Goal: Task Accomplishment & Management: Use online tool/utility

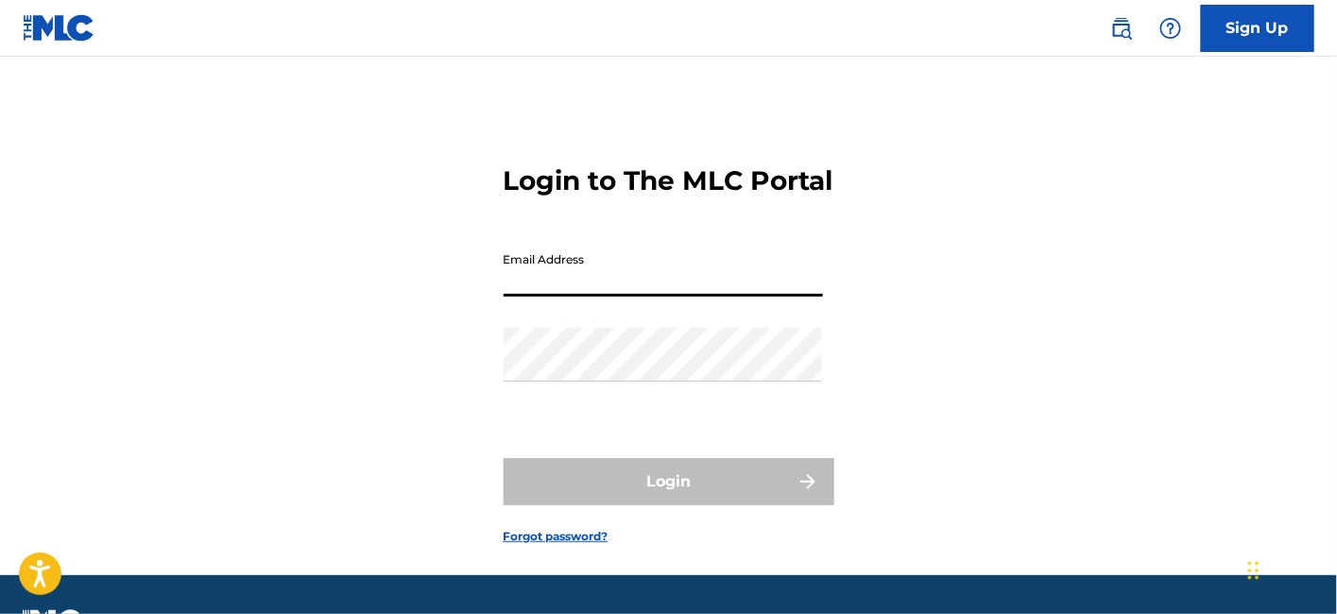
click at [597, 297] on input "Email Address" at bounding box center [663, 270] width 319 height 54
type input "[EMAIL_ADDRESS][DOMAIN_NAME]"
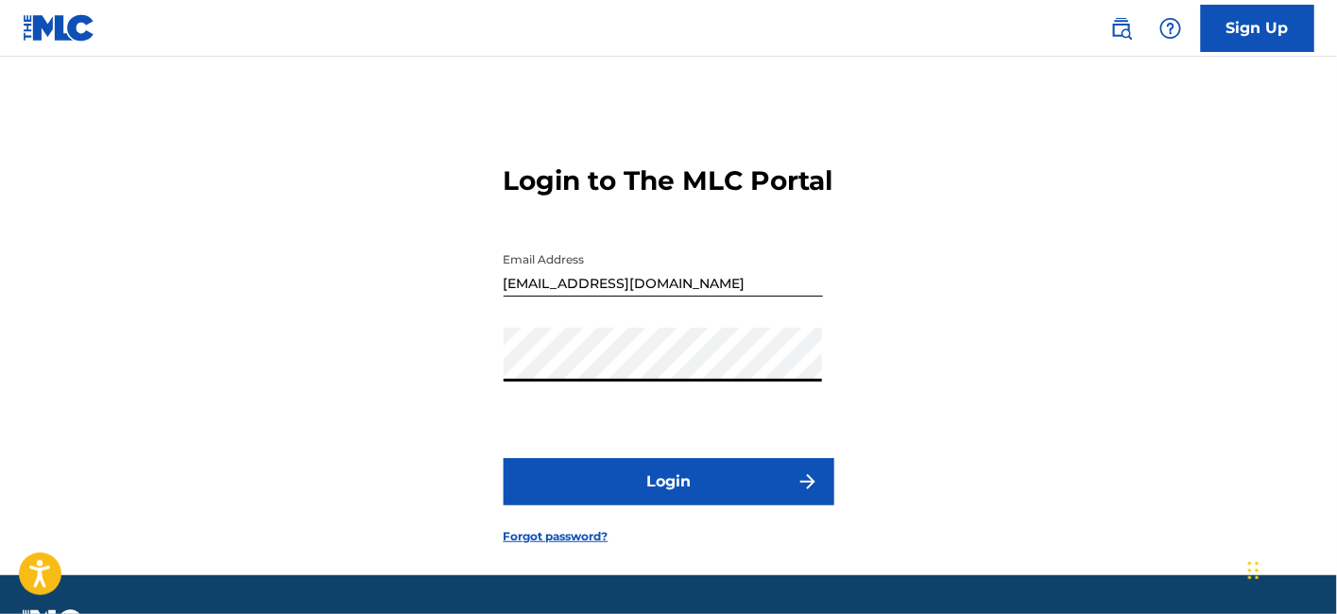
scroll to position [84, 0]
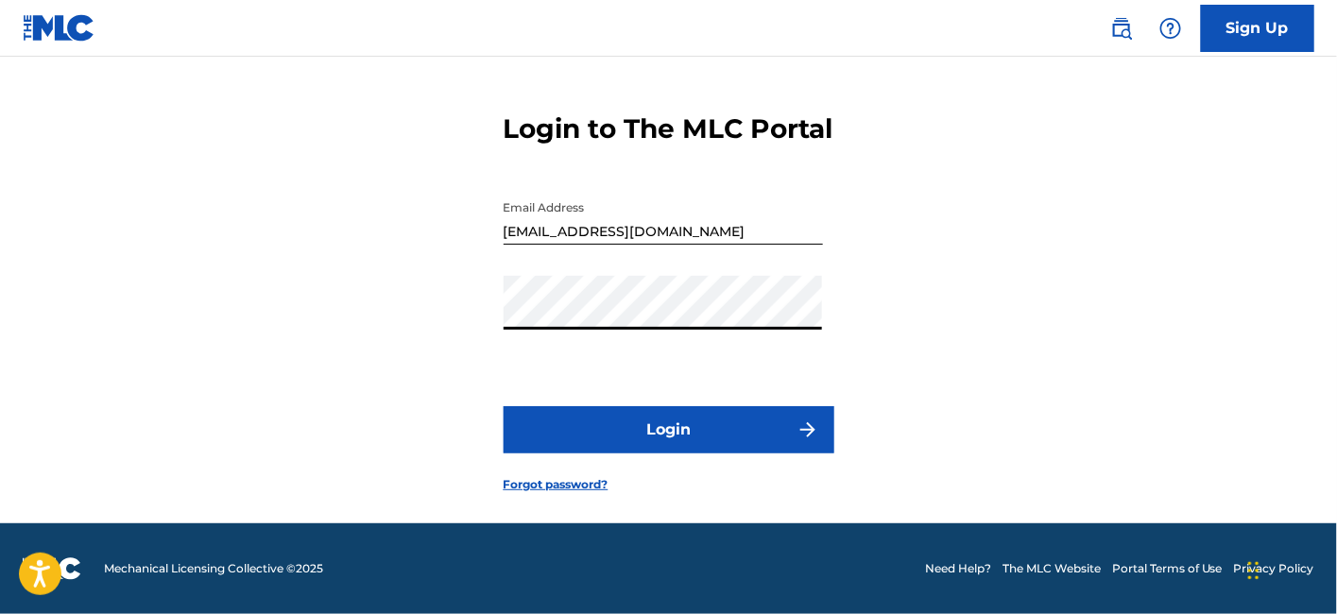
click at [616, 427] on button "Login" at bounding box center [669, 429] width 331 height 47
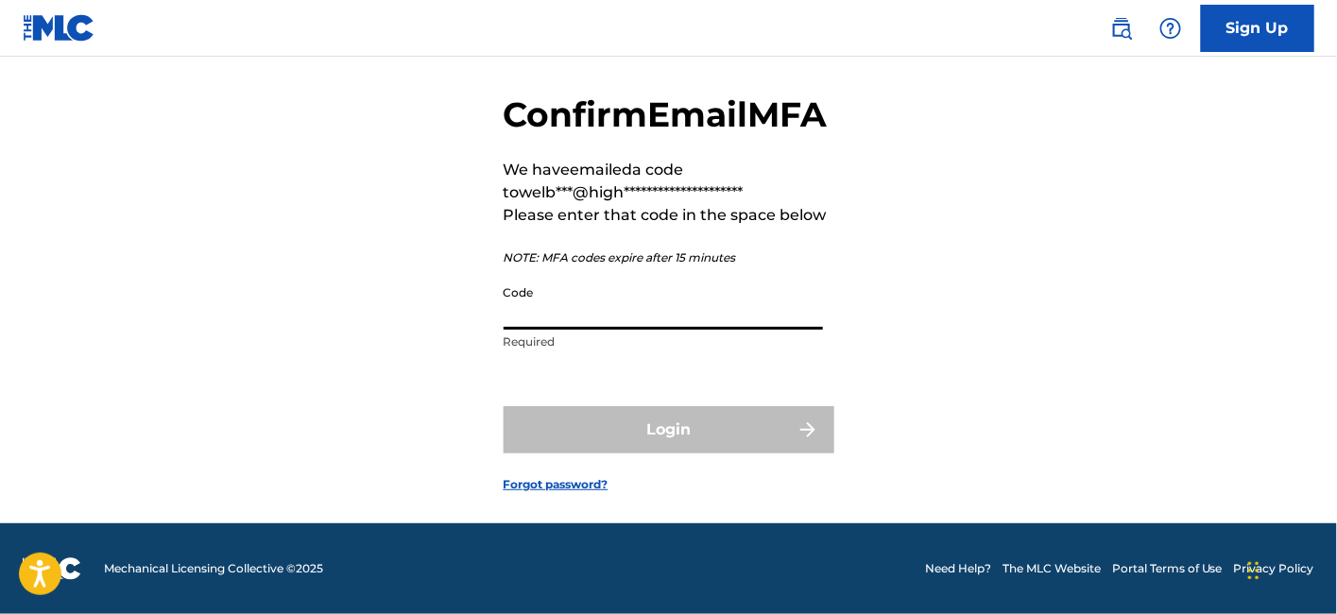
click at [632, 330] on input "Code" at bounding box center [663, 303] width 319 height 54
paste input "669664"
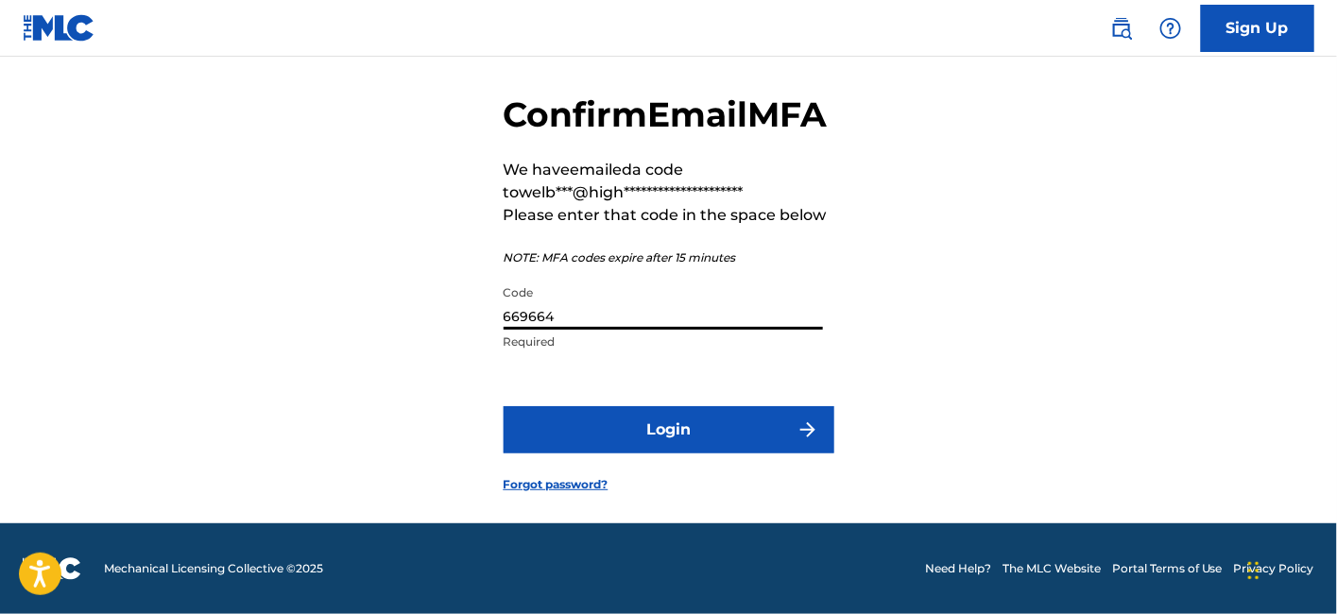
type input "669664"
click at [645, 454] on button "Login" at bounding box center [669, 429] width 331 height 47
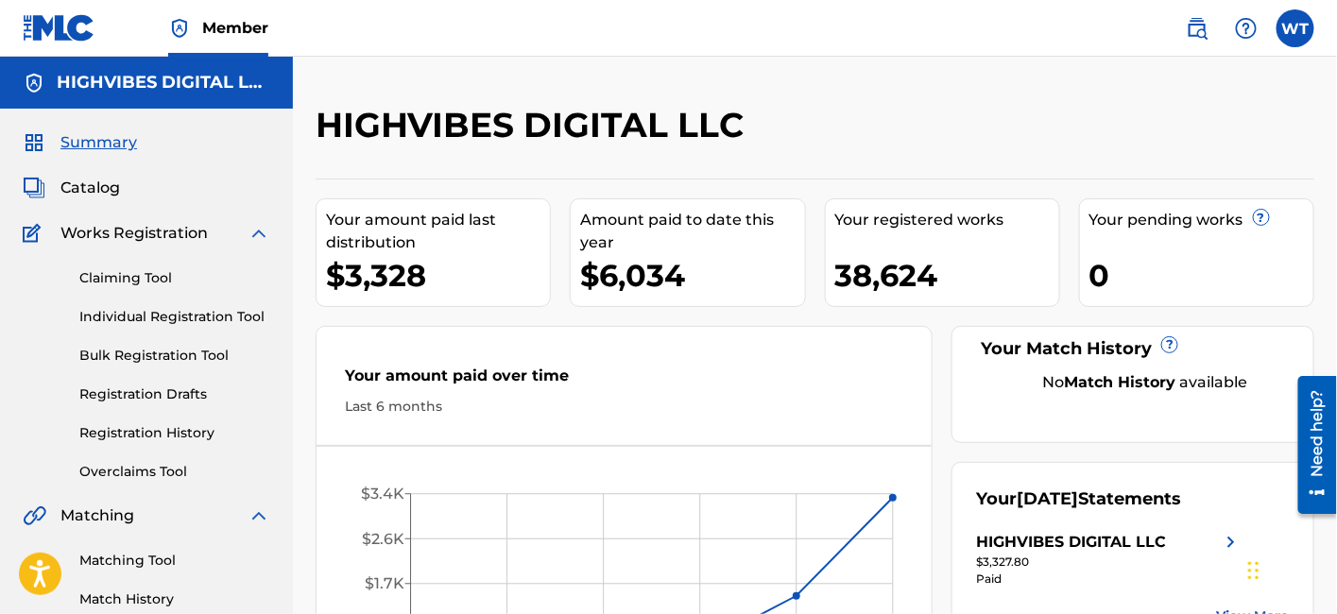
click at [177, 429] on link "Registration History" at bounding box center [174, 433] width 191 height 20
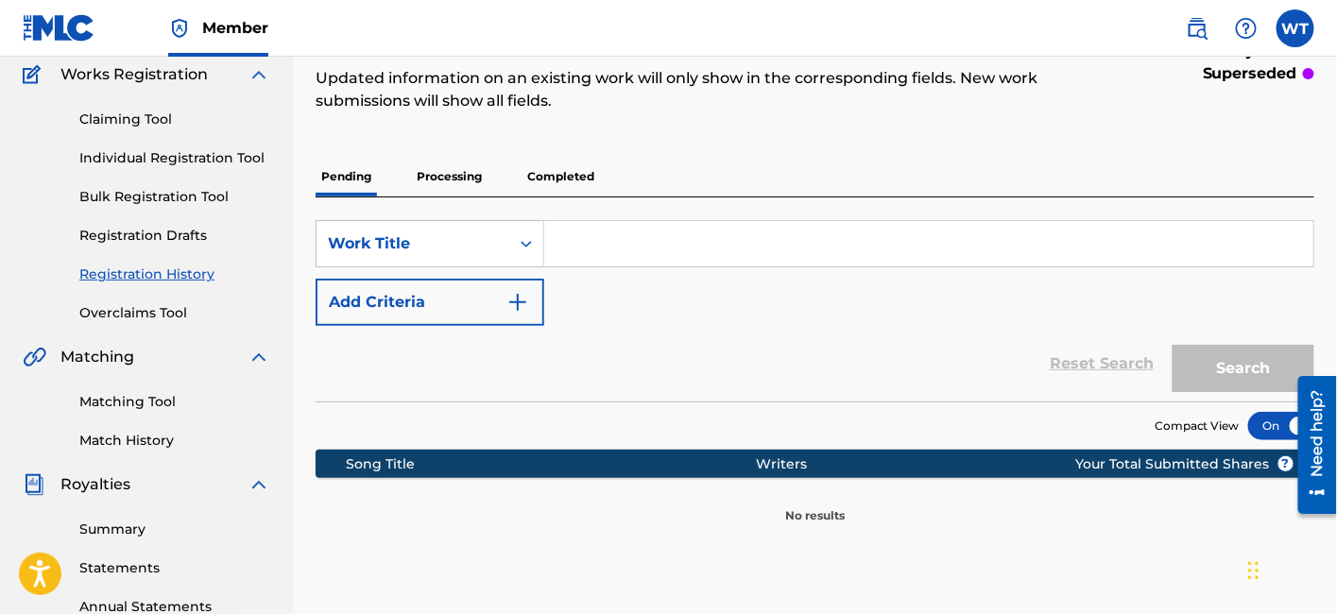
scroll to position [162, 0]
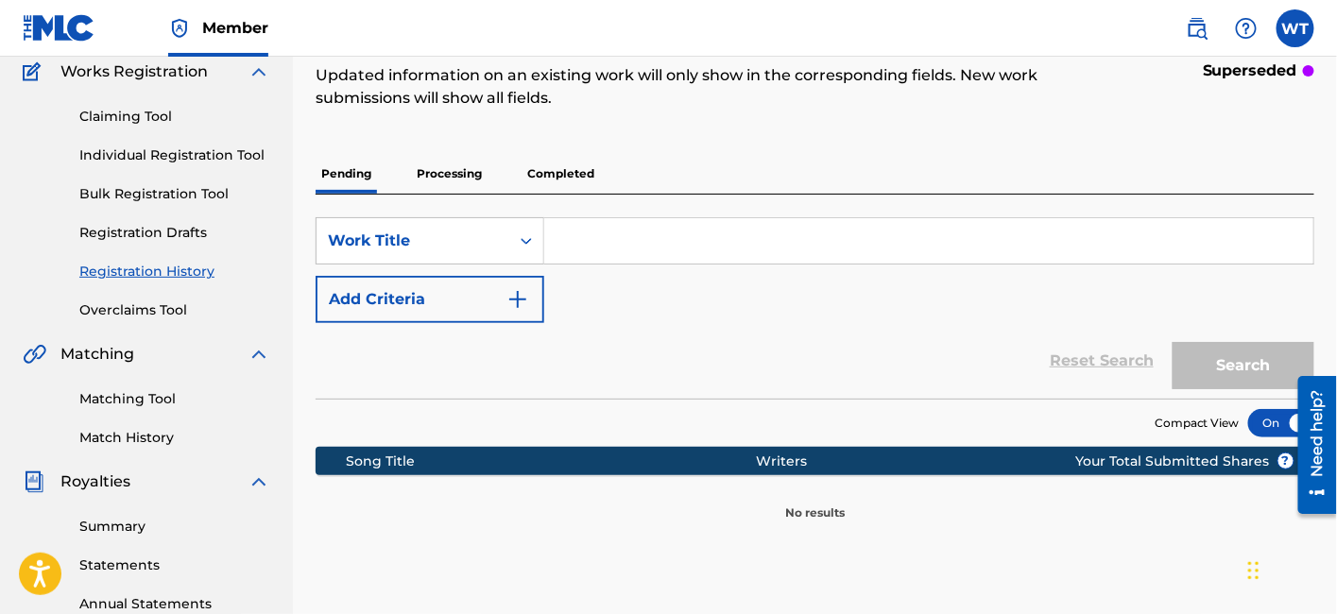
click at [442, 172] on p "Processing" at bounding box center [449, 174] width 77 height 40
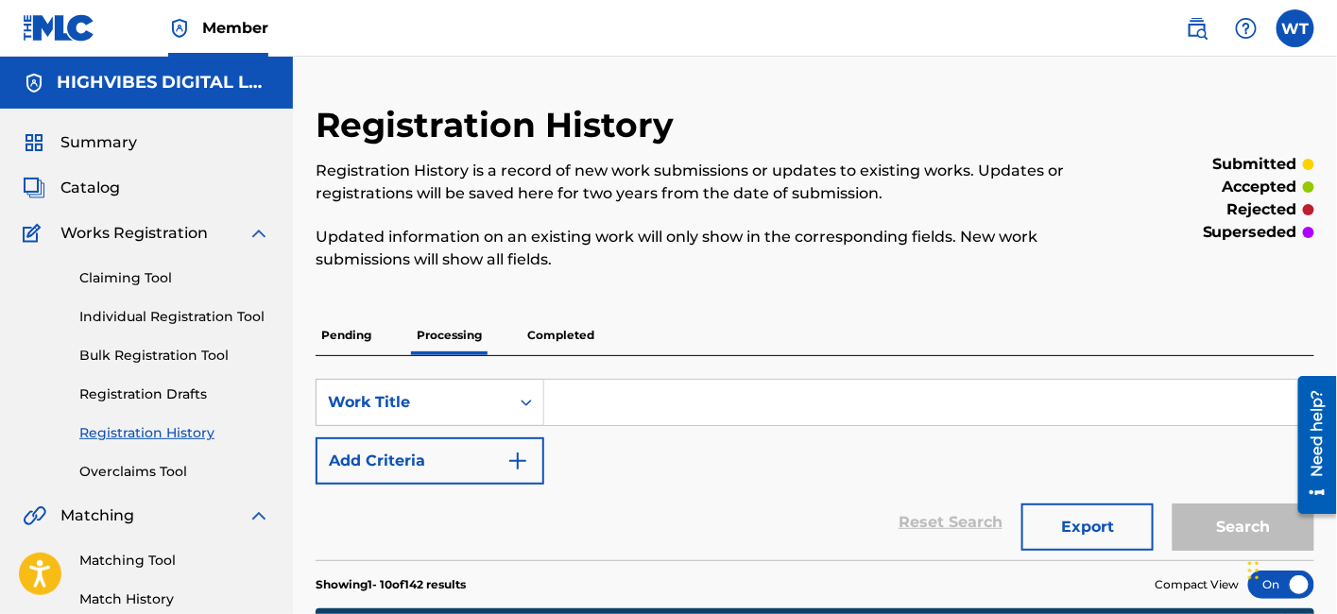
click at [121, 473] on link "Overclaims Tool" at bounding box center [174, 472] width 191 height 20
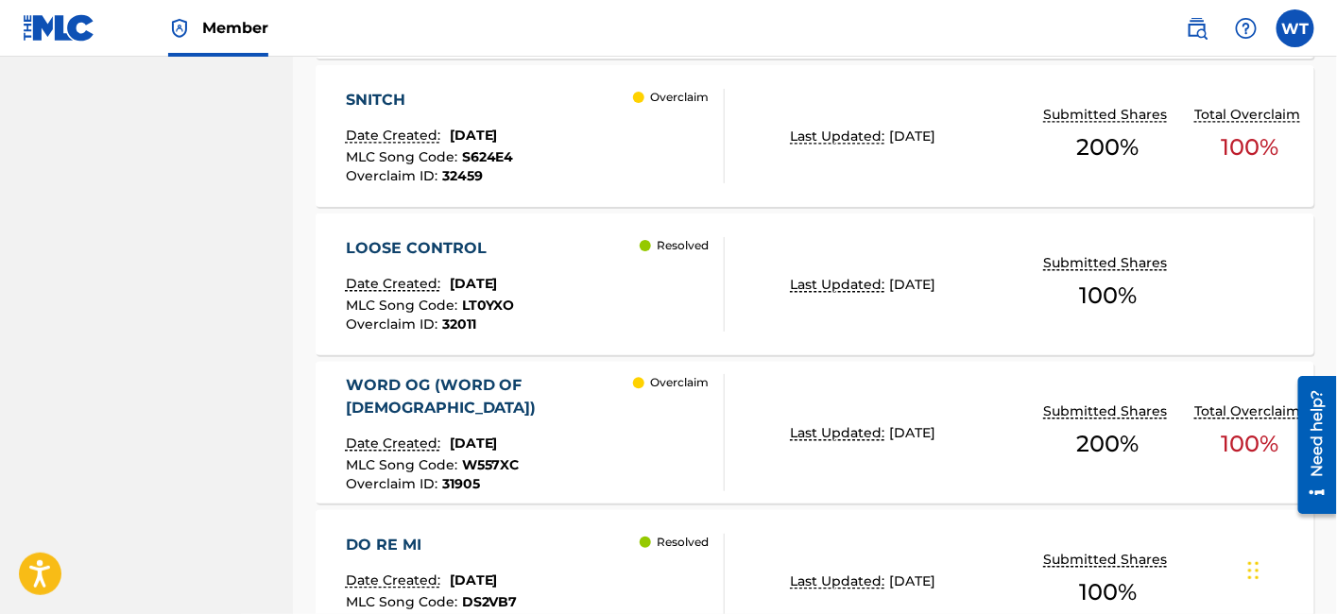
scroll to position [1406, 0]
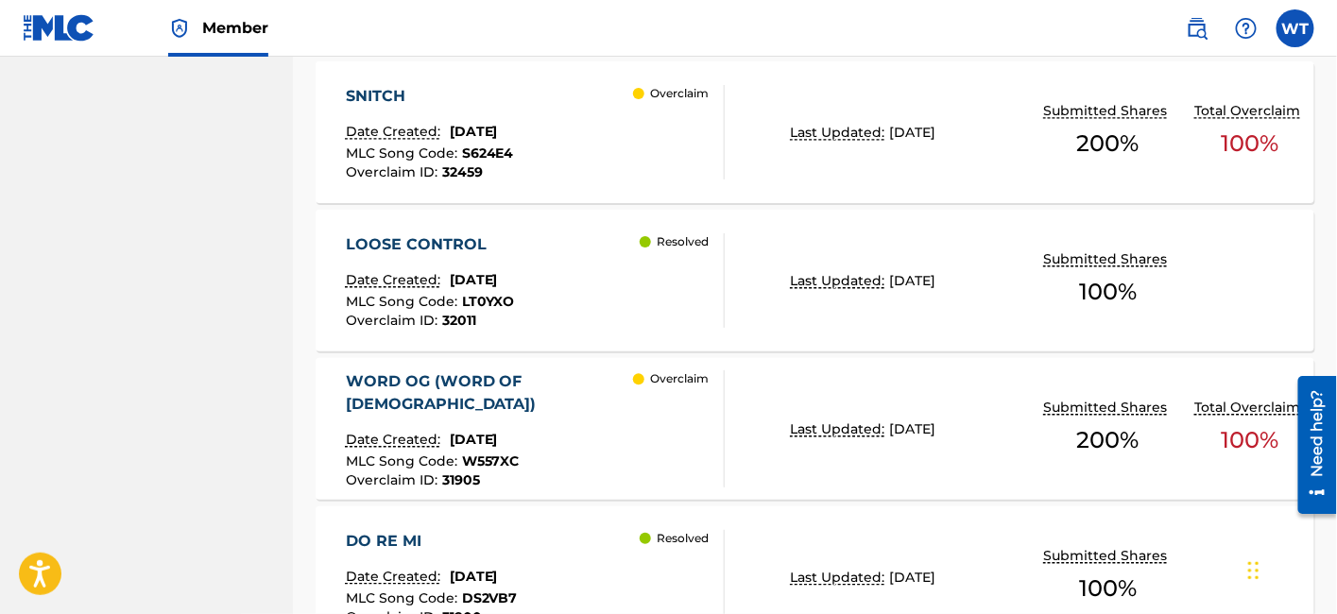
click at [614, 434] on div "WORD OG (WORD OF [DEMOGRAPHIC_DATA]) Date Created: [DATE] MLC Song Code : W557X…" at bounding box center [536, 428] width 380 height 117
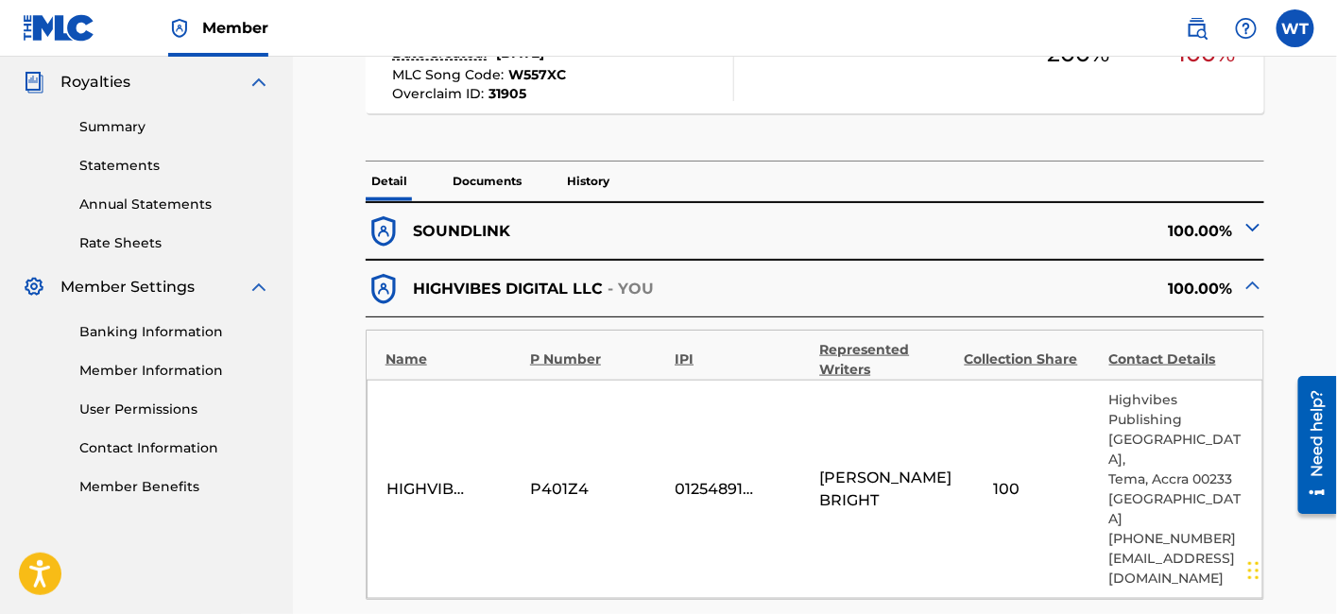
scroll to position [559, 0]
click at [705, 215] on div "SOUNDLINK" at bounding box center [591, 233] width 450 height 36
click at [1250, 218] on img at bounding box center [1253, 229] width 23 height 23
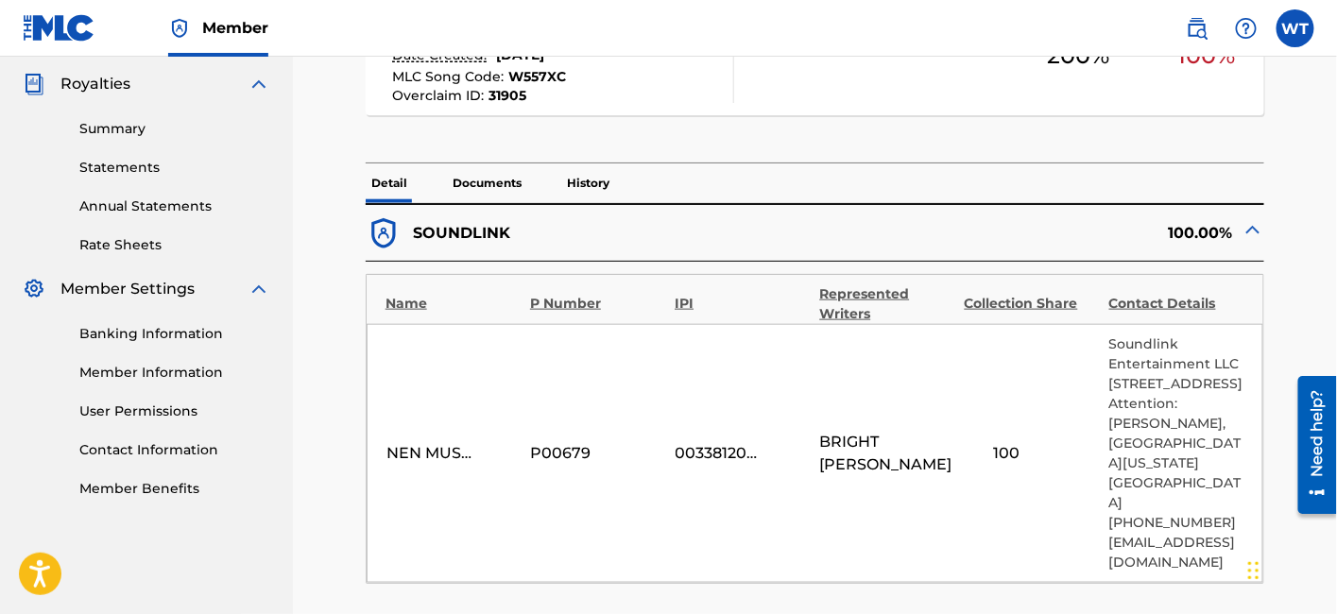
click at [1250, 218] on img at bounding box center [1253, 229] width 23 height 23
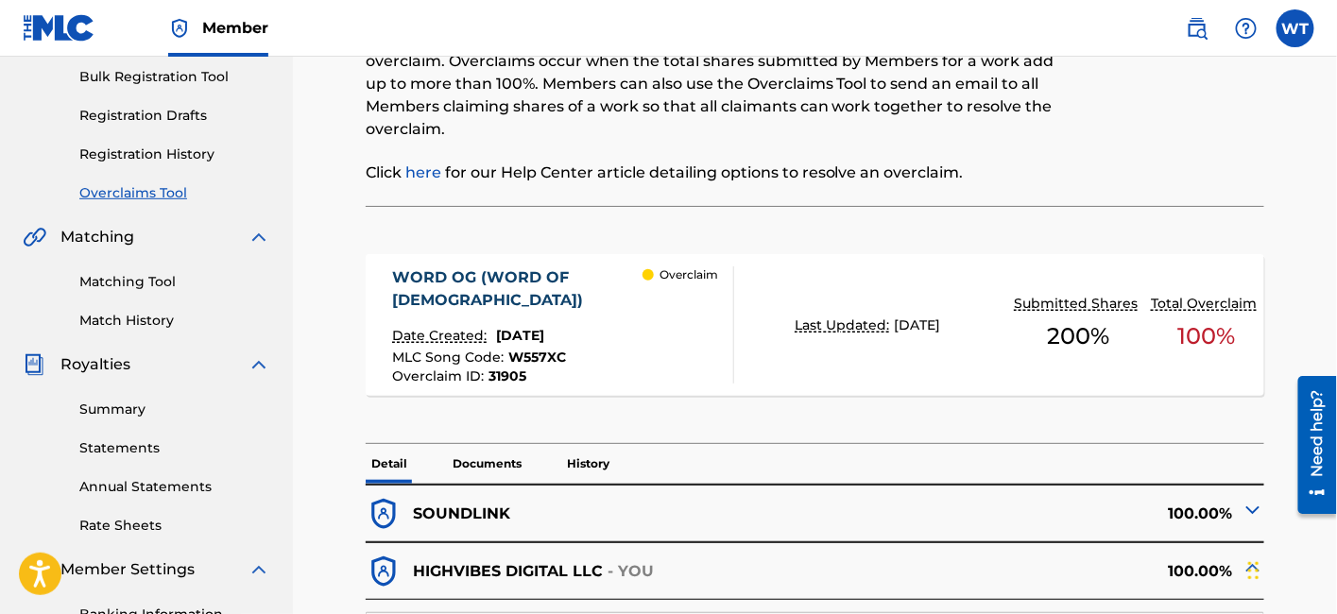
scroll to position [297, 0]
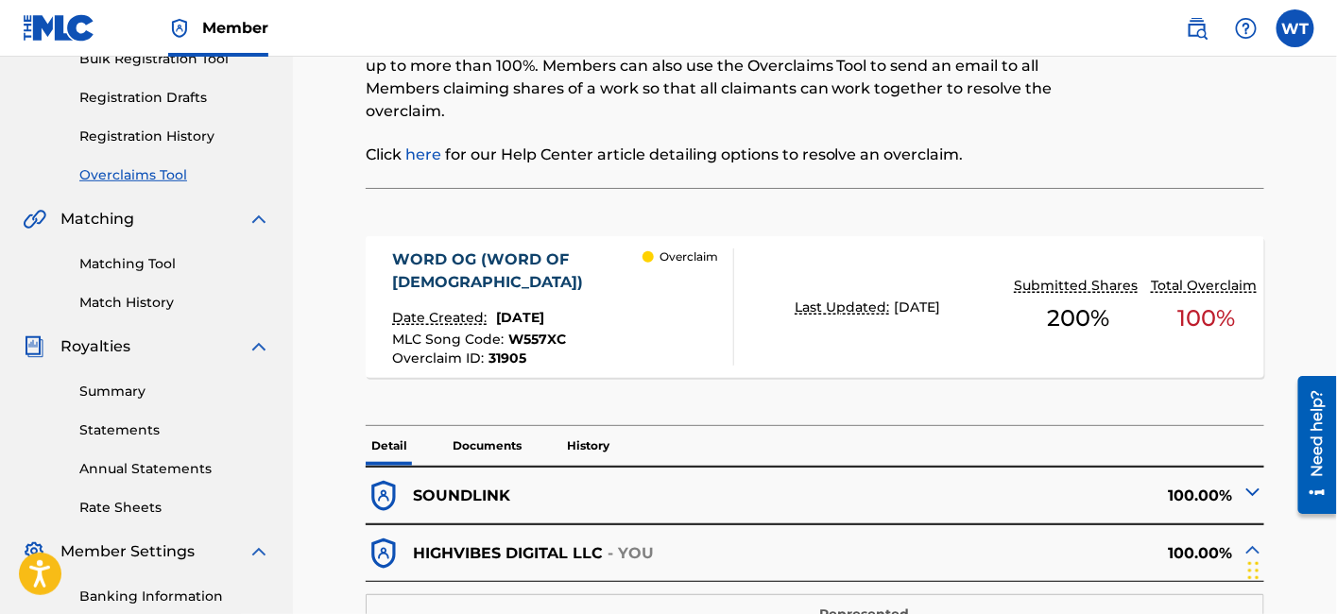
click at [586, 426] on p "History" at bounding box center [588, 446] width 54 height 40
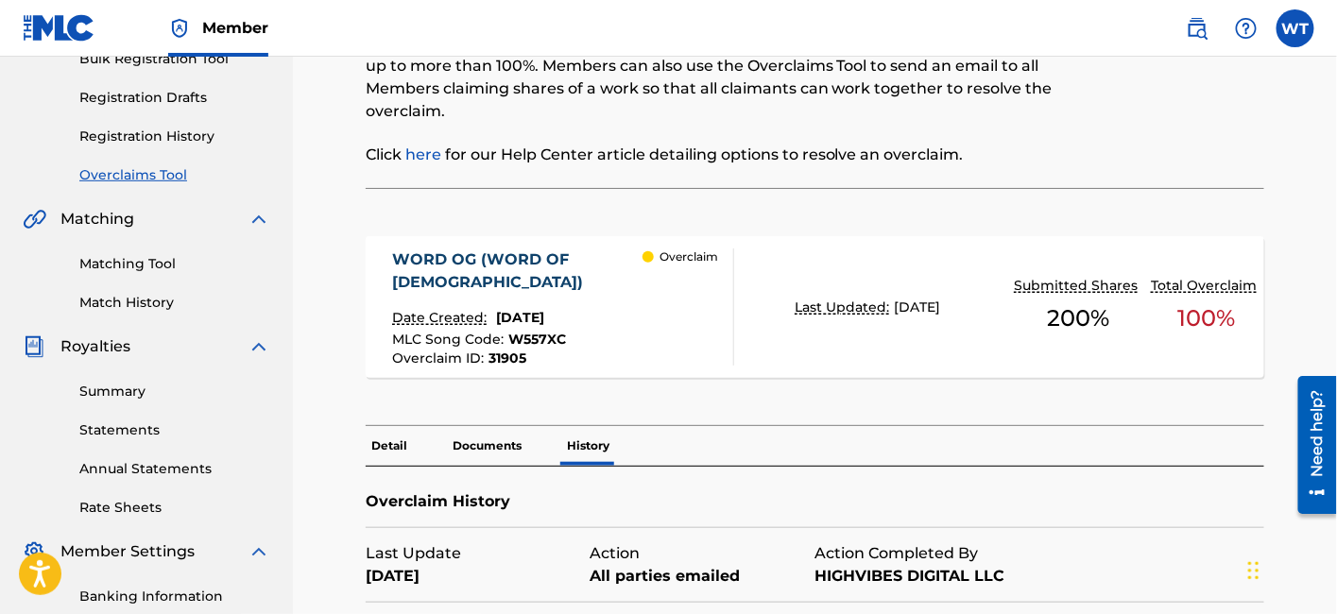
scroll to position [449, 0]
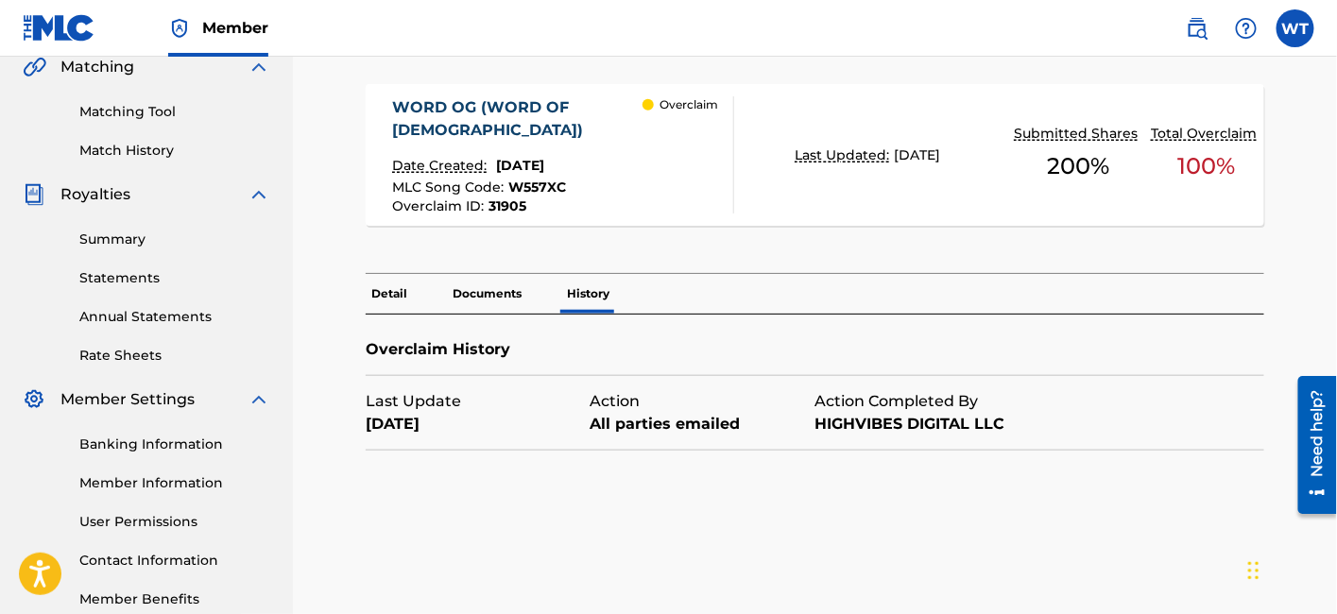
click at [486, 274] on p "Documents" at bounding box center [487, 294] width 80 height 40
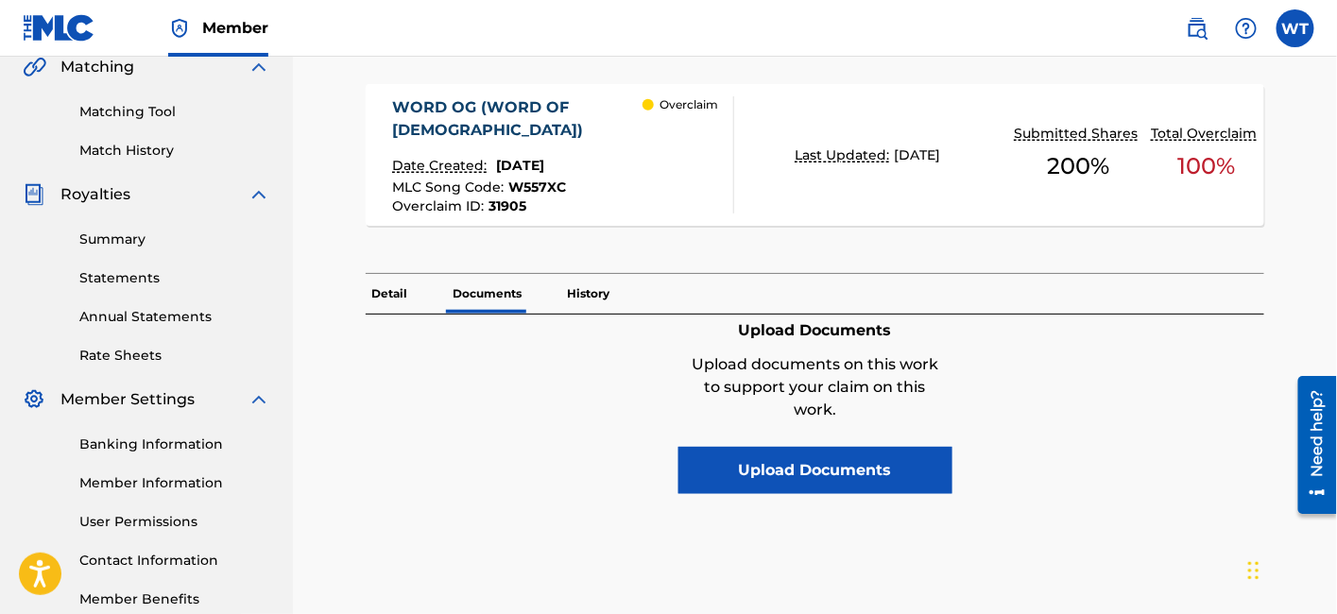
click at [607, 274] on p "History" at bounding box center [588, 294] width 54 height 40
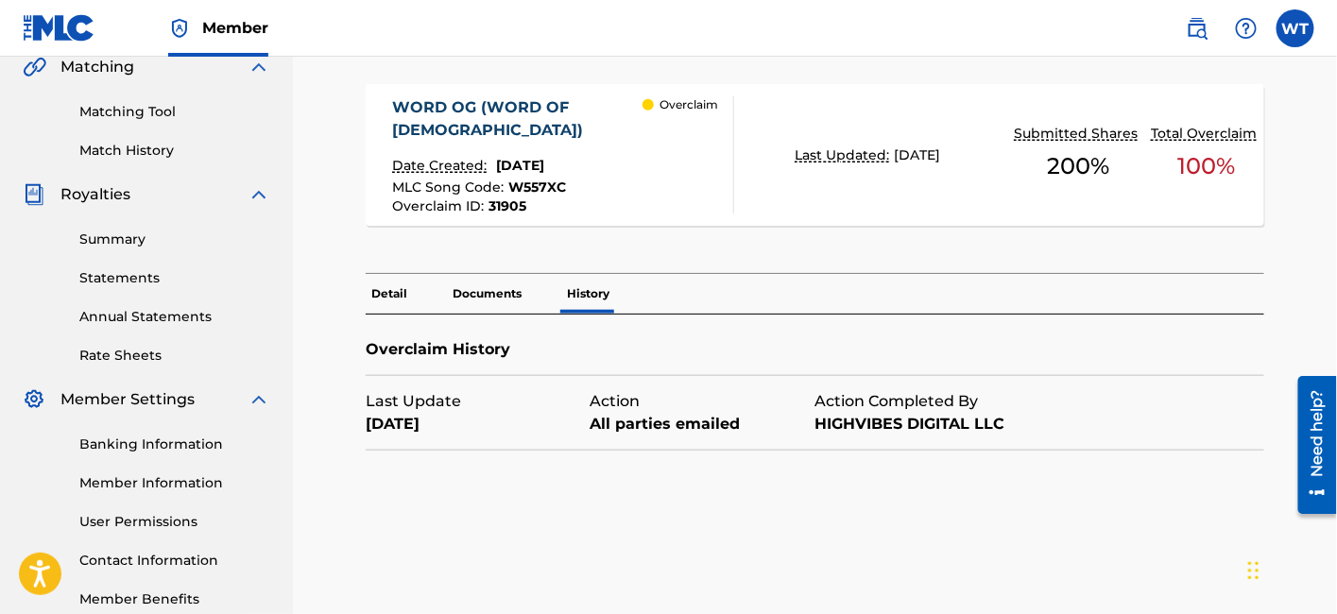
click at [388, 274] on p "Detail" at bounding box center [389, 294] width 47 height 40
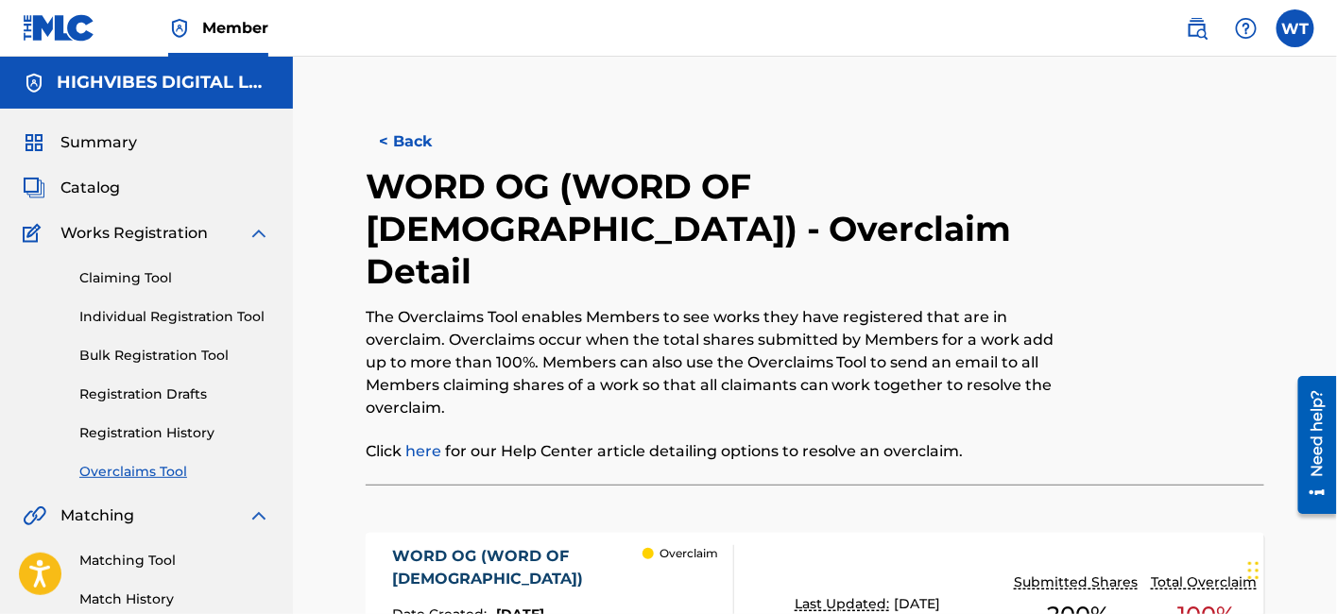
click at [431, 146] on button "< Back" at bounding box center [422, 141] width 113 height 47
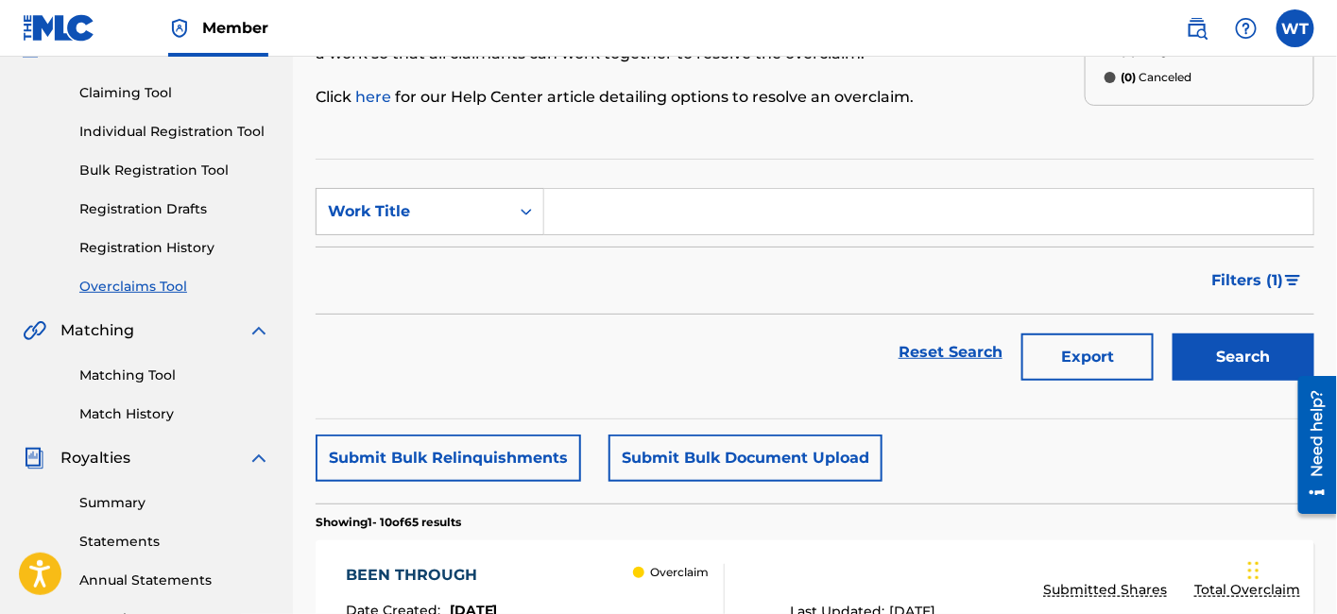
scroll to position [186, 0]
click at [1293, 277] on img "Search Form" at bounding box center [1293, 279] width 16 height 11
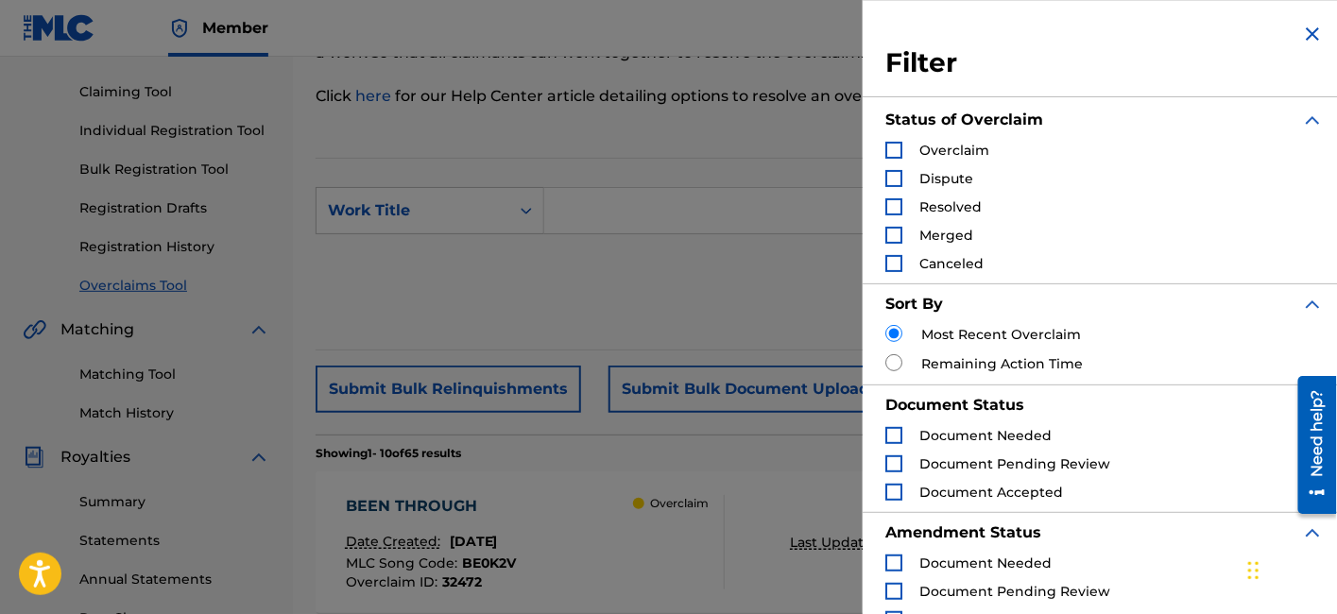
click at [934, 374] on div "Sort By Most Recent Overclaim Remaining Action Time" at bounding box center [1104, 333] width 438 height 101
click at [895, 363] on input "Search Form" at bounding box center [893, 362] width 17 height 17
radio input "true"
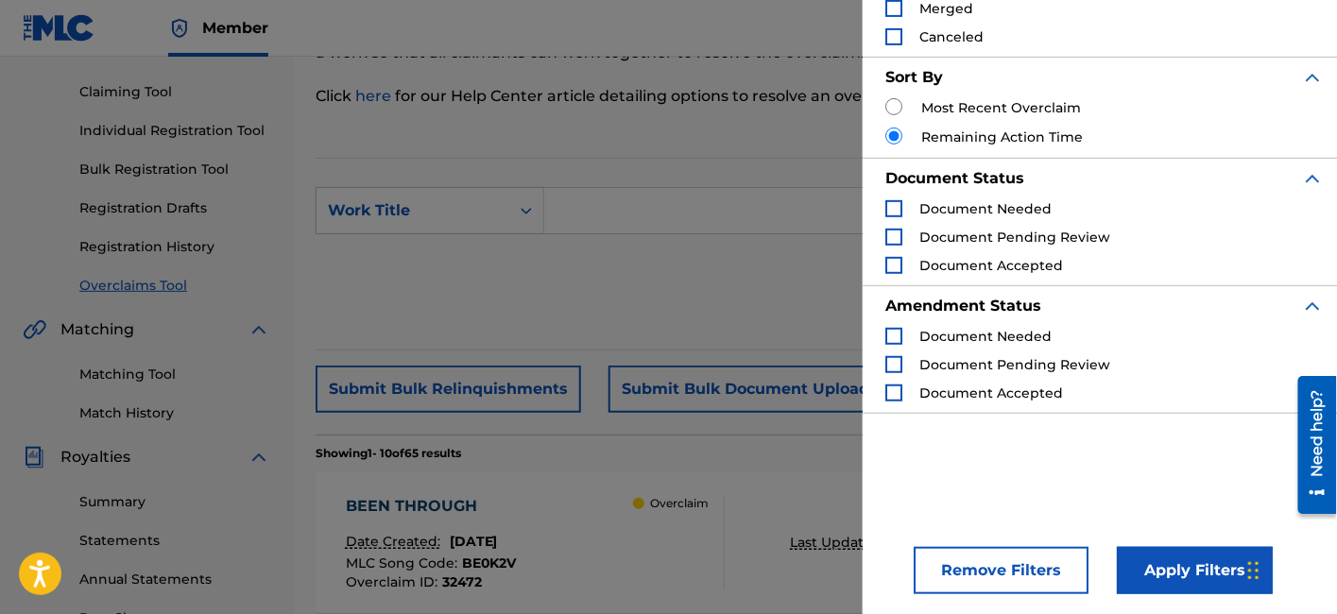
click at [1174, 577] on button "Apply Filters" at bounding box center [1195, 570] width 156 height 47
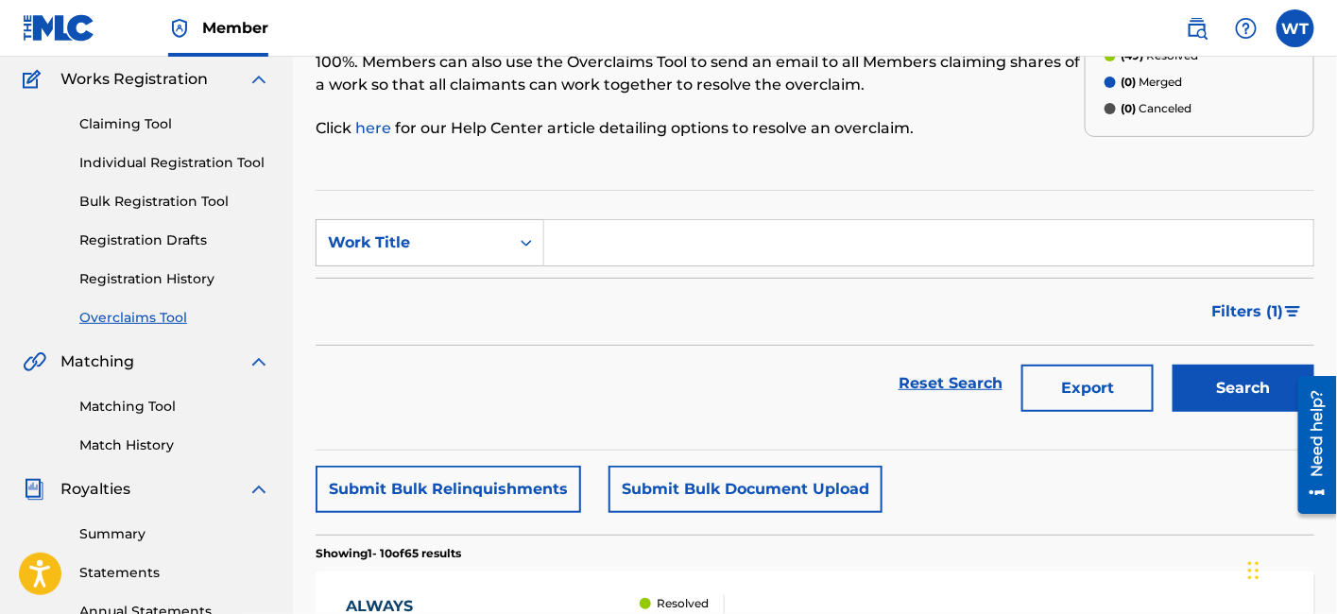
scroll to position [155, 0]
click at [1273, 303] on span "Filters ( 1 )" at bounding box center [1248, 311] width 72 height 23
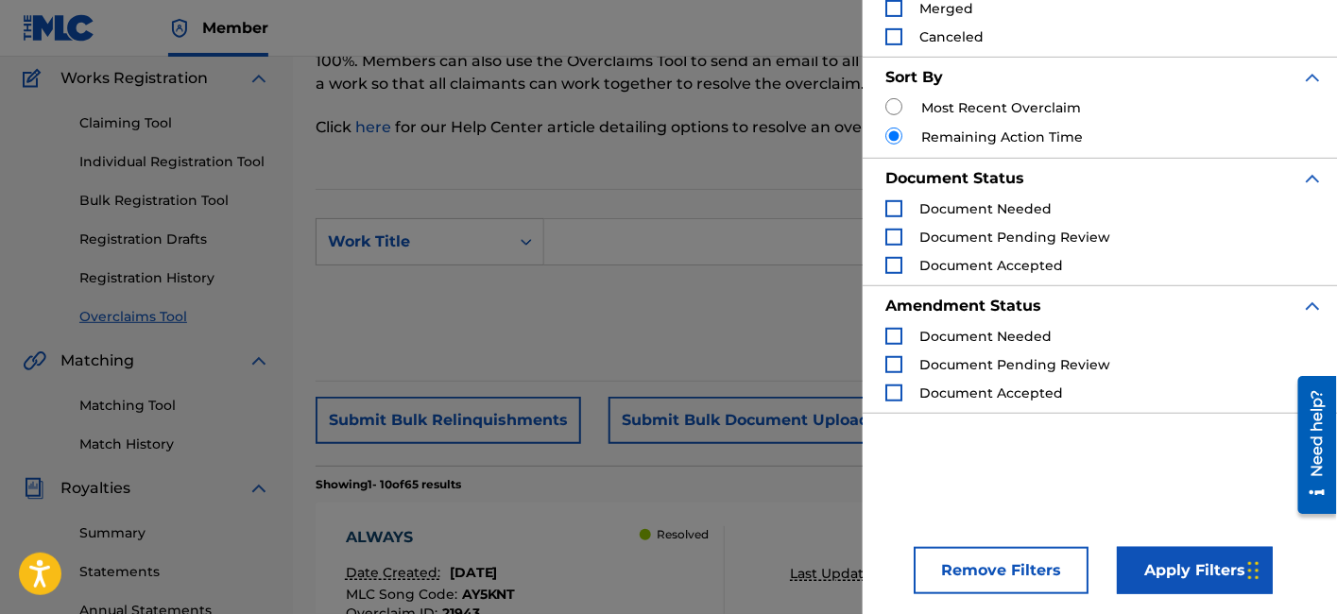
scroll to position [138, 0]
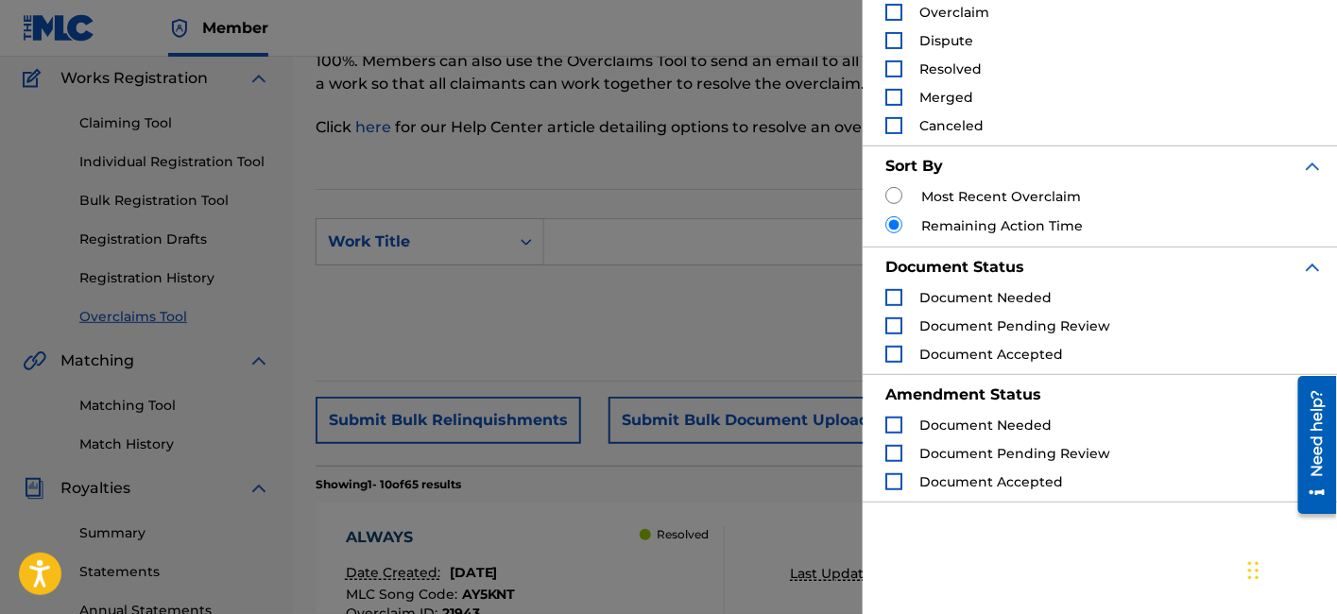
click at [901, 193] on input "Search Form" at bounding box center [893, 195] width 17 height 17
radio input "true"
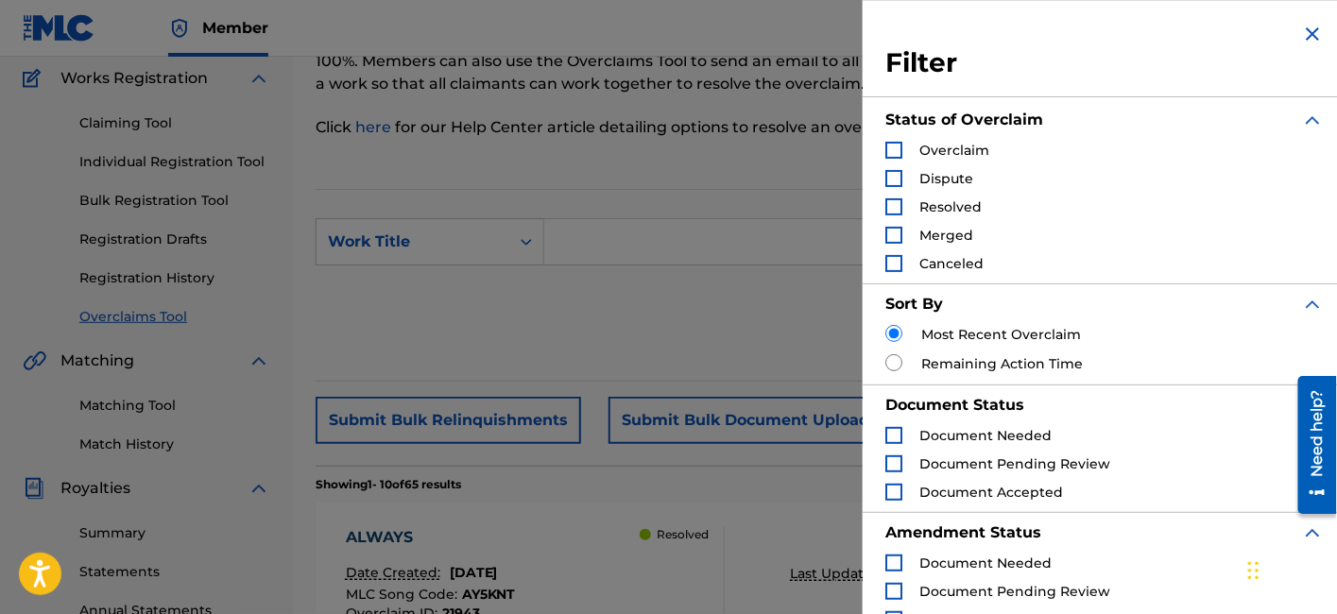
click at [939, 181] on span "Dispute" at bounding box center [946, 178] width 54 height 17
click at [896, 180] on div "Search Form" at bounding box center [893, 178] width 17 height 17
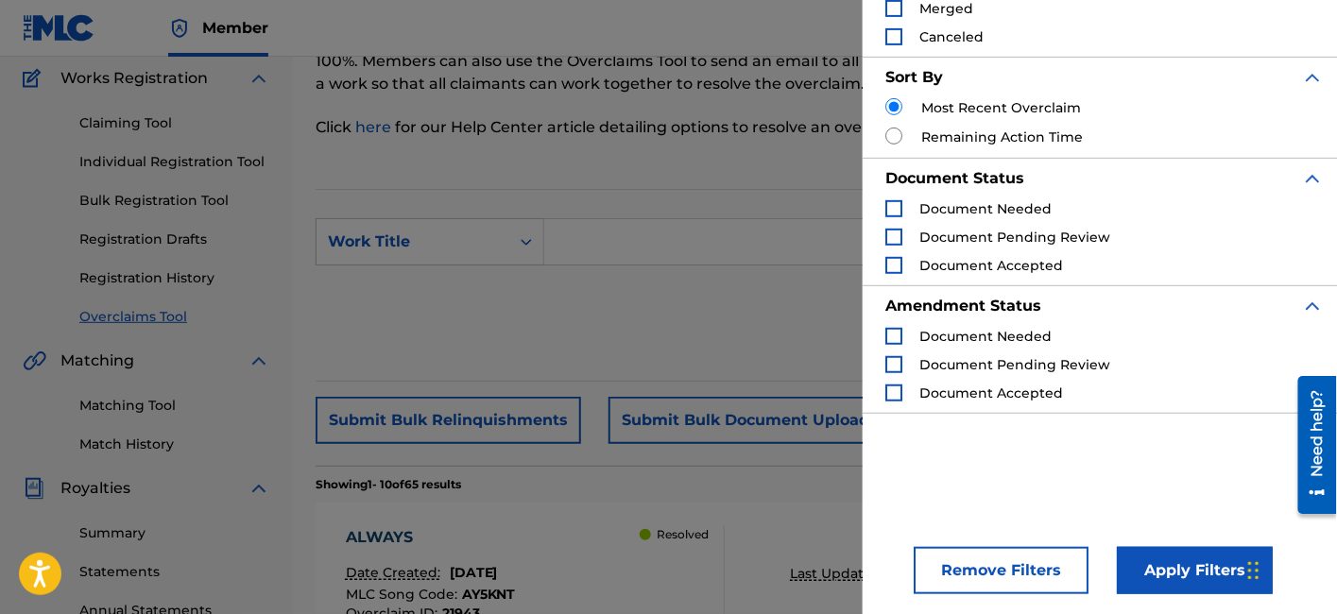
click at [1157, 568] on button "Apply Filters" at bounding box center [1195, 570] width 156 height 47
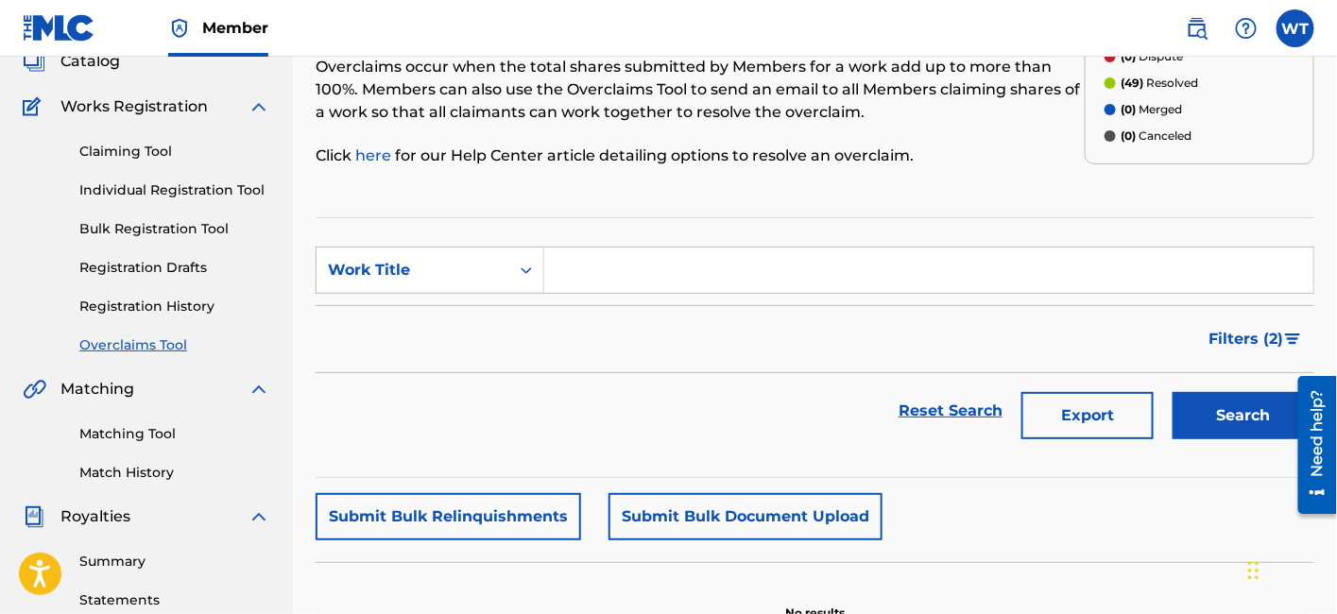
scroll to position [128, 0]
click at [1263, 340] on span "Filters ( 2 )" at bounding box center [1246, 338] width 75 height 23
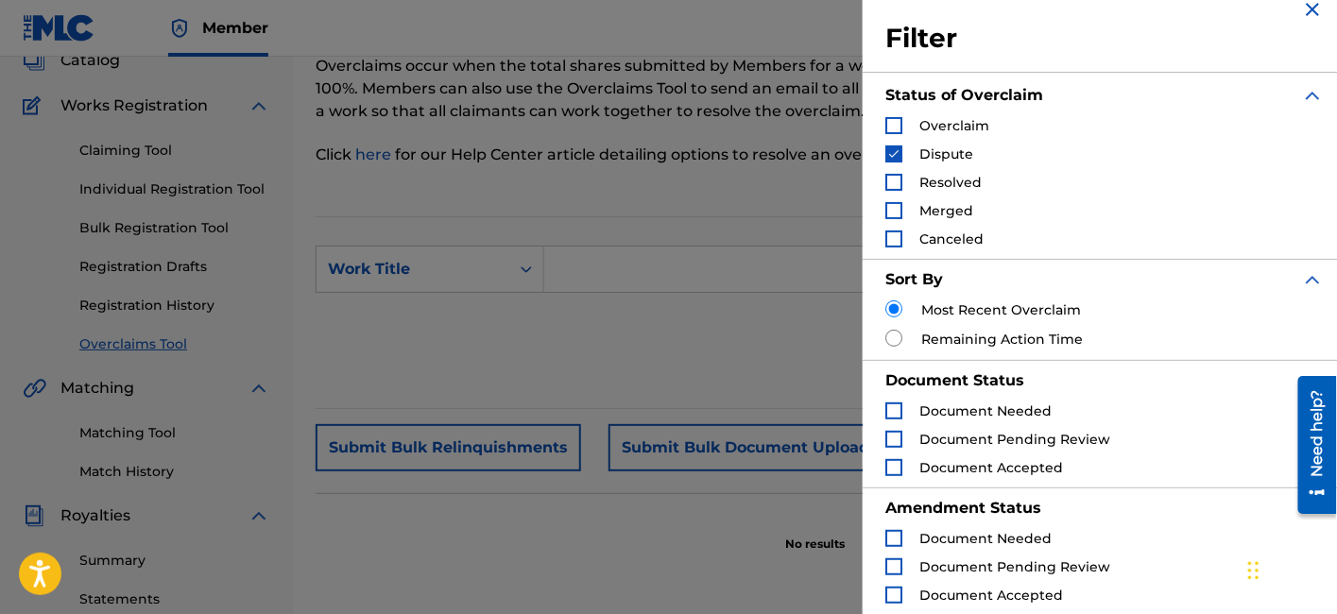
scroll to position [21, 0]
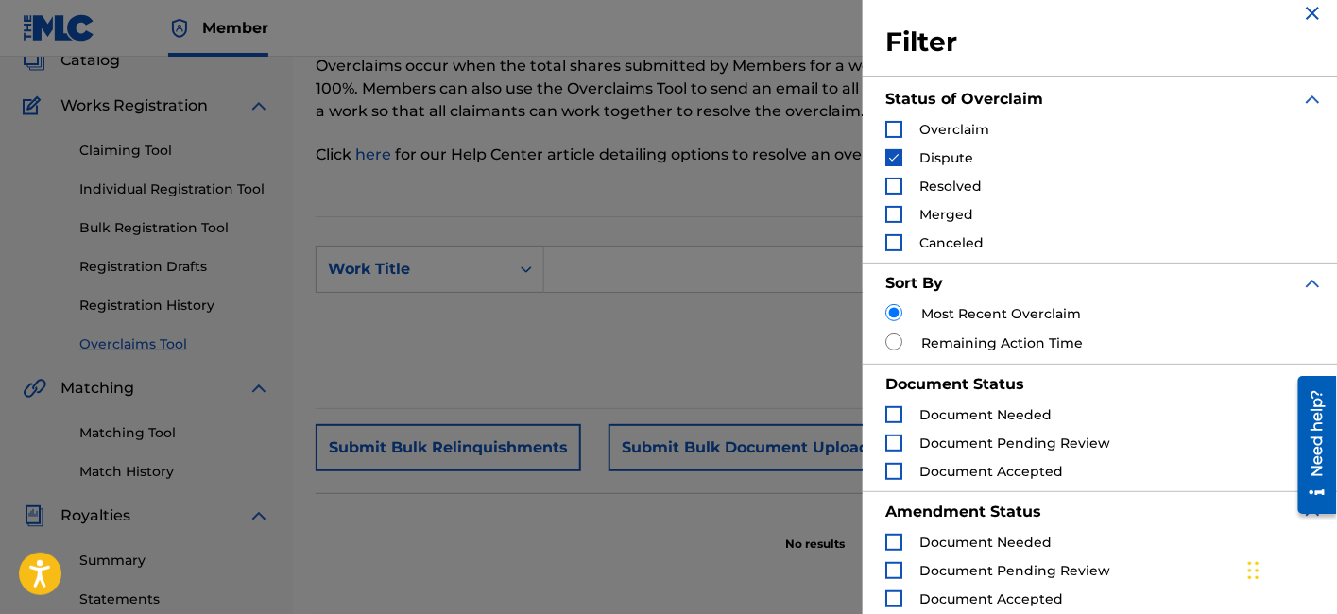
click at [896, 158] on img "Search Form" at bounding box center [893, 157] width 13 height 13
click at [897, 126] on div "Search Form" at bounding box center [893, 129] width 17 height 17
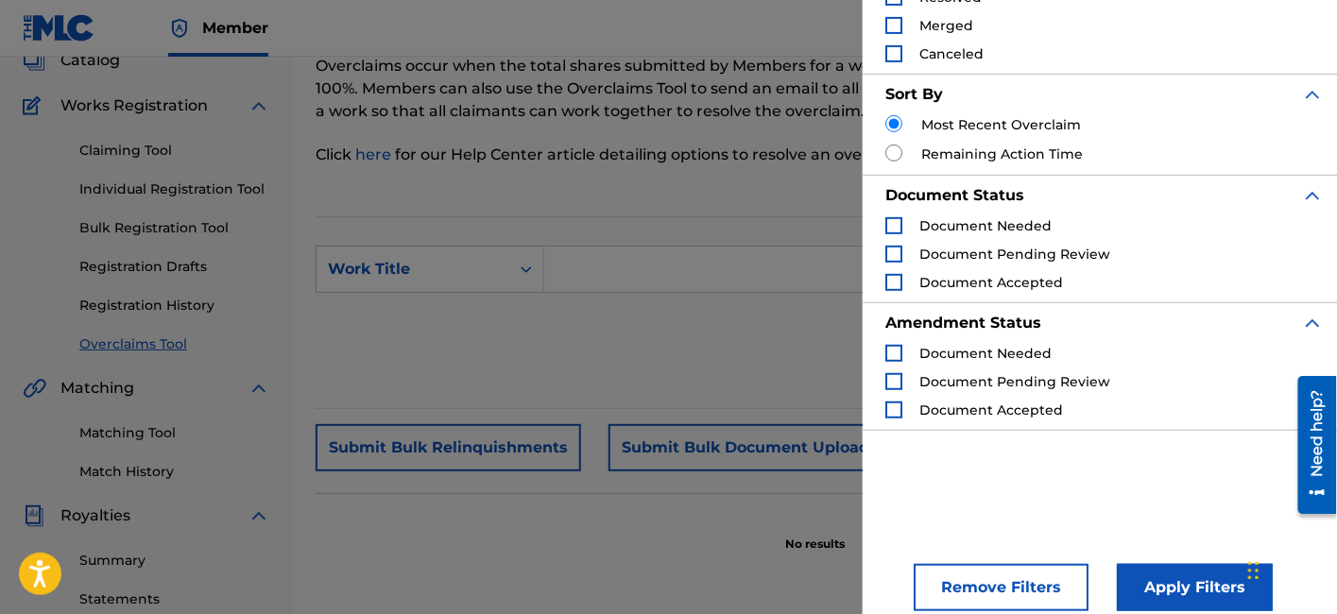
scroll to position [227, 0]
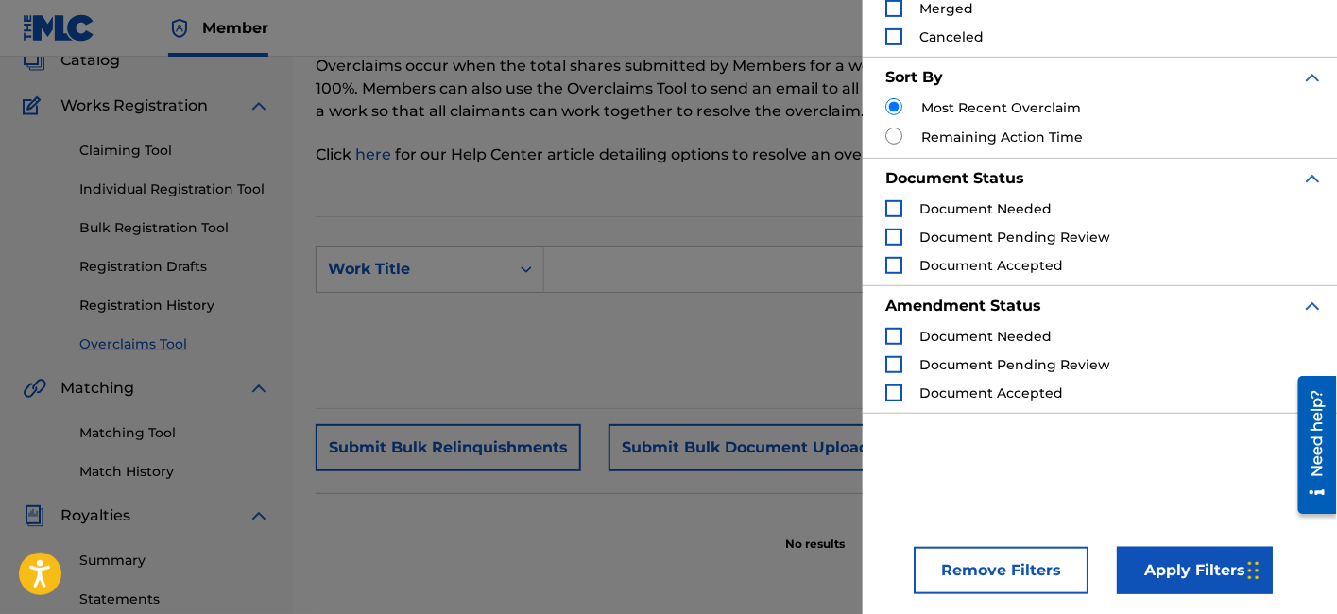
click at [1147, 563] on button "Apply Filters" at bounding box center [1195, 570] width 156 height 47
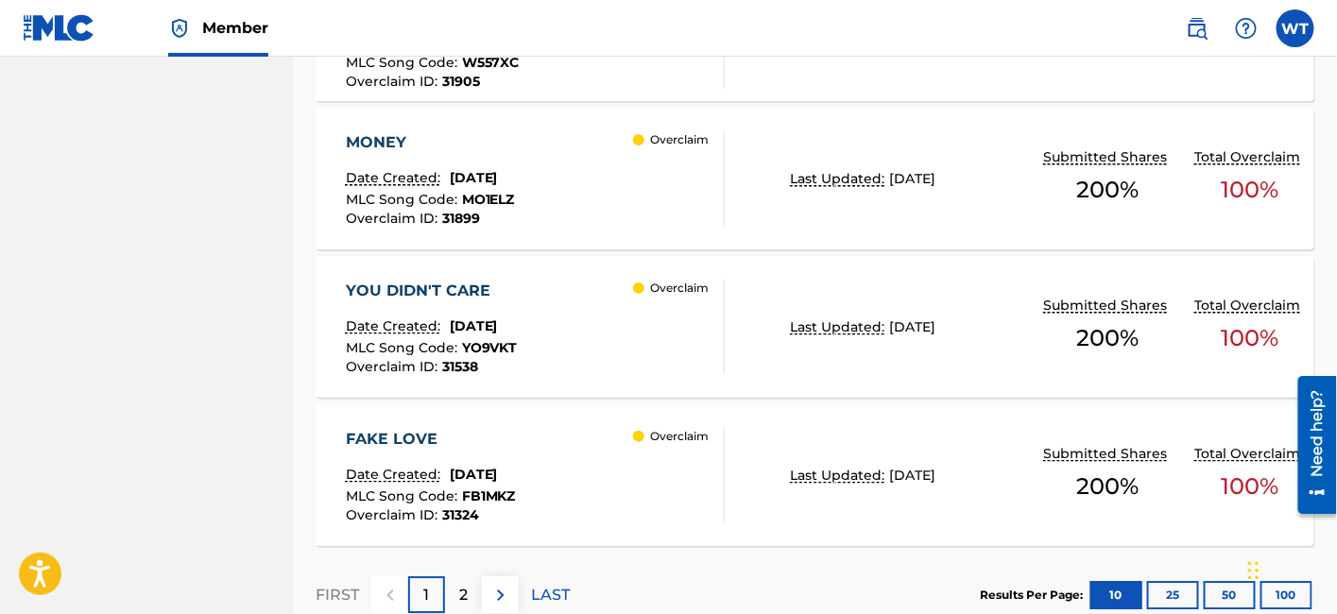
scroll to position [1774, 0]
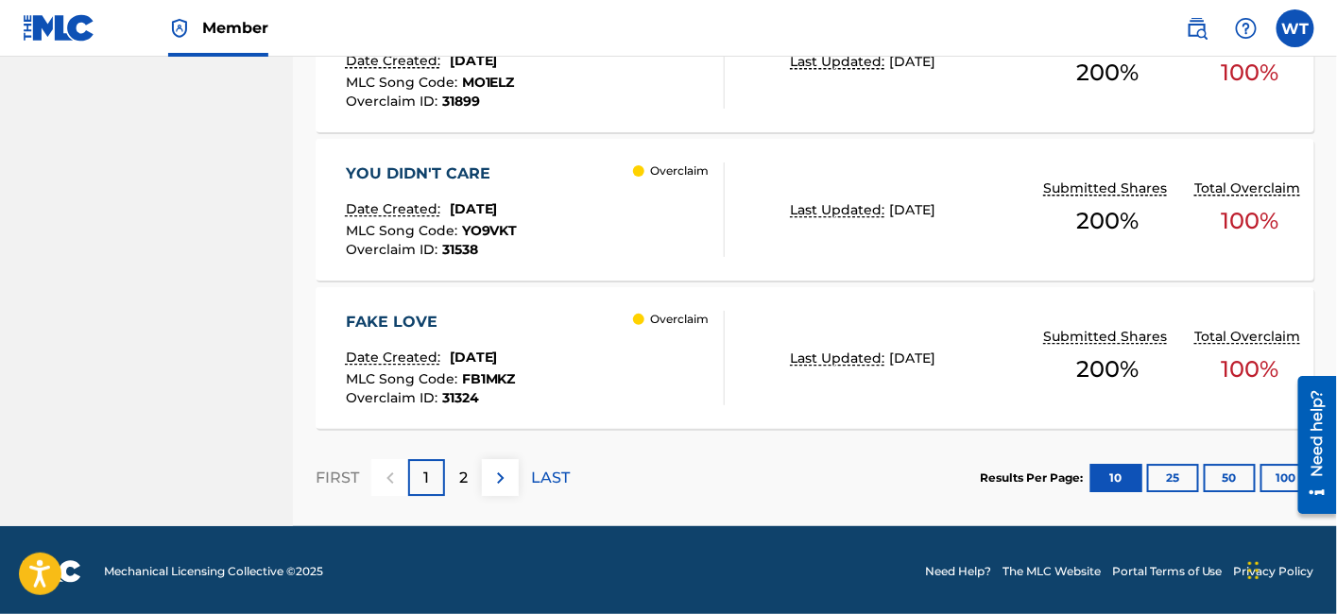
click at [467, 475] on p "2" at bounding box center [463, 478] width 9 height 23
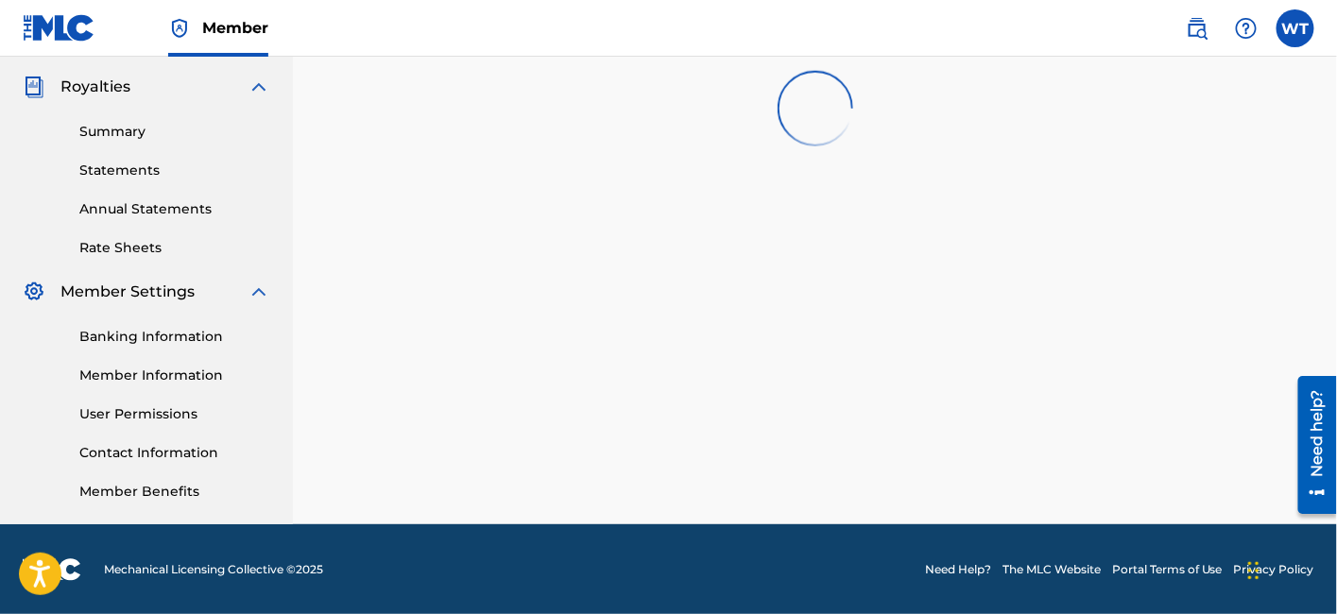
scroll to position [1180, 0]
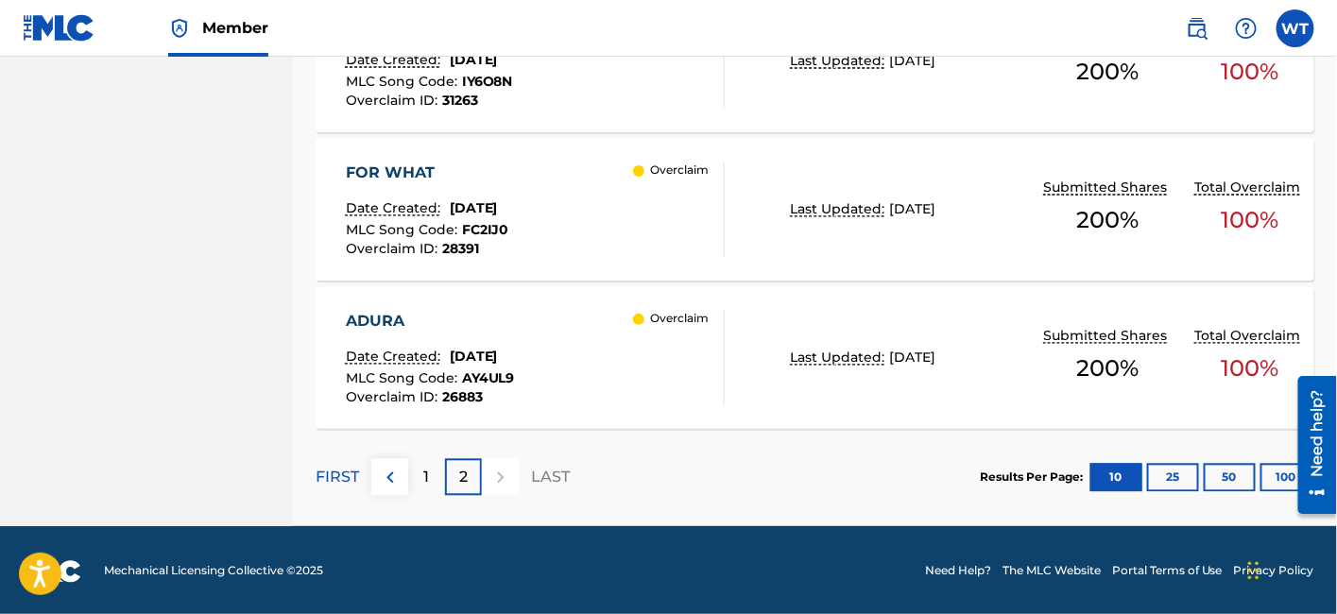
click at [569, 350] on div "ADURA Date Created: [DATE] MLC Song Code : AY4UL9 Overclaim ID : 26883 Overclaim" at bounding box center [536, 358] width 380 height 94
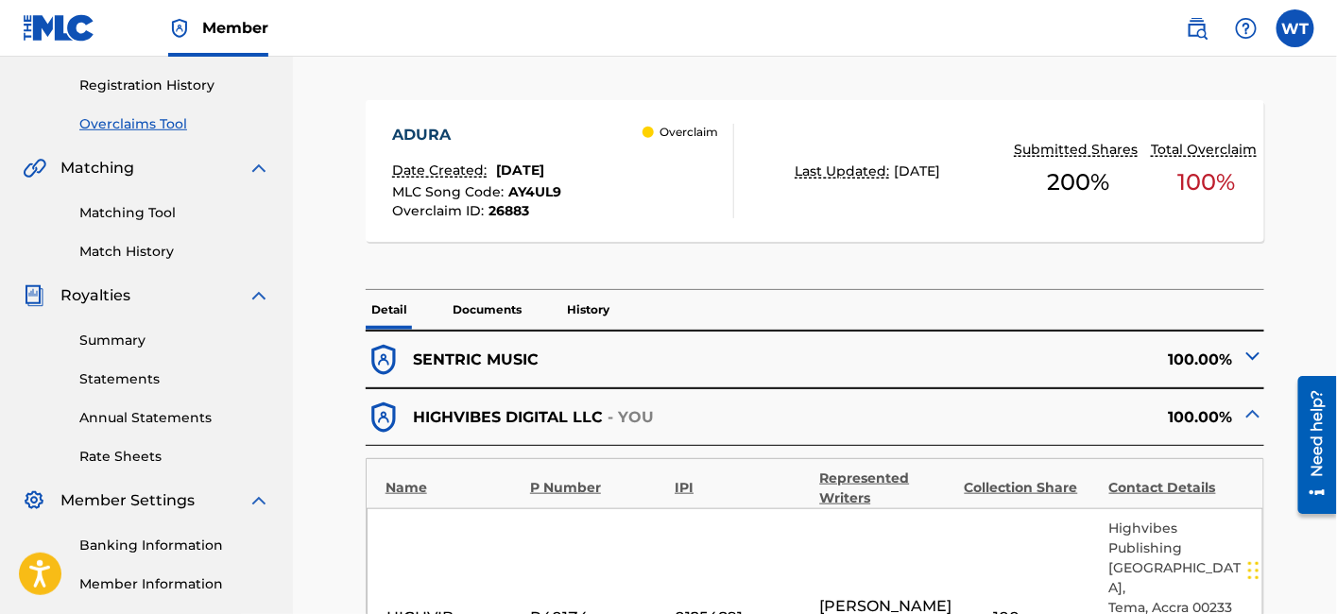
scroll to position [348, 0]
click at [580, 319] on p "History" at bounding box center [588, 310] width 54 height 40
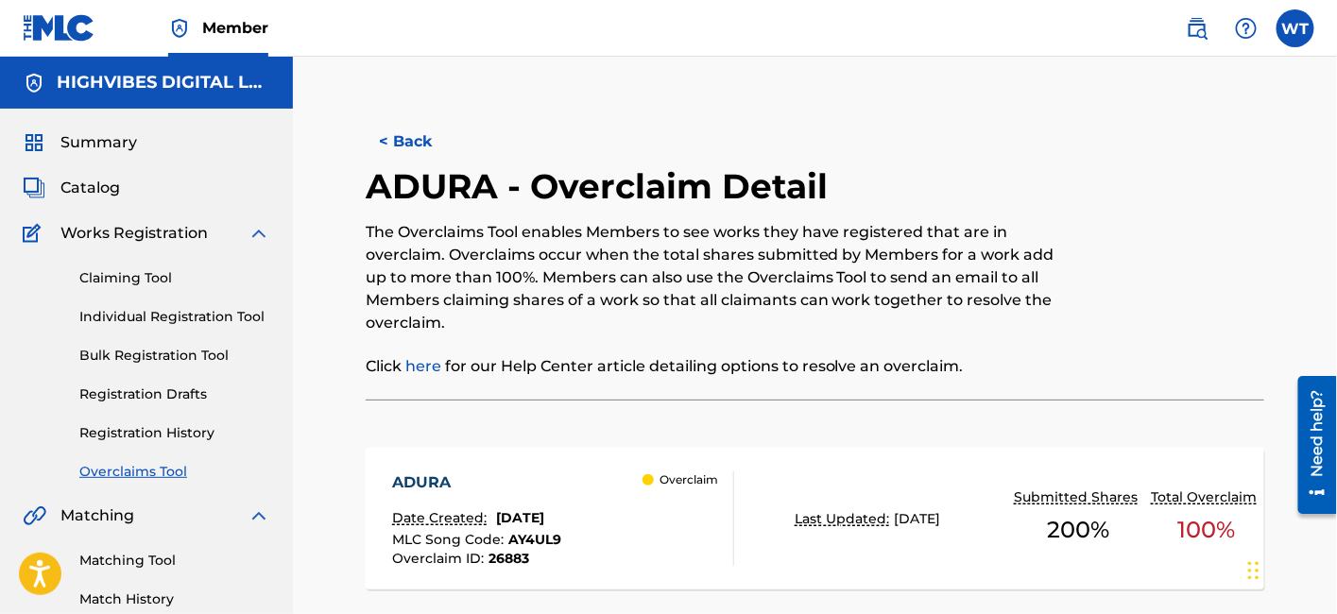
click at [411, 140] on button "< Back" at bounding box center [422, 141] width 113 height 47
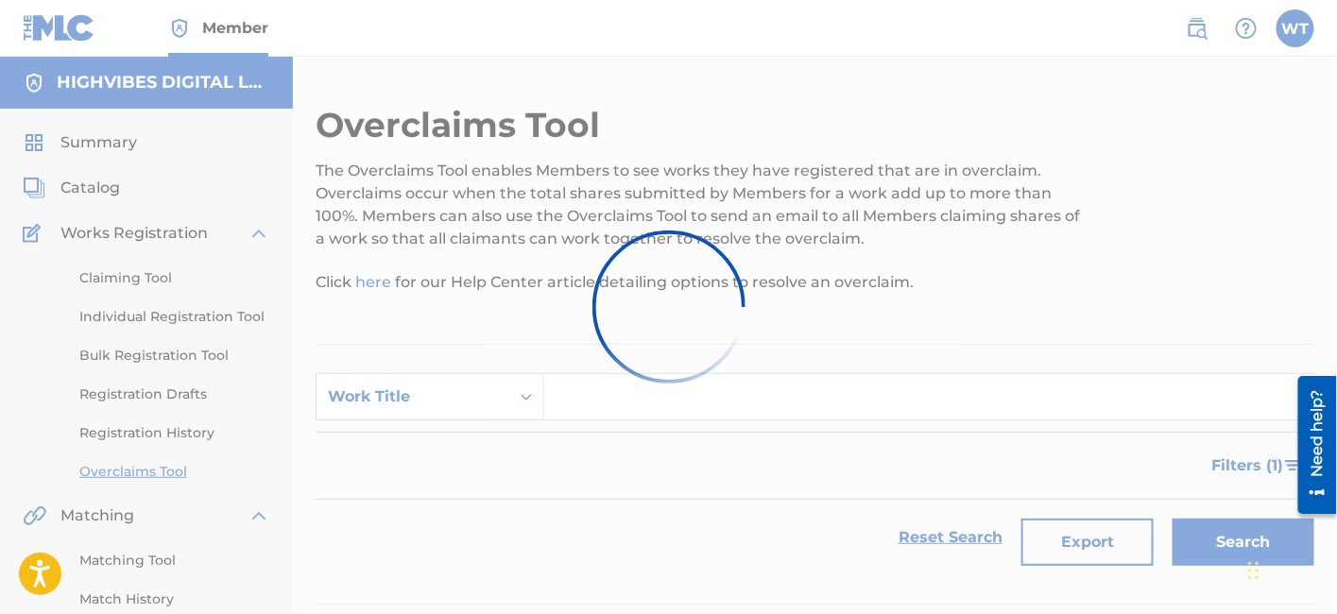
scroll to position [1131, 0]
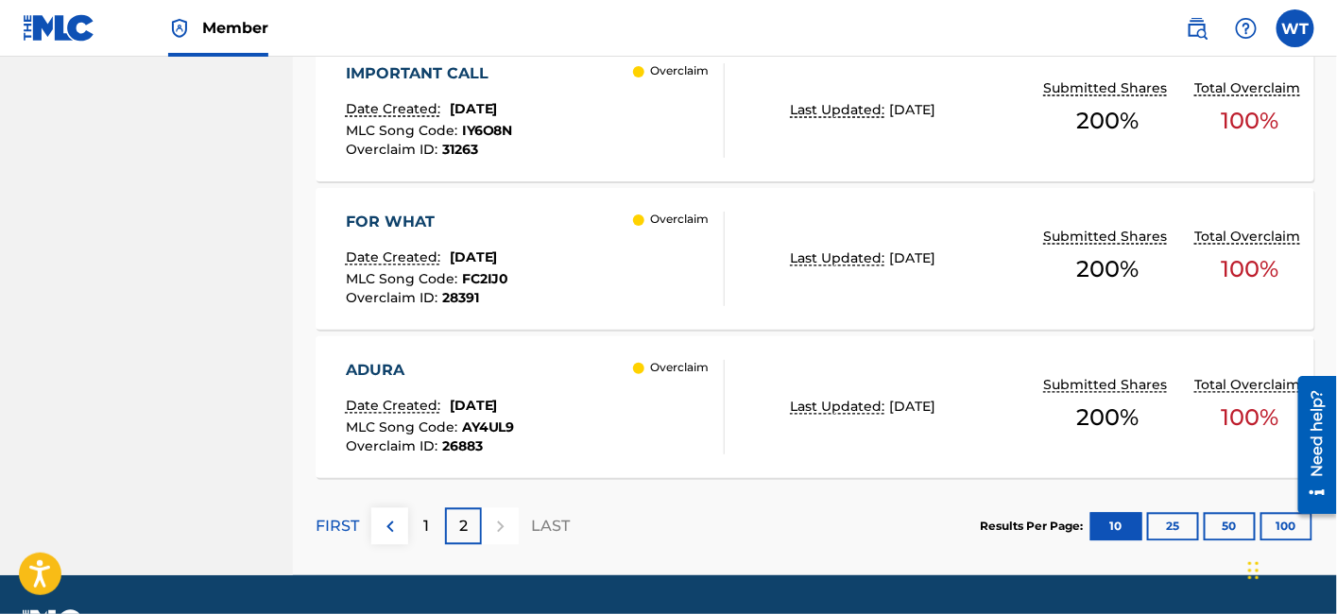
click at [606, 250] on div "FOR WHAT Date Created: [DATE] MLC Song Code : FC2IJ0 Overclaim ID : 28391 Overc…" at bounding box center [536, 259] width 380 height 94
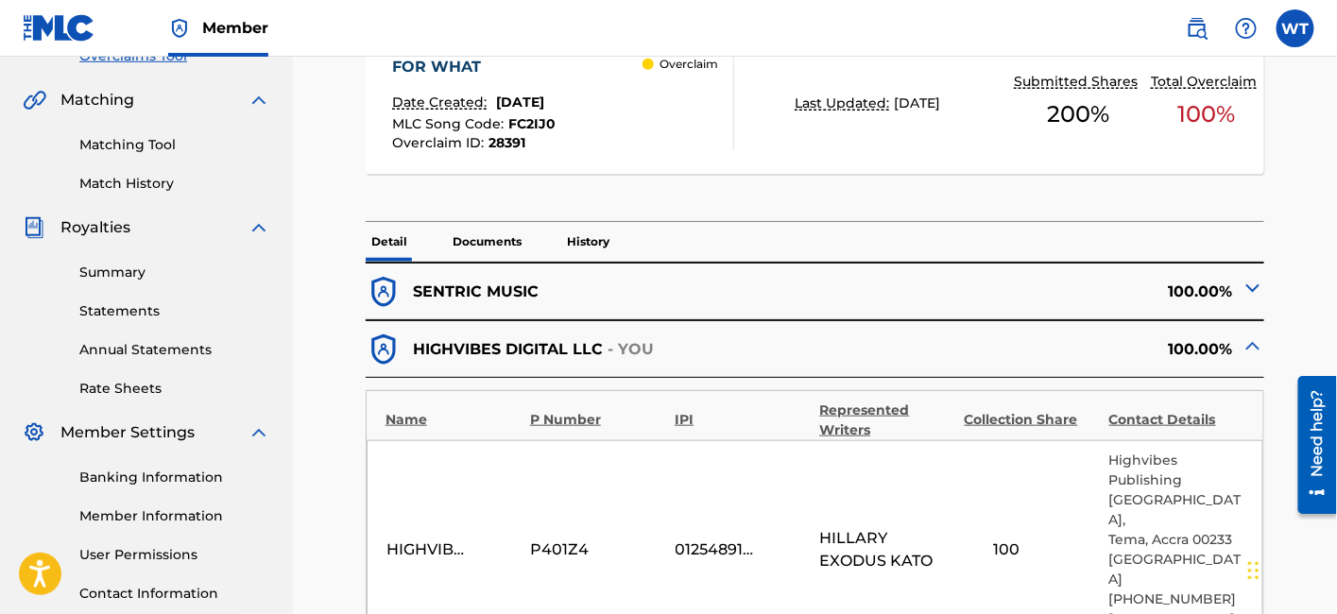
scroll to position [420, 0]
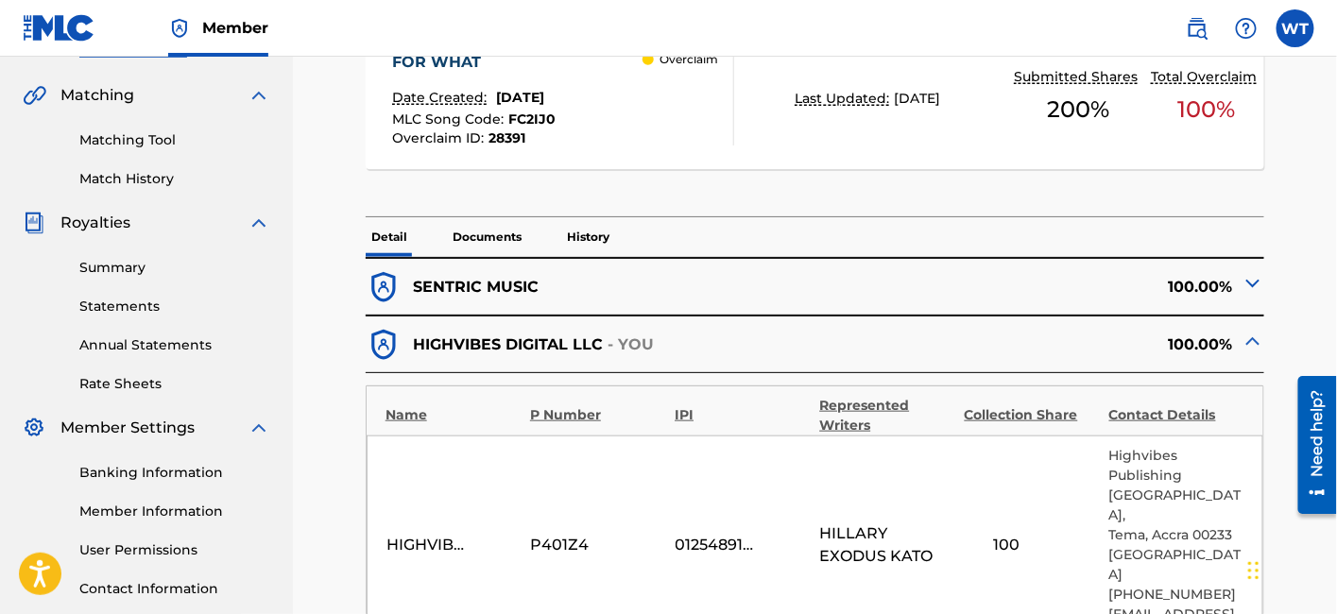
click at [591, 230] on p "History" at bounding box center [588, 237] width 54 height 40
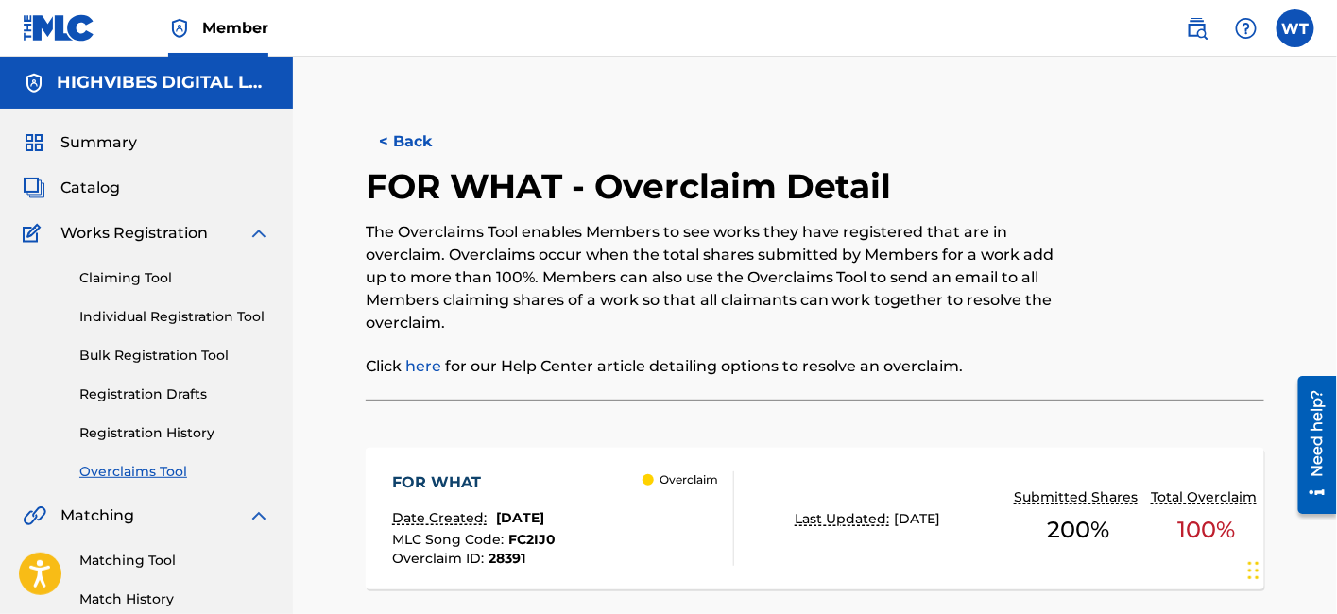
click at [396, 136] on button "< Back" at bounding box center [422, 141] width 113 height 47
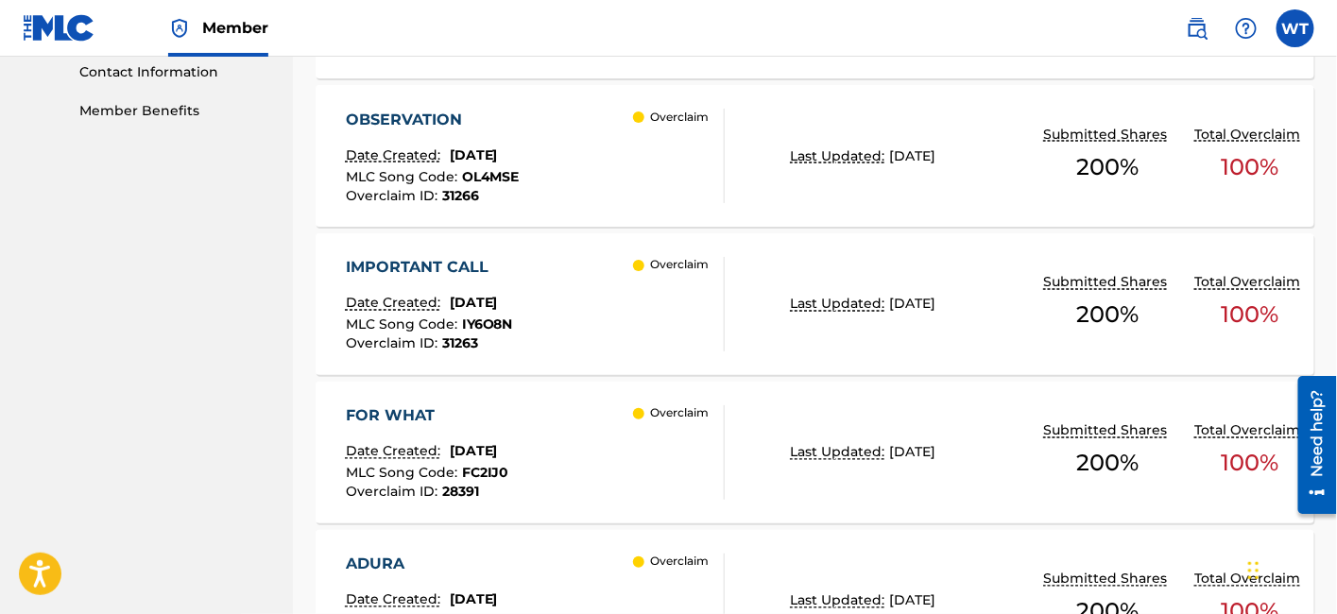
scroll to position [923, 0]
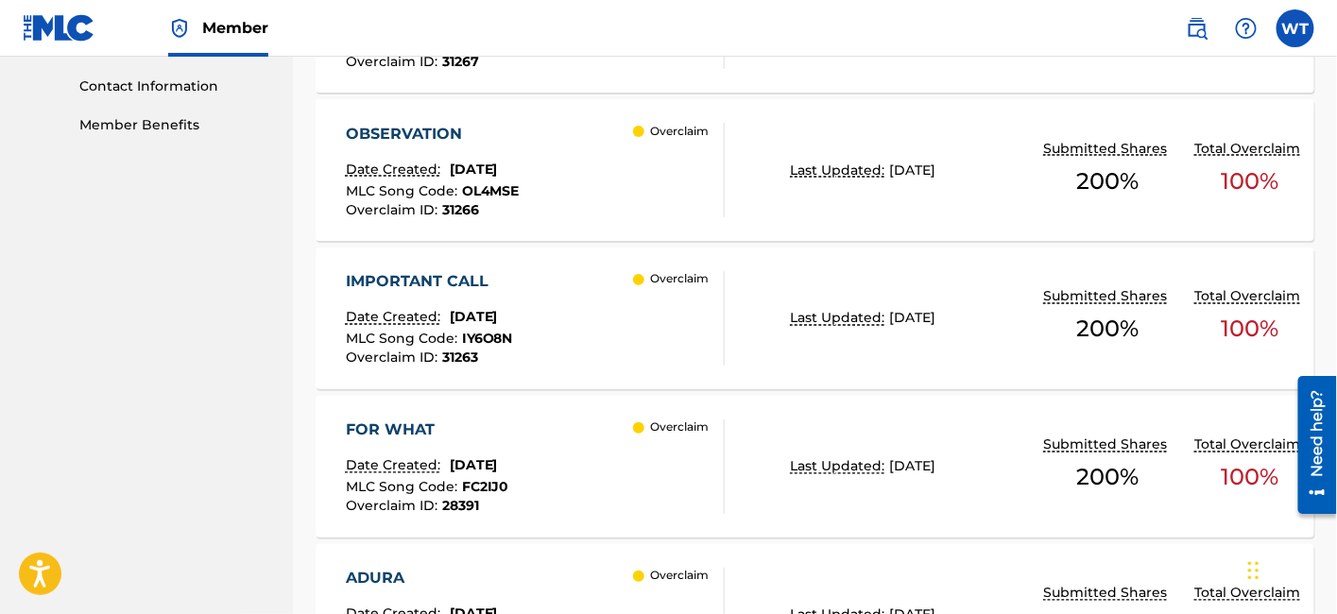
click at [567, 309] on div "IMPORTANT CALL Date Created: [DATE] MLC Song Code : IY6O8N Overclaim ID : 31263…" at bounding box center [536, 318] width 380 height 94
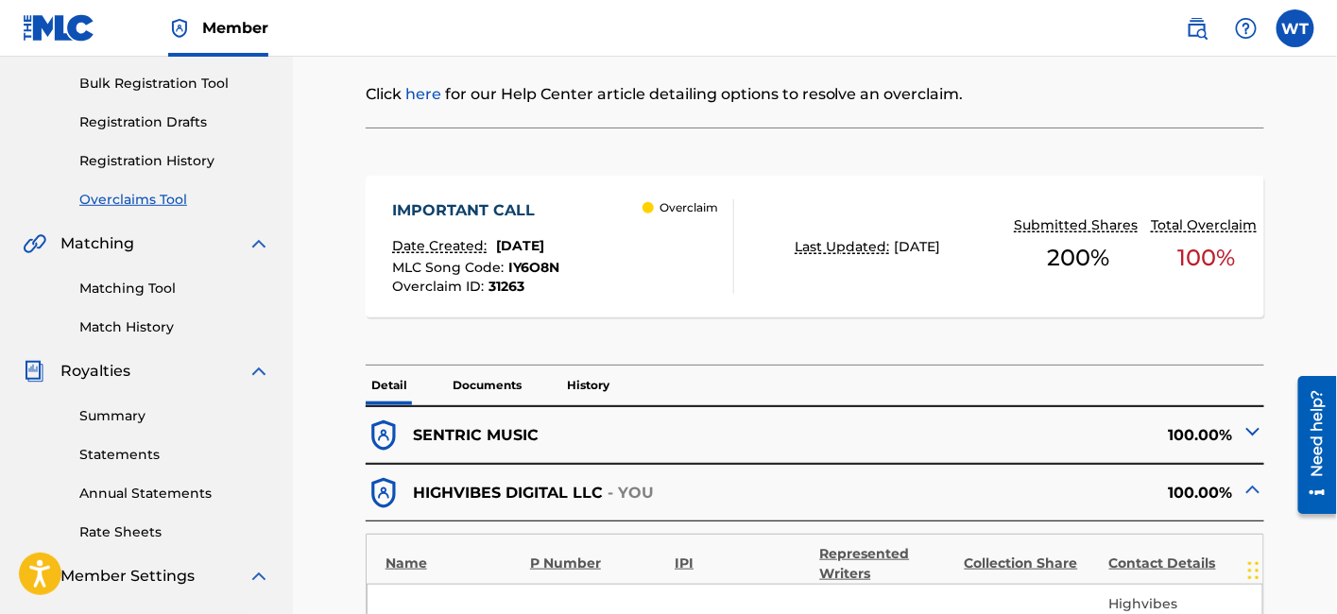
scroll to position [274, 0]
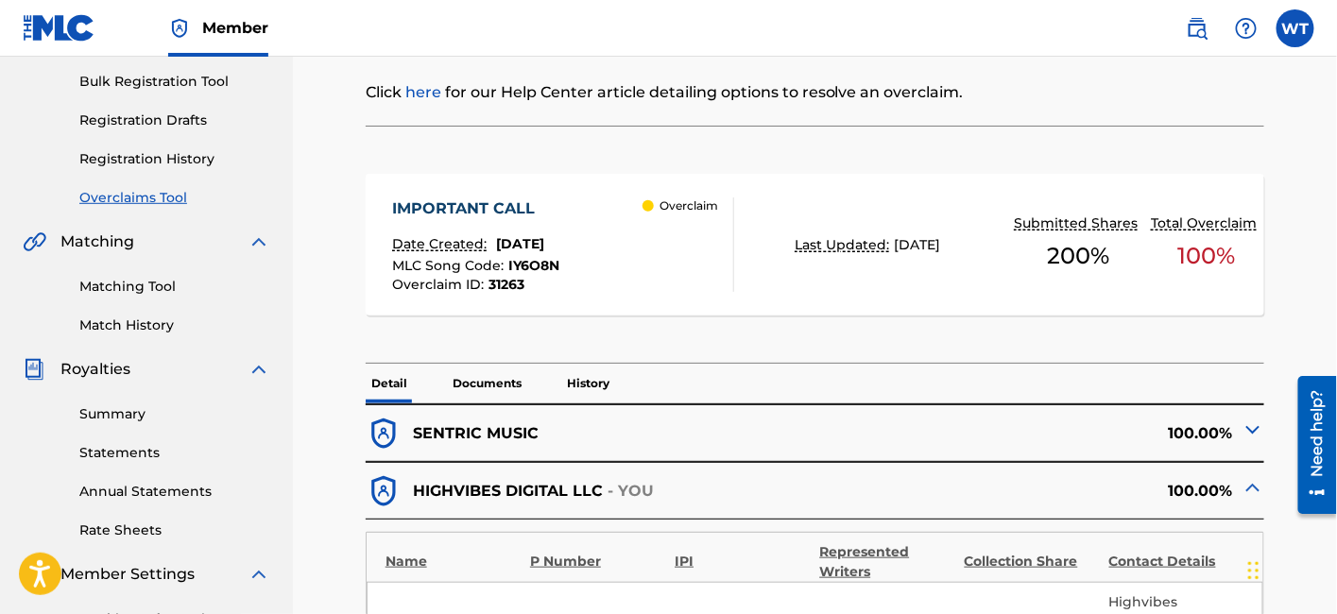
click at [580, 373] on p "History" at bounding box center [588, 384] width 54 height 40
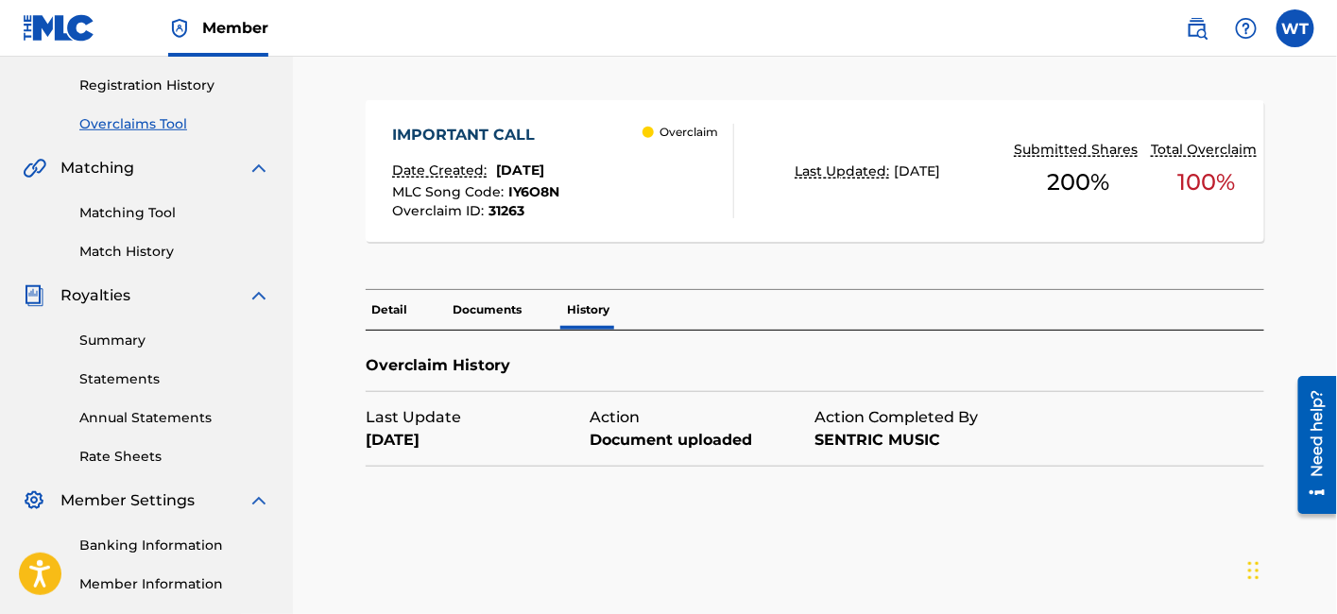
scroll to position [350, 0]
drag, startPoint x: 502, startPoint y: 327, endPoint x: 477, endPoint y: 308, distance: 31.0
click at [477, 308] on div "Detail Documents History Overclaim History Last Update [DATE] Action Document u…" at bounding box center [815, 376] width 899 height 177
click at [477, 308] on p "Documents" at bounding box center [487, 308] width 80 height 40
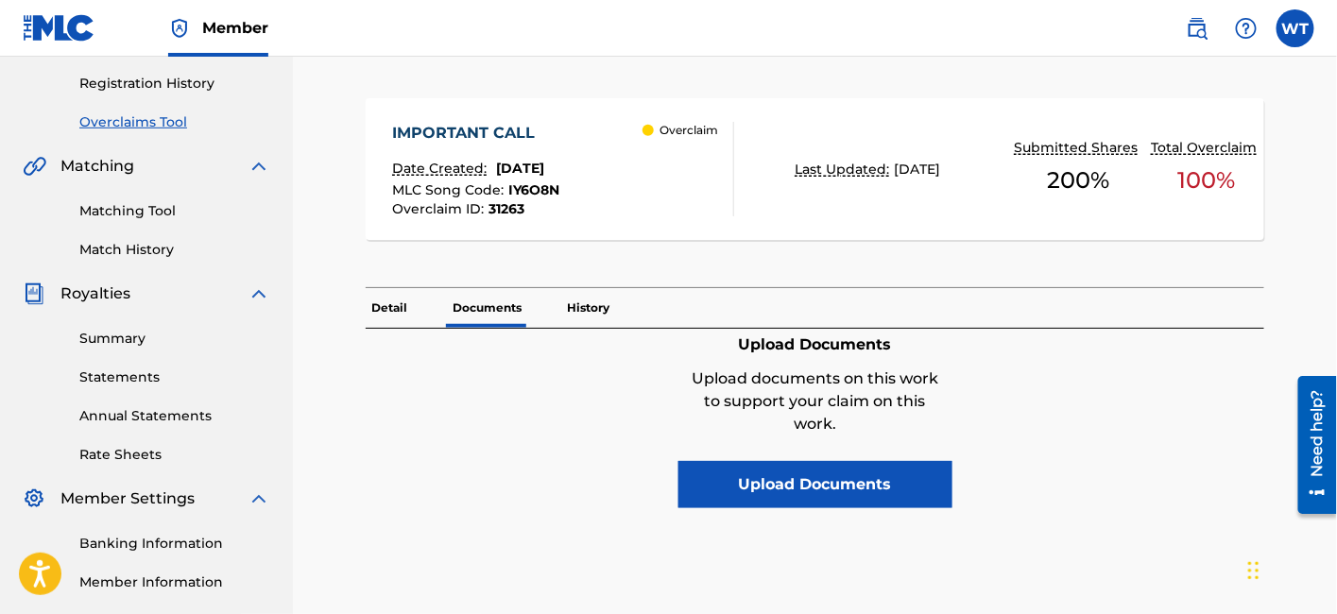
click at [401, 309] on p "Detail" at bounding box center [389, 308] width 47 height 40
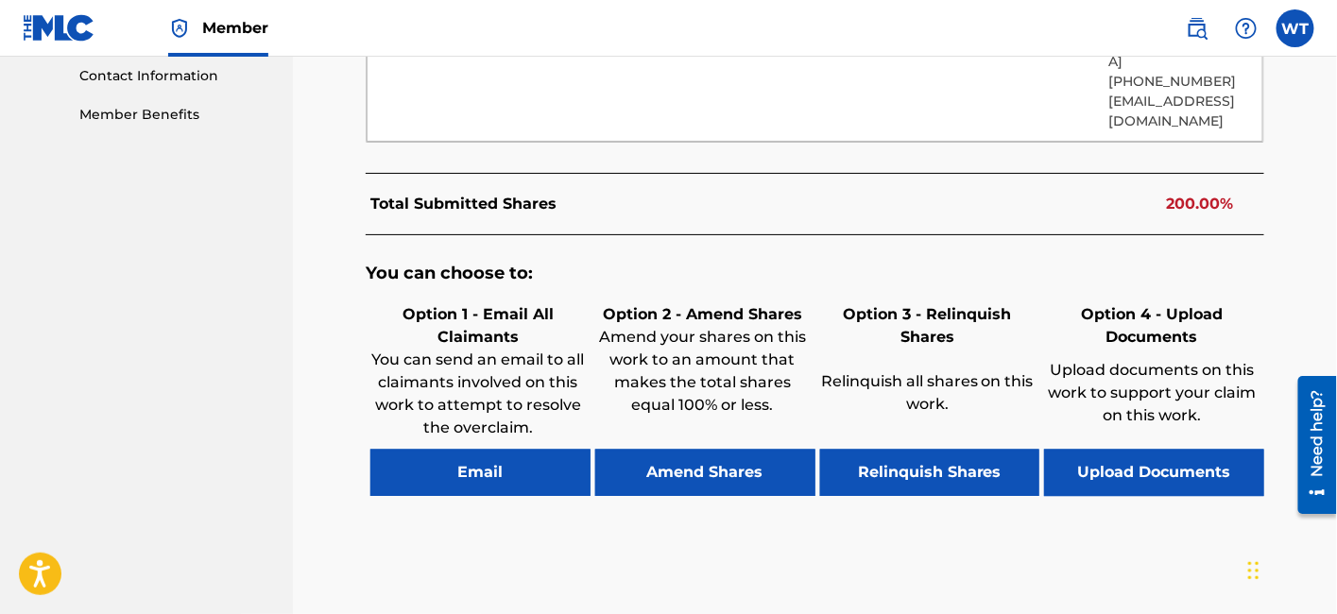
scroll to position [936, 0]
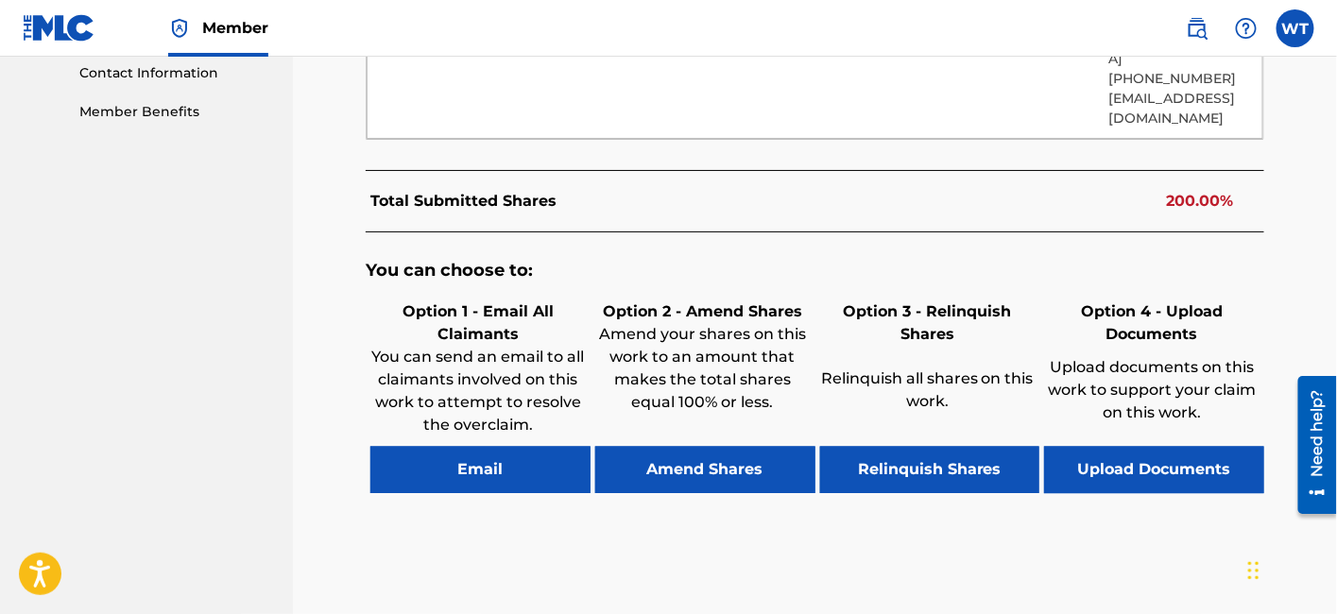
click at [868, 473] on button "Relinquish Shares" at bounding box center [930, 470] width 220 height 47
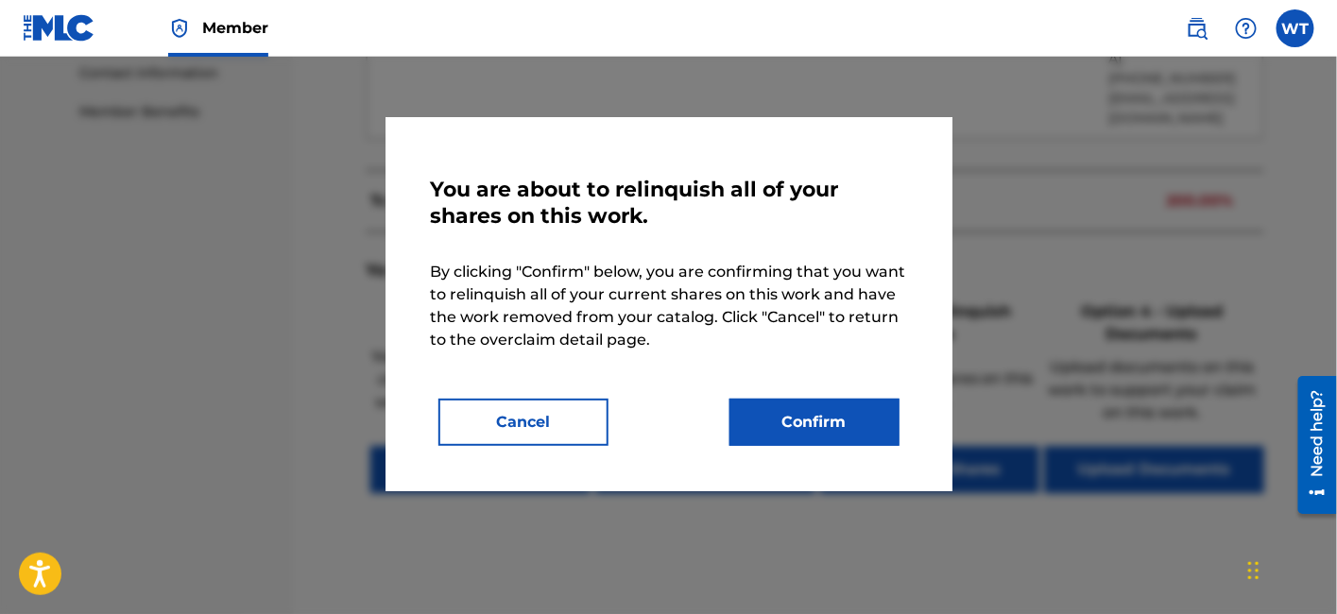
click at [798, 422] on button "Confirm" at bounding box center [814, 422] width 170 height 47
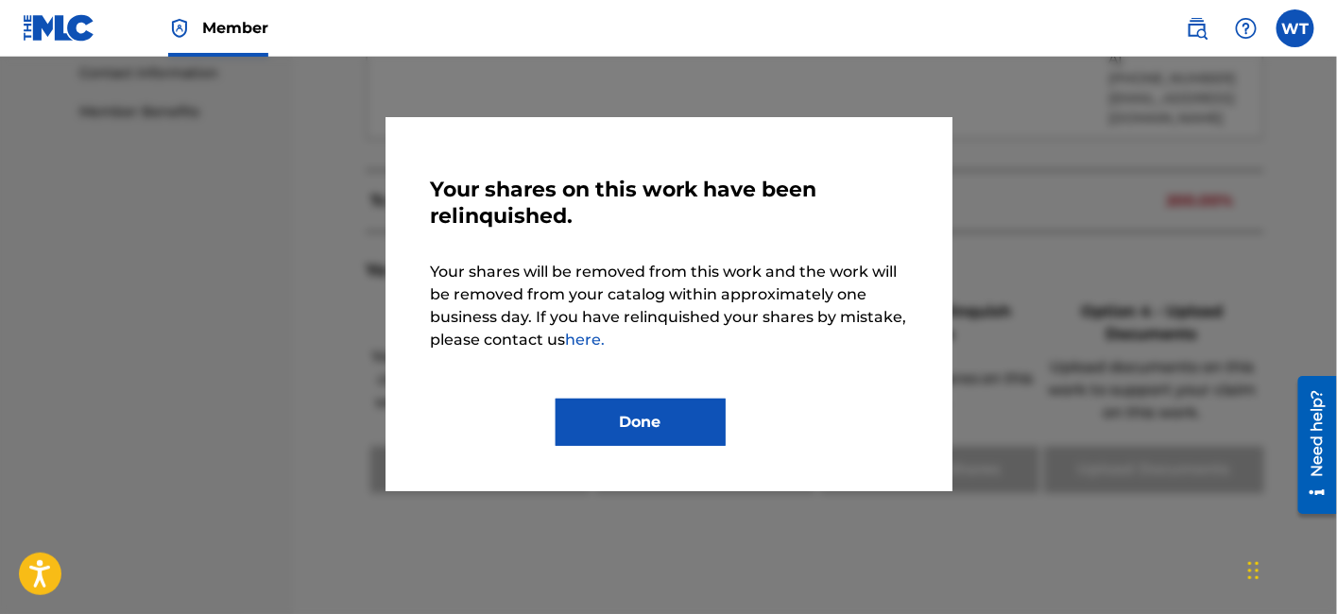
click at [669, 433] on button "Done" at bounding box center [641, 422] width 170 height 47
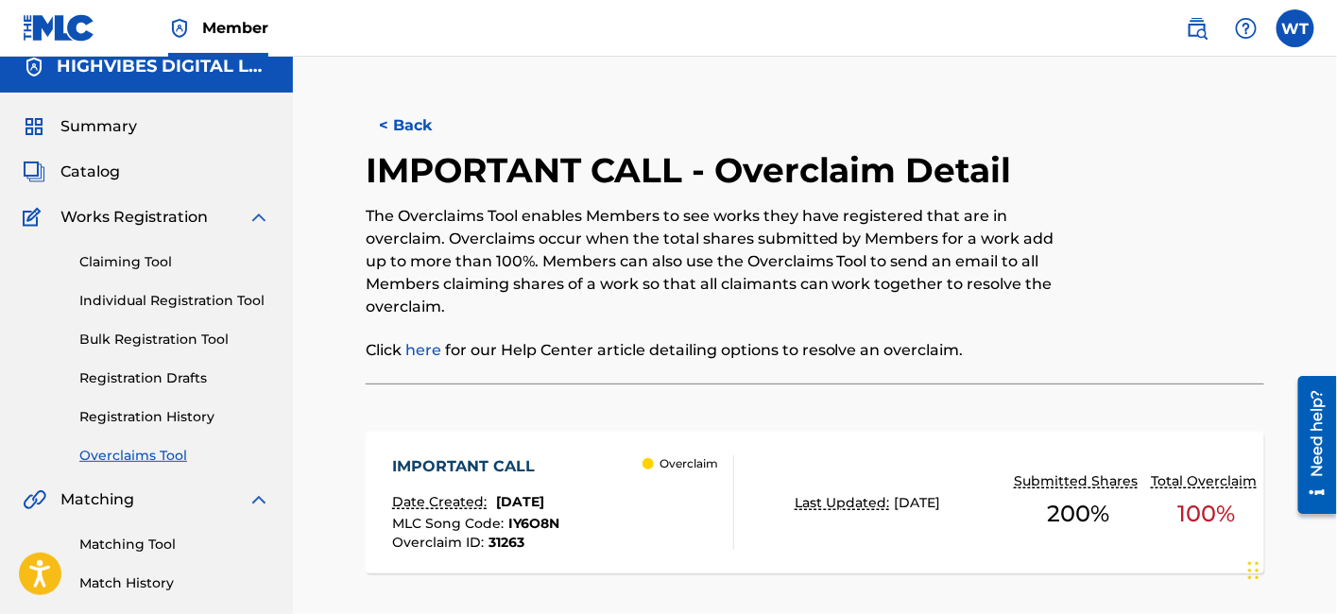
scroll to position [0, 0]
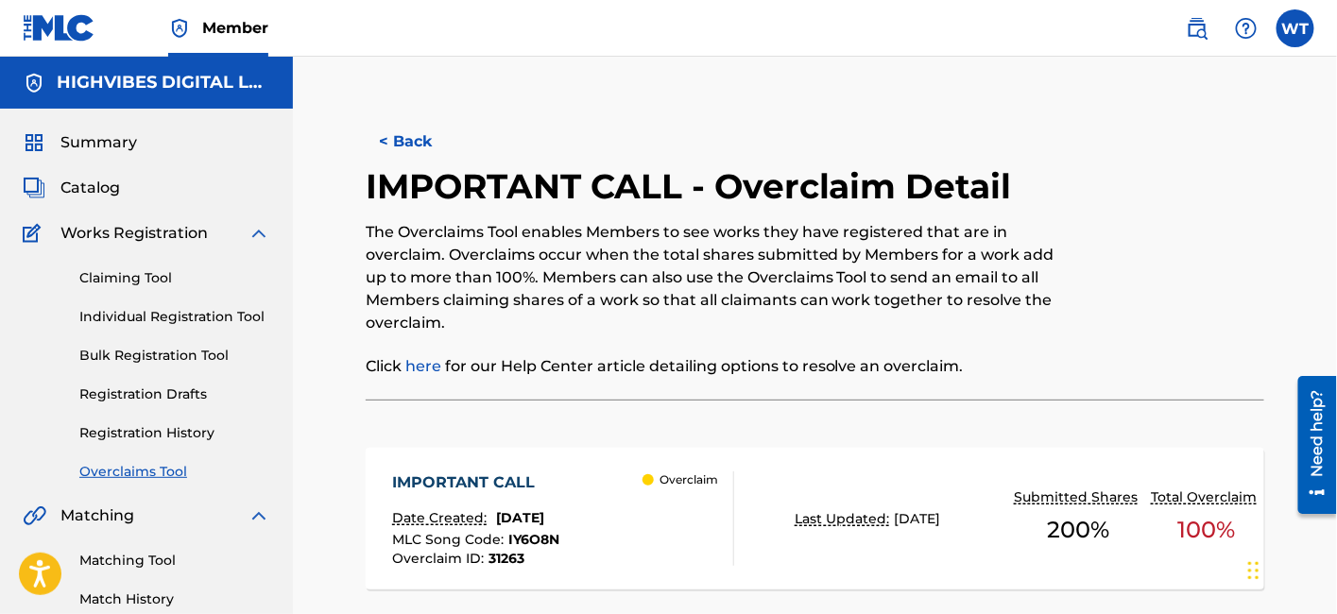
click at [410, 134] on button "< Back" at bounding box center [422, 141] width 113 height 47
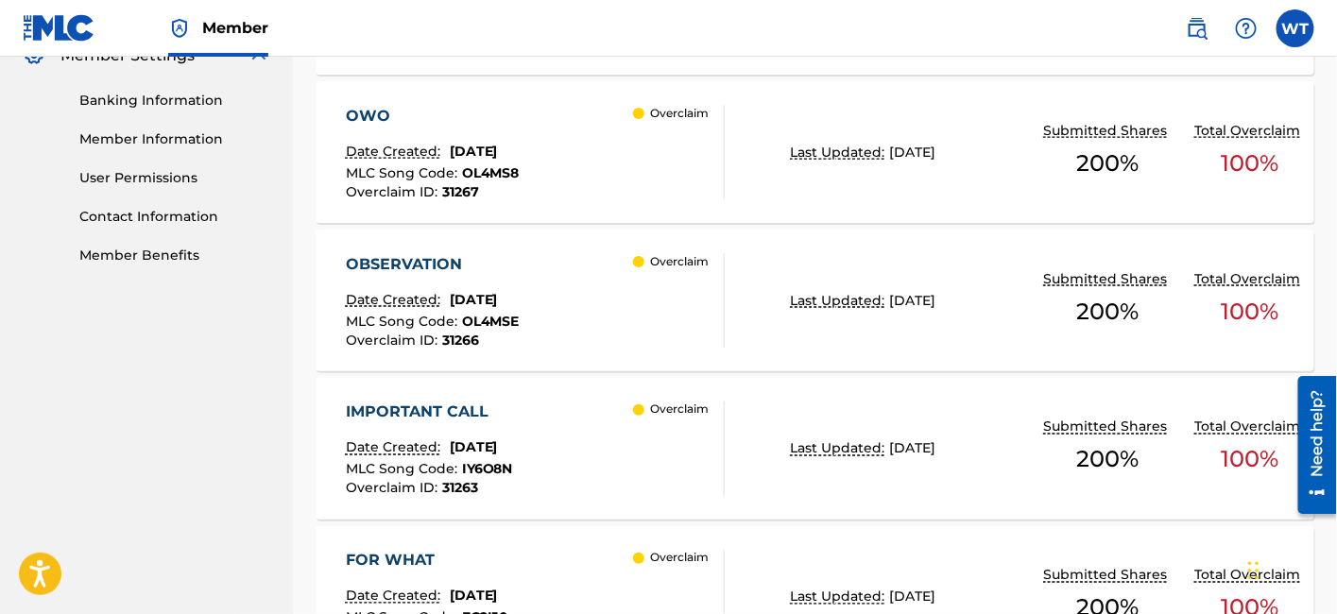
scroll to position [789, 0]
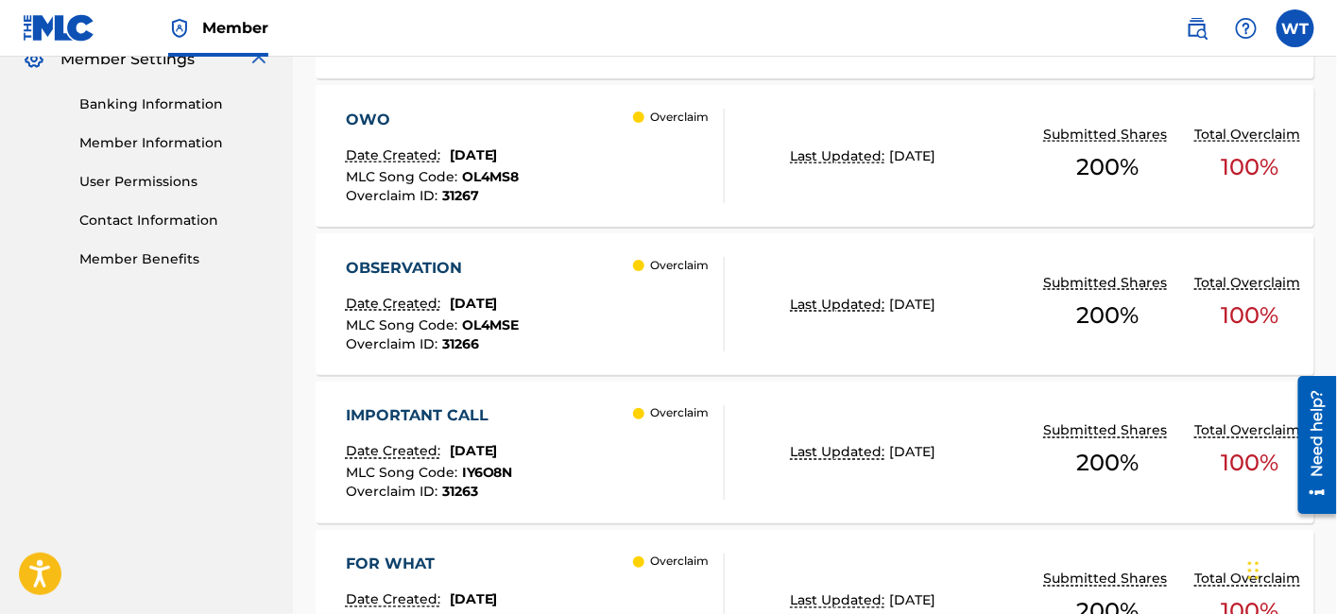
click at [615, 316] on div "OBSERVATION Date Created: [DATE] MLC Song Code : OL4MSE Overclaim ID : 31266 Ov…" at bounding box center [536, 304] width 380 height 94
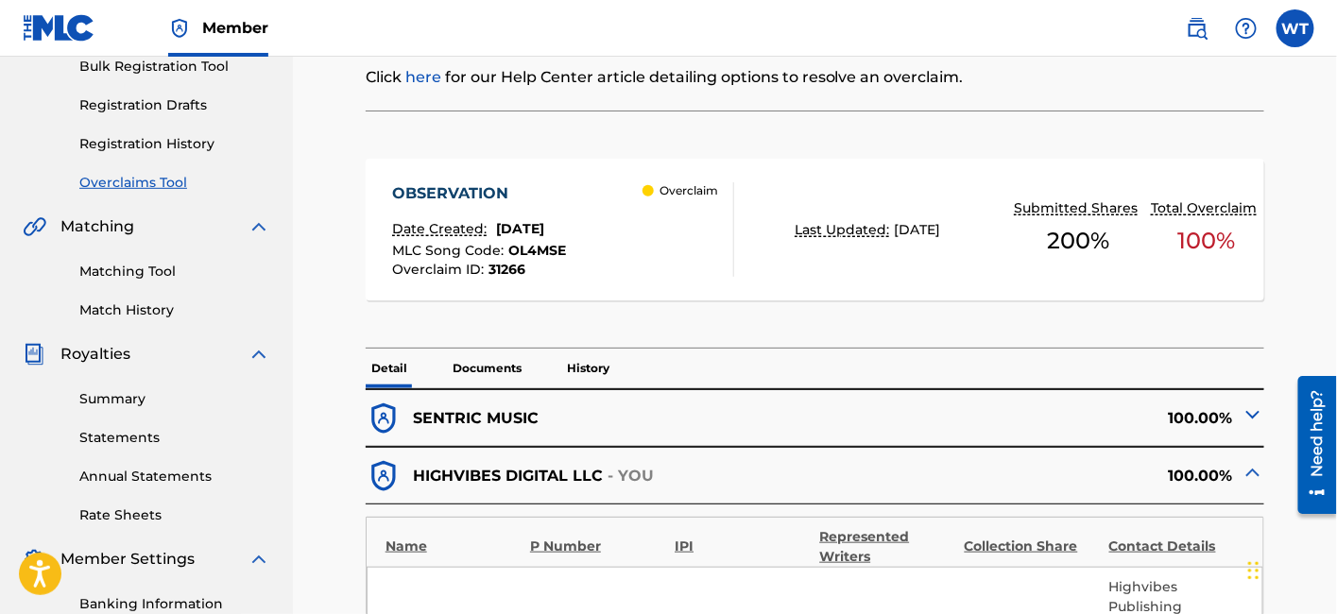
scroll to position [298, 0]
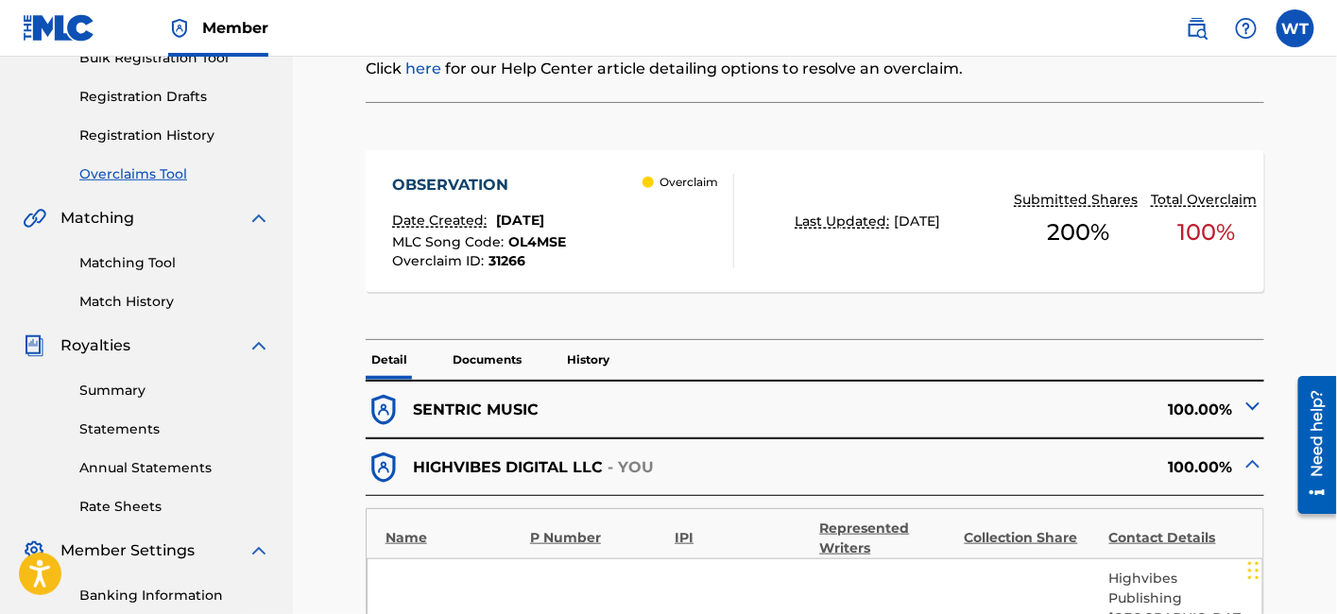
click at [592, 352] on p "History" at bounding box center [588, 360] width 54 height 40
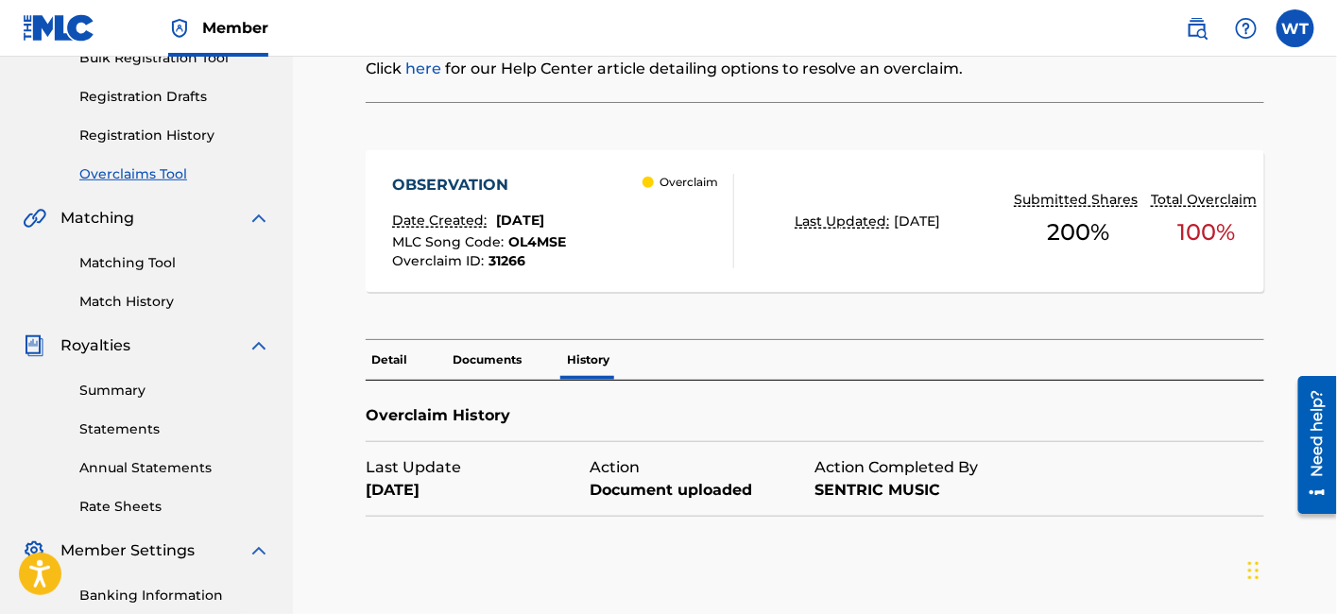
click at [489, 365] on p "Documents" at bounding box center [487, 360] width 80 height 40
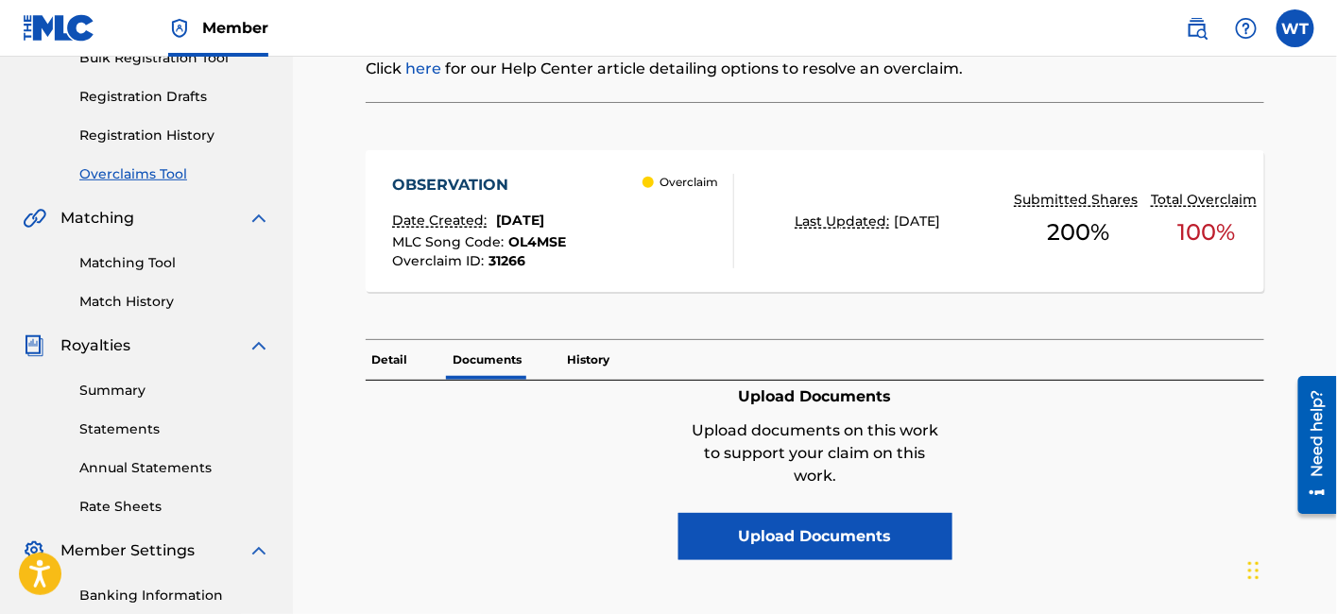
click at [399, 354] on p "Detail" at bounding box center [389, 360] width 47 height 40
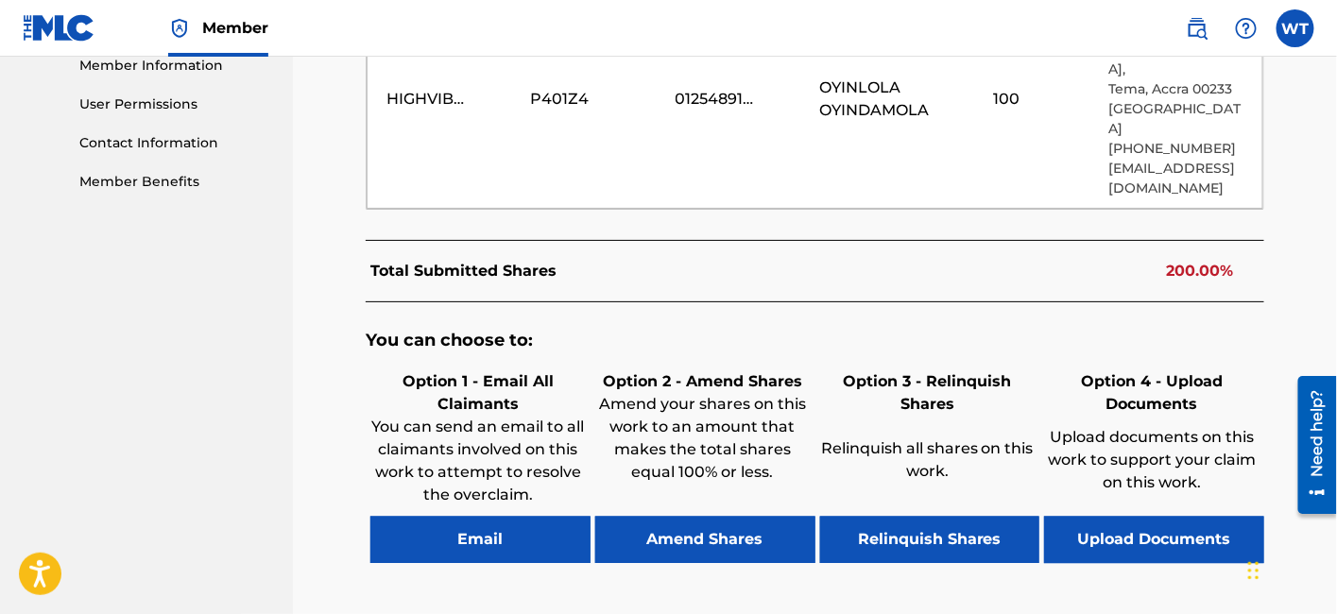
scroll to position [939, 0]
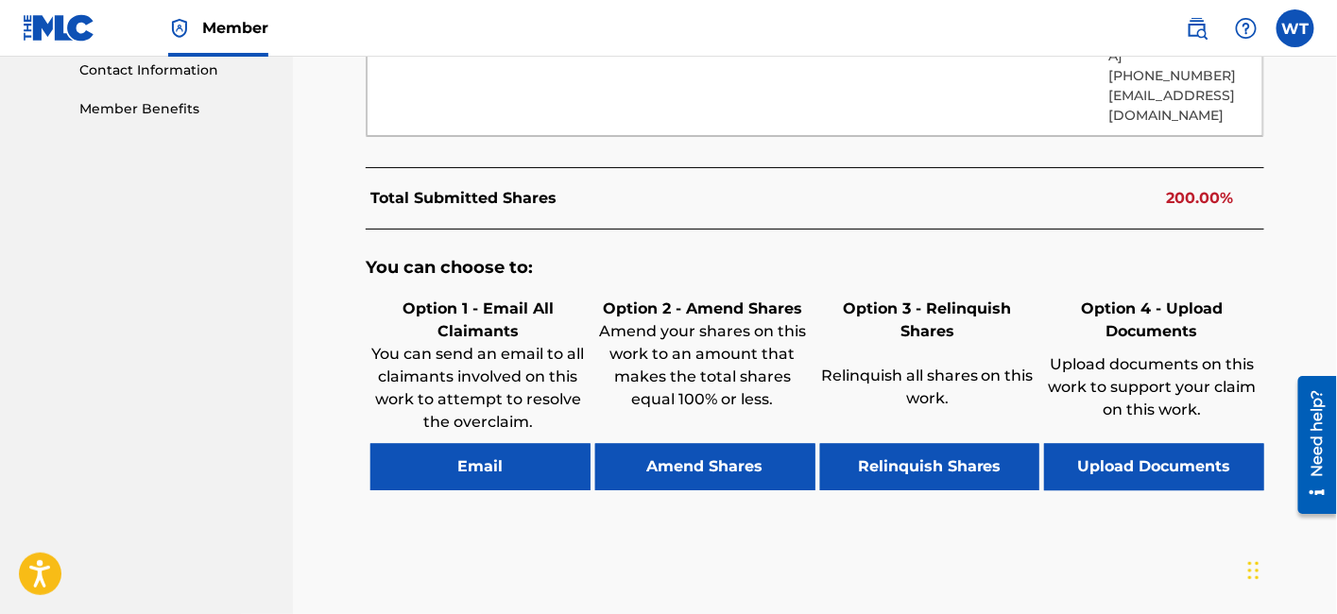
click at [865, 460] on button "Relinquish Shares" at bounding box center [930, 467] width 220 height 47
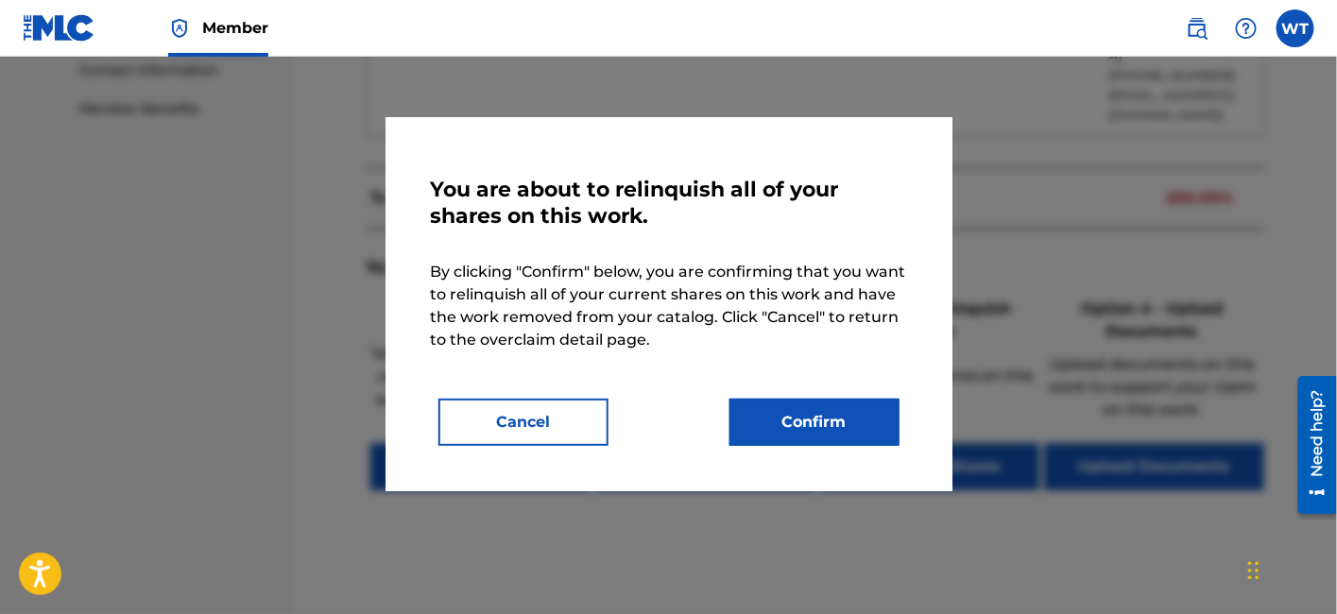
click at [805, 410] on button "Confirm" at bounding box center [814, 422] width 170 height 47
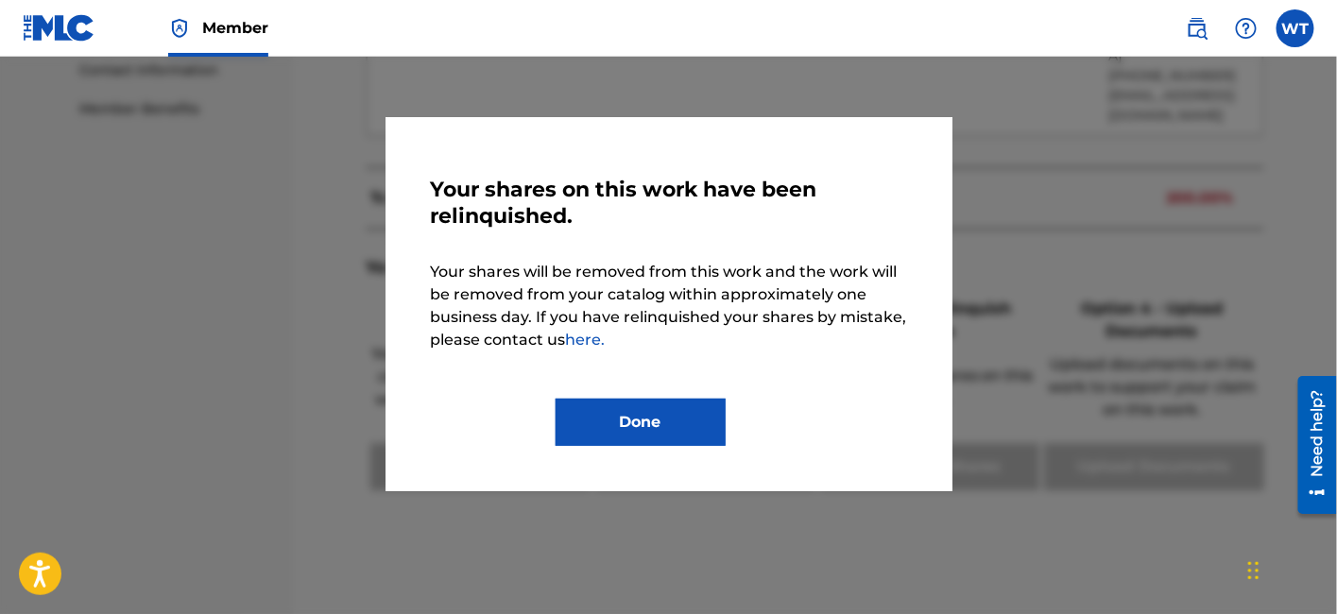
click at [650, 427] on button "Done" at bounding box center [641, 422] width 170 height 47
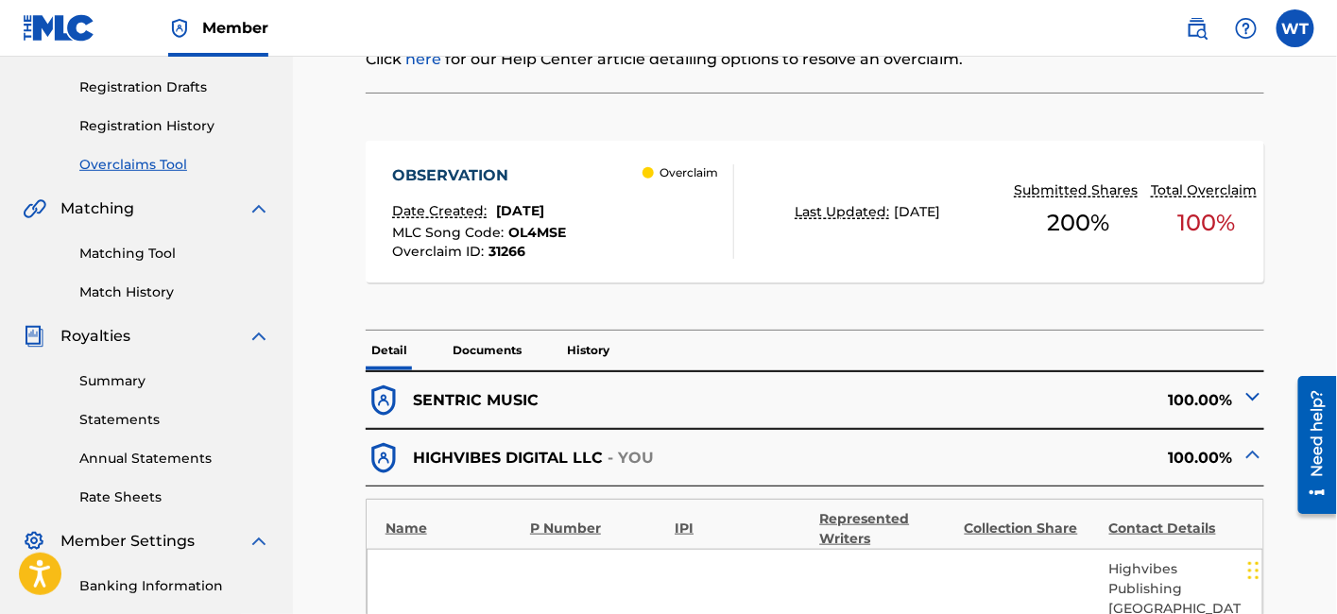
scroll to position [0, 0]
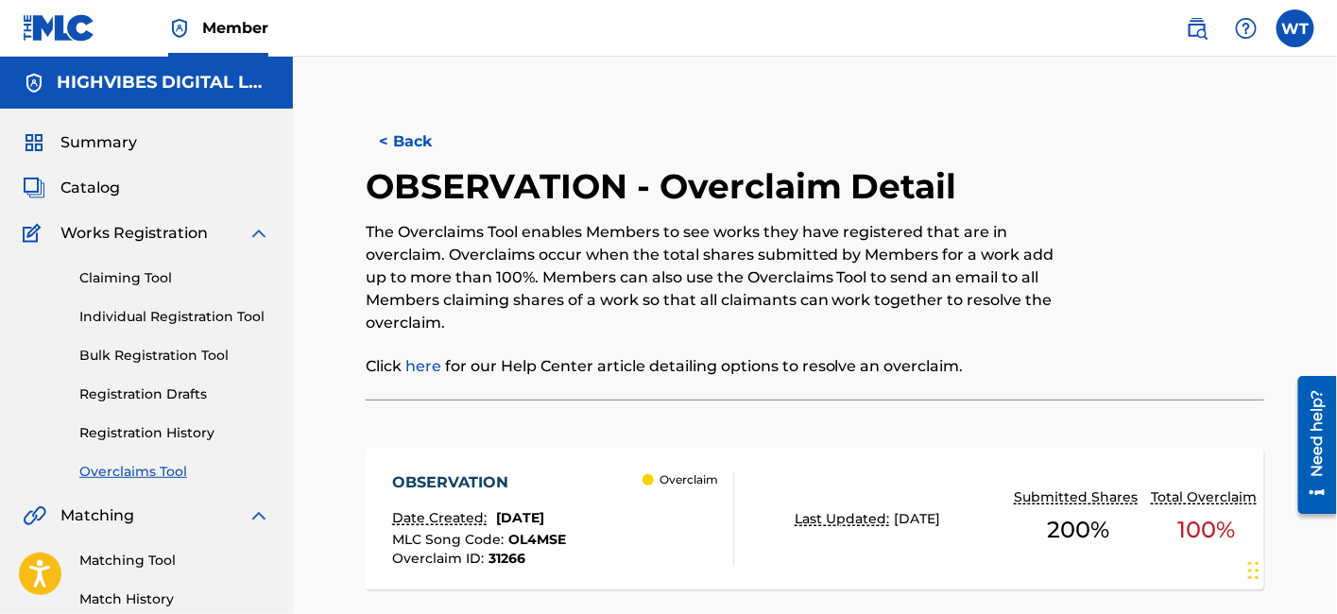
click at [413, 148] on button "< Back" at bounding box center [422, 141] width 113 height 47
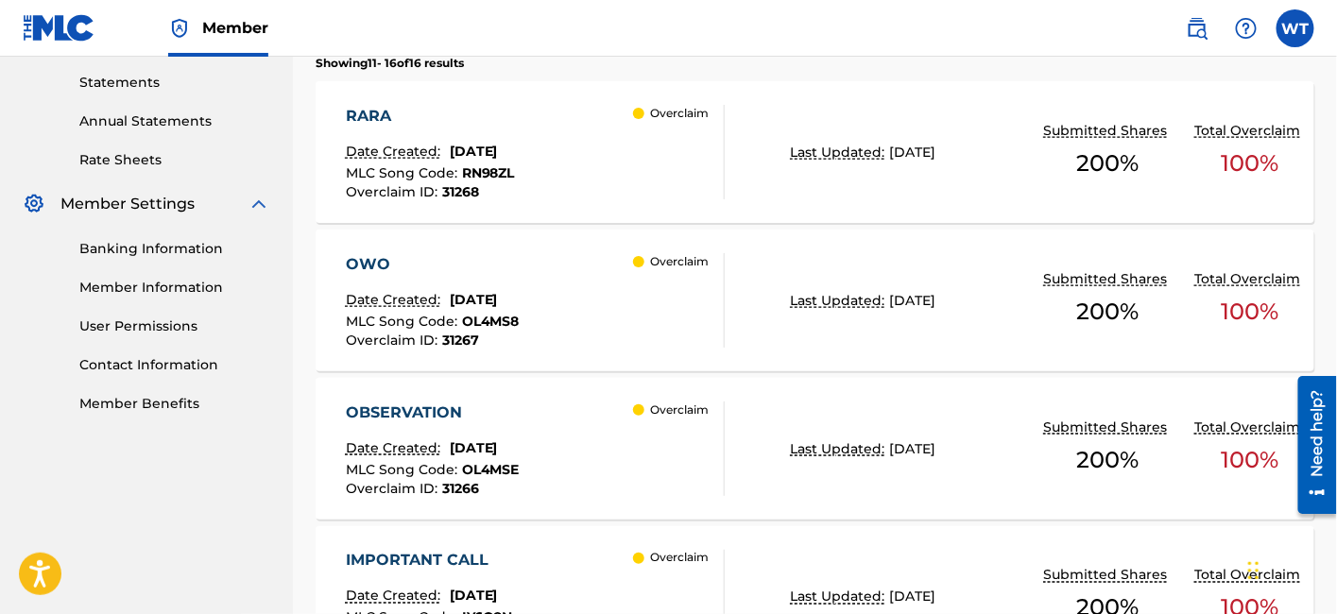
scroll to position [642, 0]
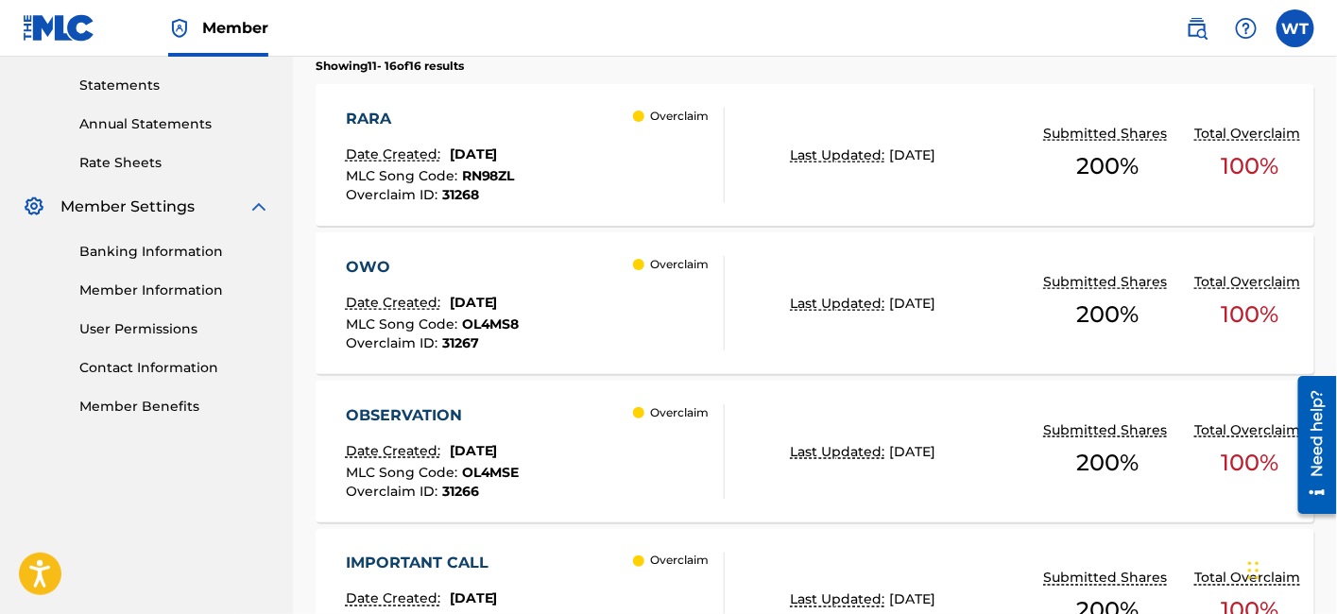
click at [593, 302] on div "OWO Date Created: [DATE] MLC Song Code : OL4MS8 Overclaim ID : 31267 Overclaim" at bounding box center [536, 303] width 380 height 94
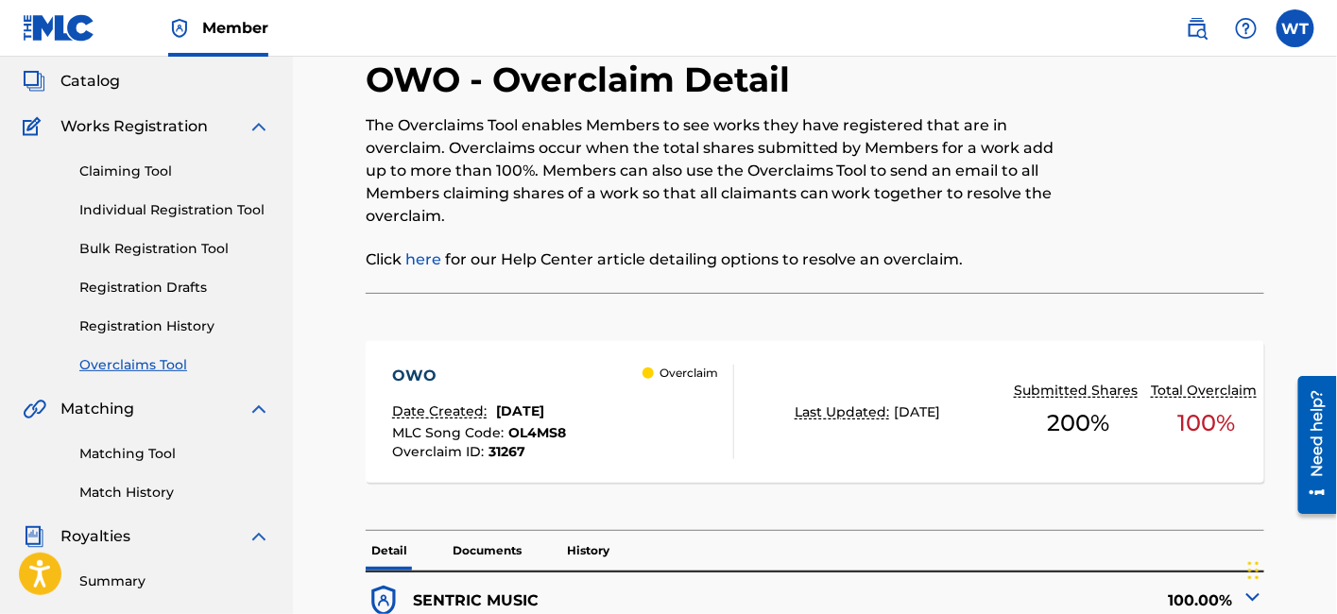
scroll to position [243, 0]
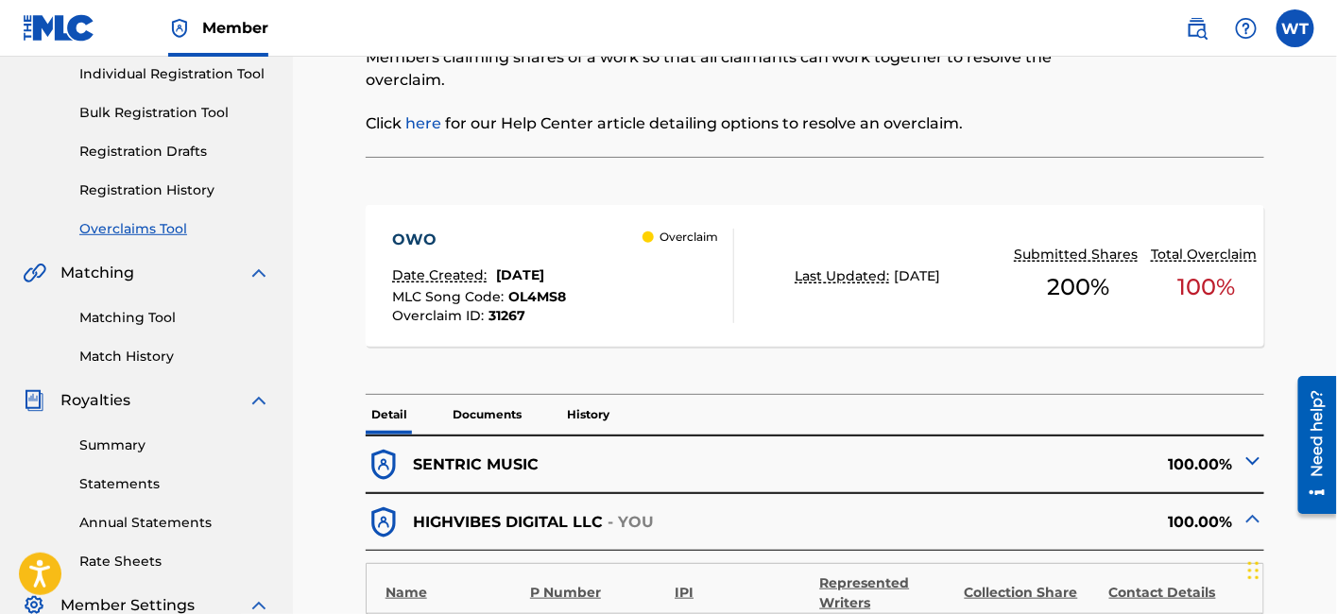
click at [581, 425] on p "History" at bounding box center [588, 415] width 54 height 40
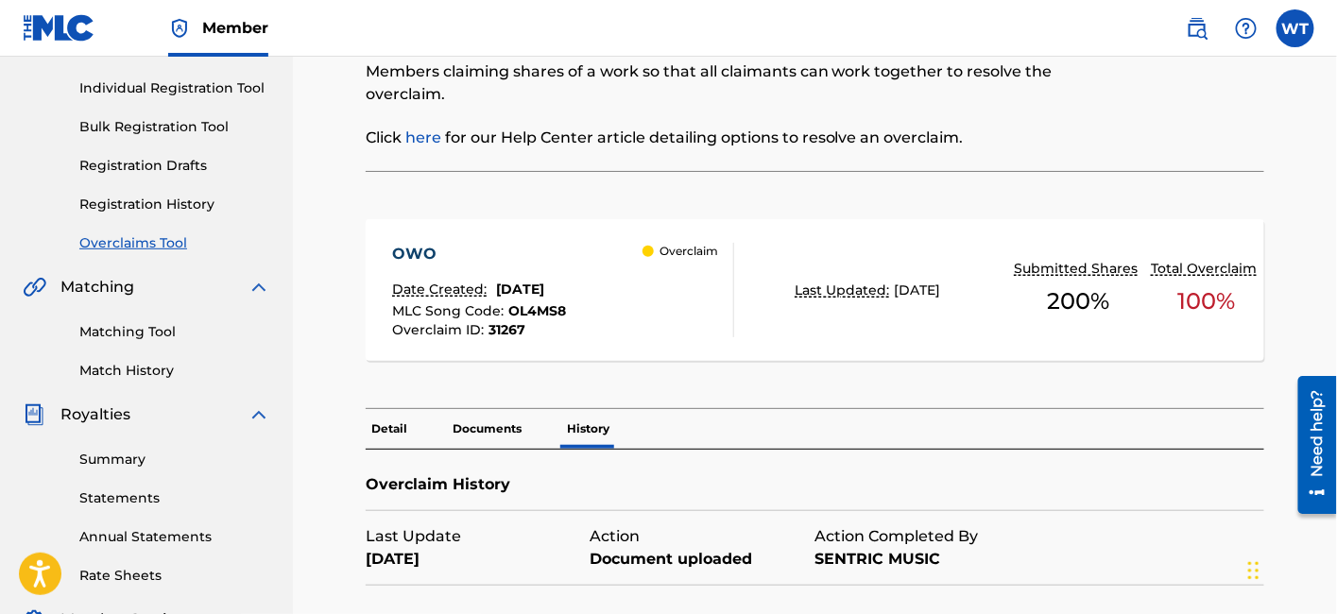
scroll to position [228, 0]
click at [491, 430] on p "Documents" at bounding box center [487, 430] width 80 height 40
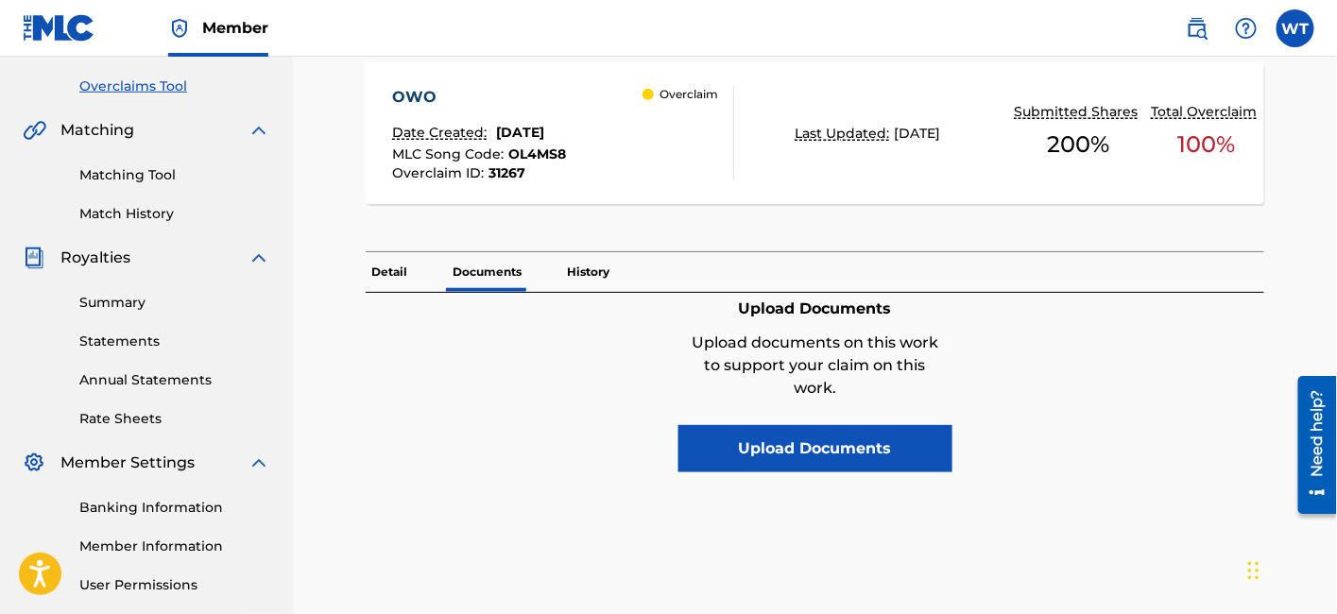
scroll to position [398, 0]
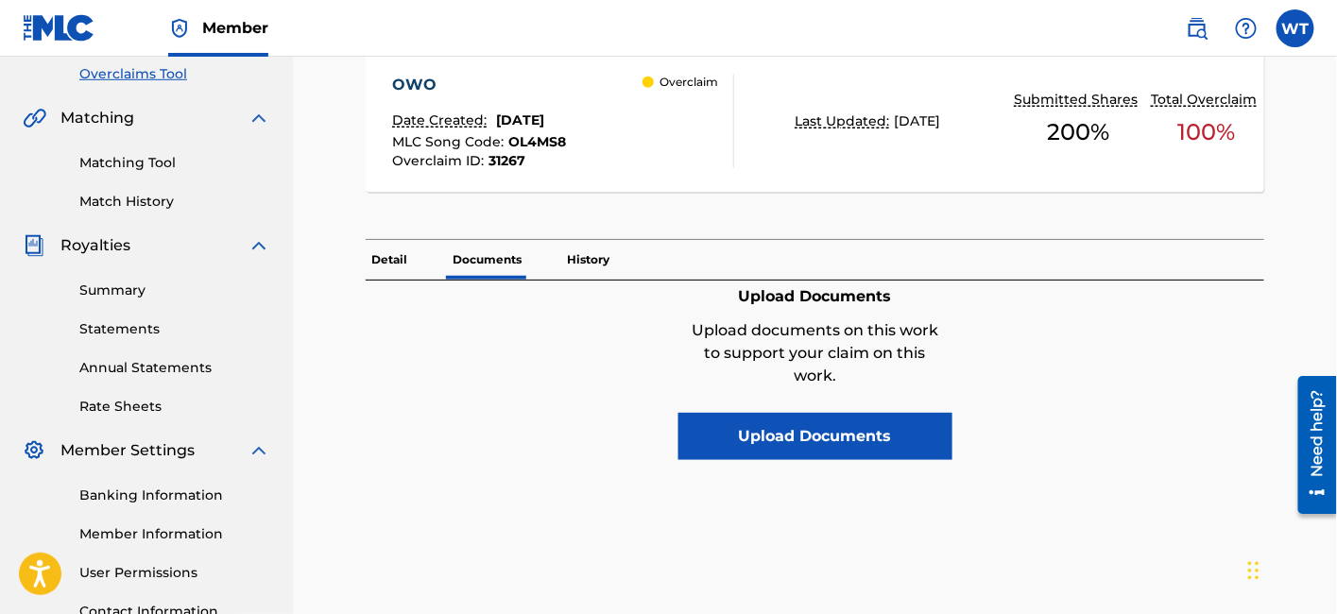
click at [396, 270] on p "Detail" at bounding box center [389, 260] width 47 height 40
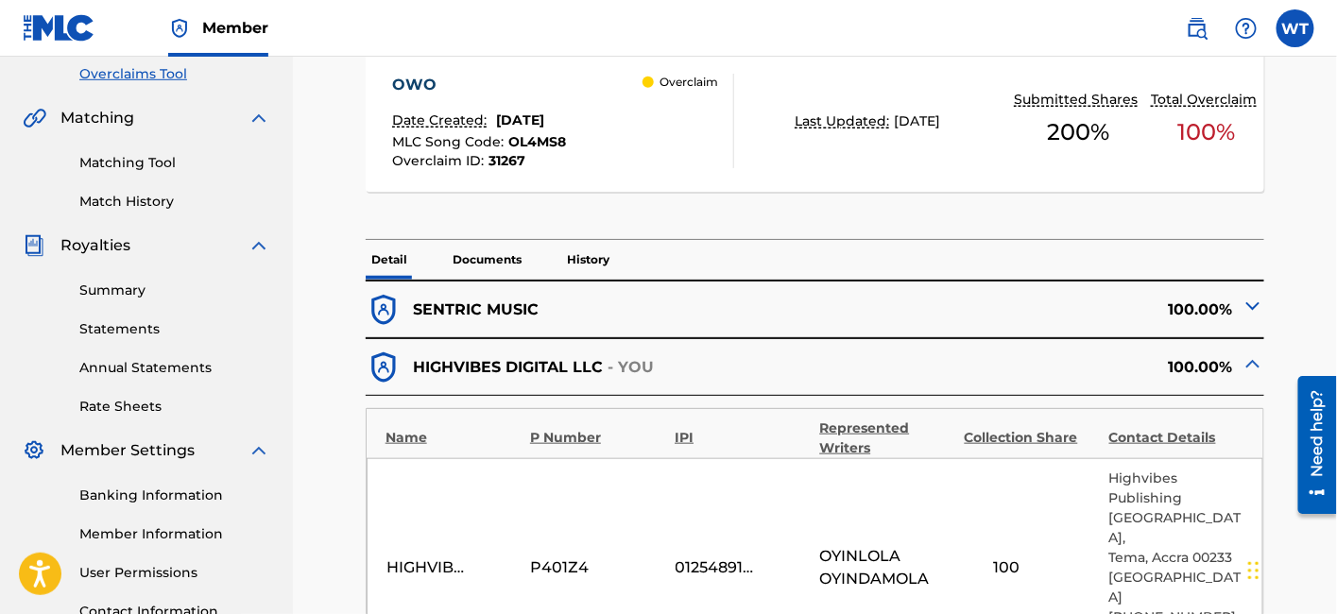
click at [580, 260] on p "History" at bounding box center [588, 260] width 54 height 40
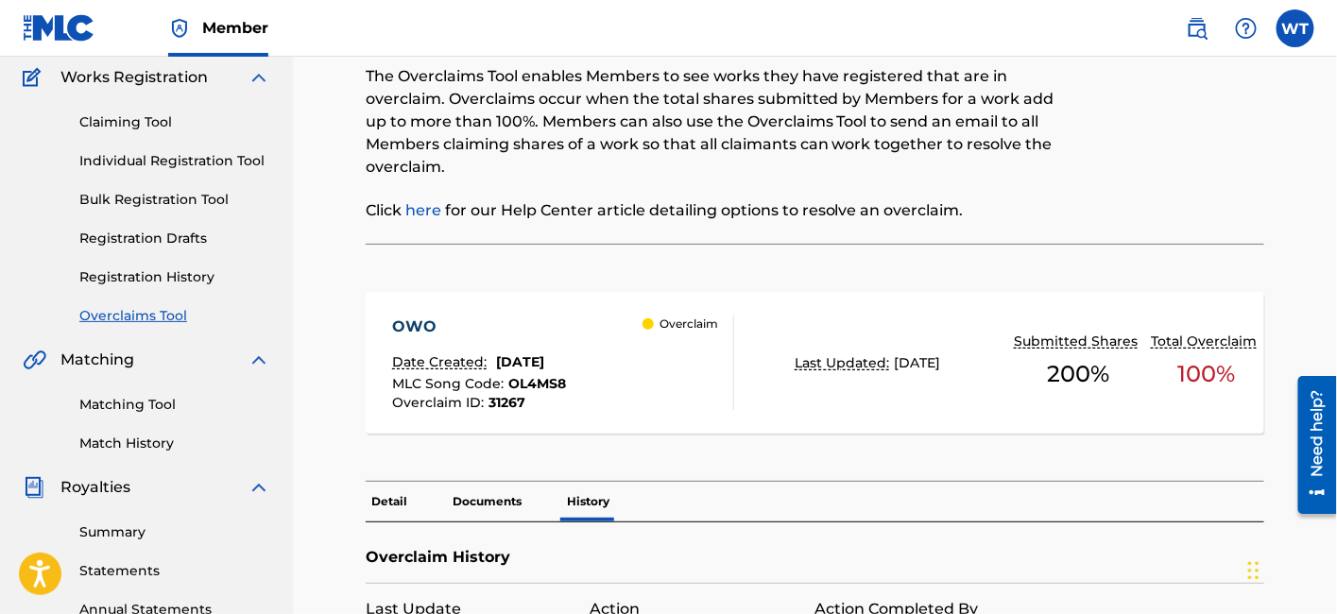
scroll to position [170, 0]
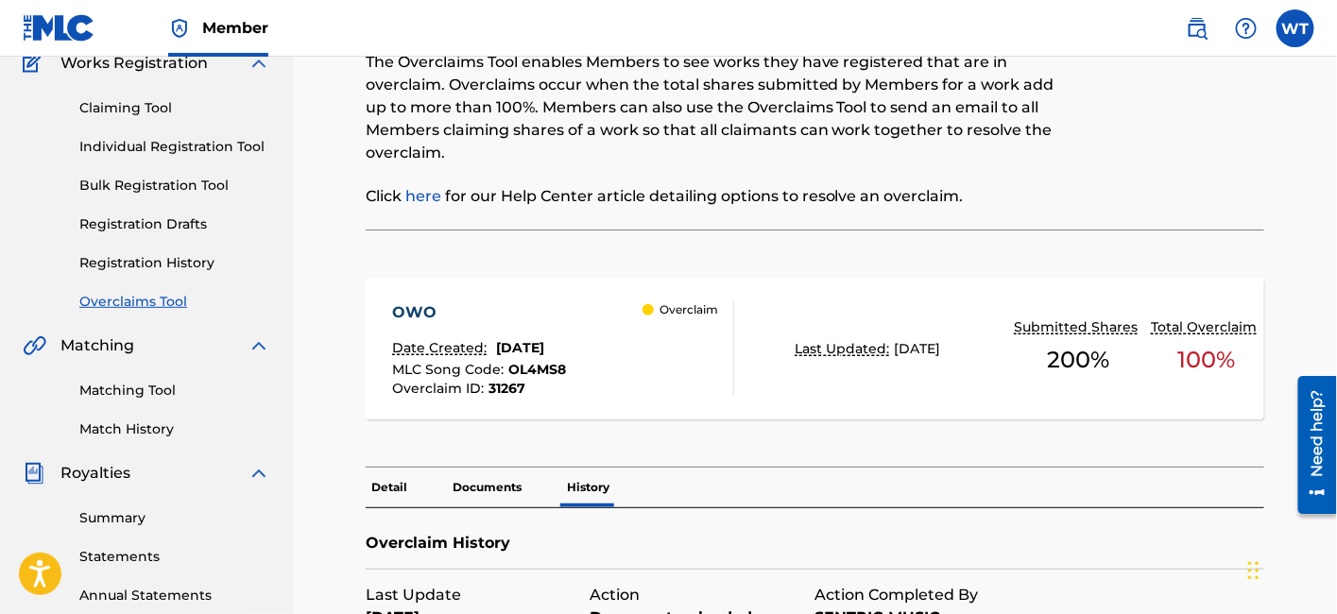
click at [394, 484] on p "Detail" at bounding box center [389, 488] width 47 height 40
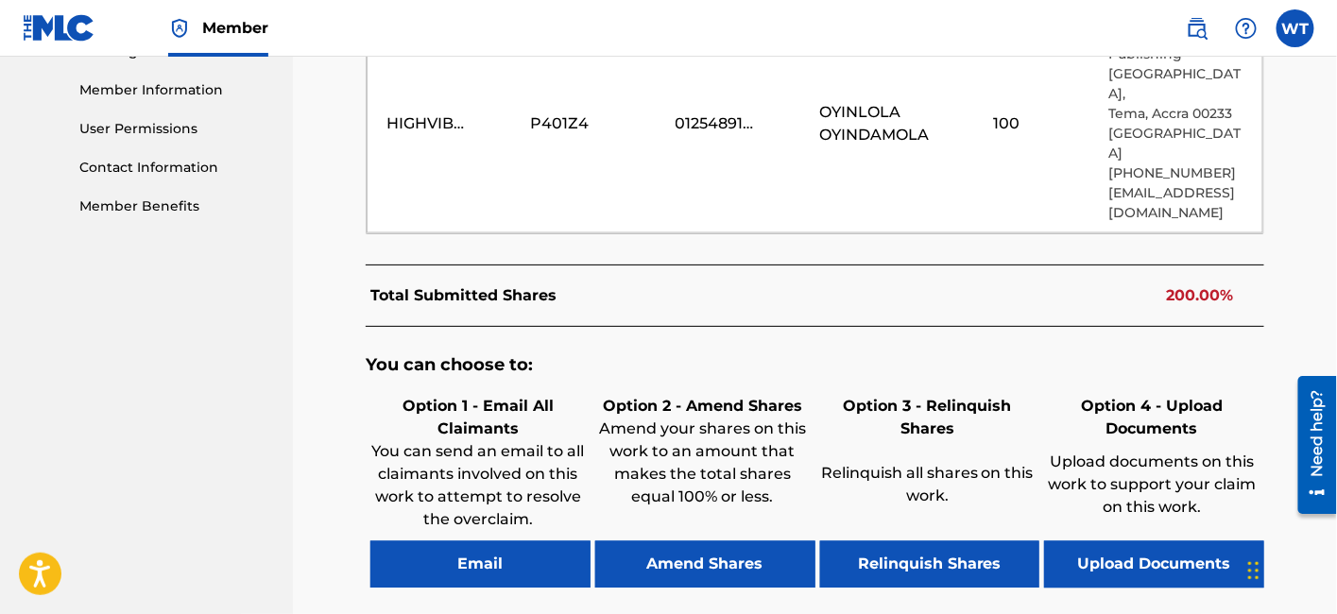
scroll to position [931, 0]
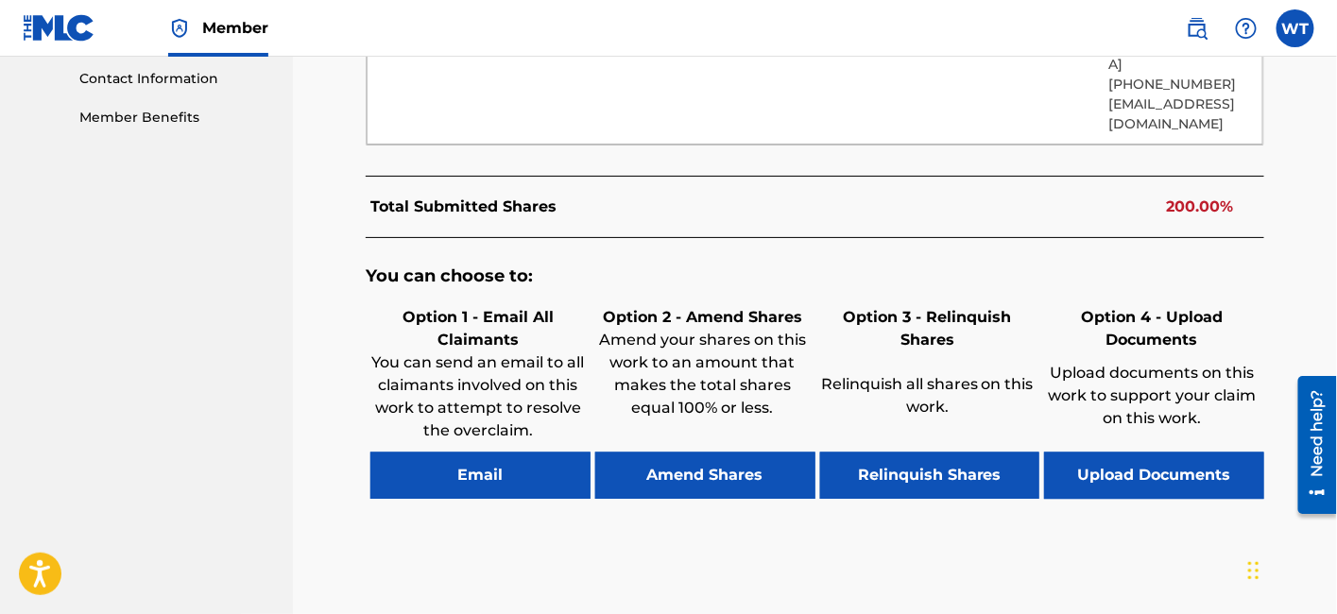
click at [928, 476] on button "Relinquish Shares" at bounding box center [930, 476] width 220 height 47
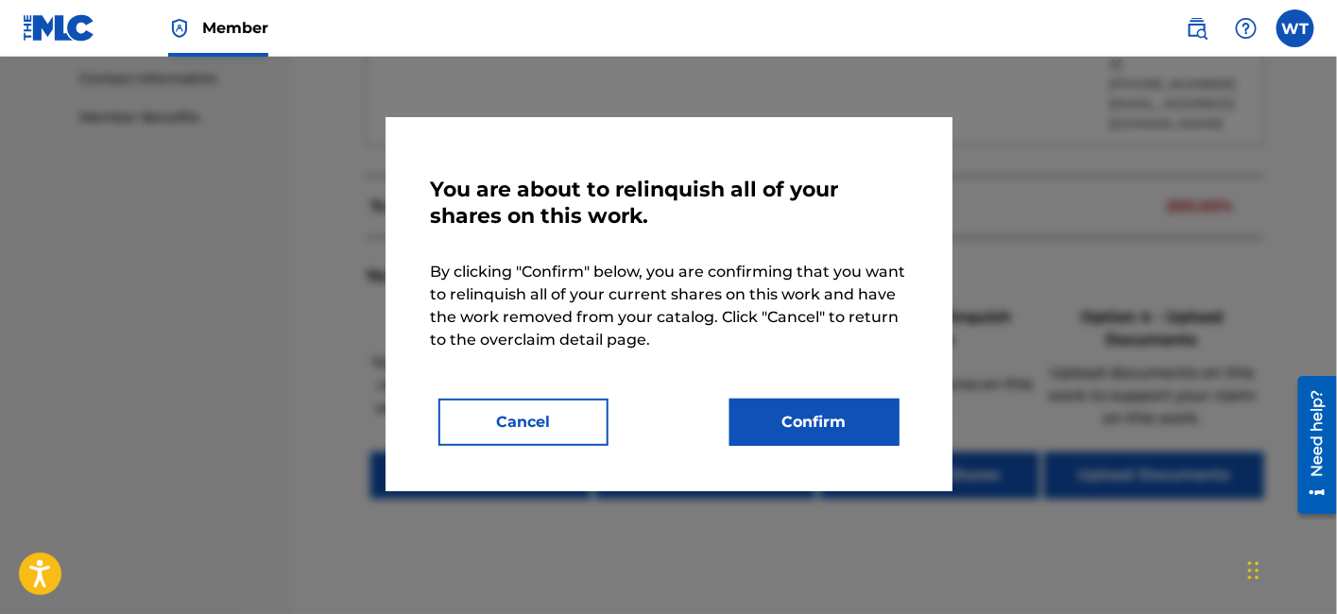
click at [829, 427] on button "Confirm" at bounding box center [814, 422] width 170 height 47
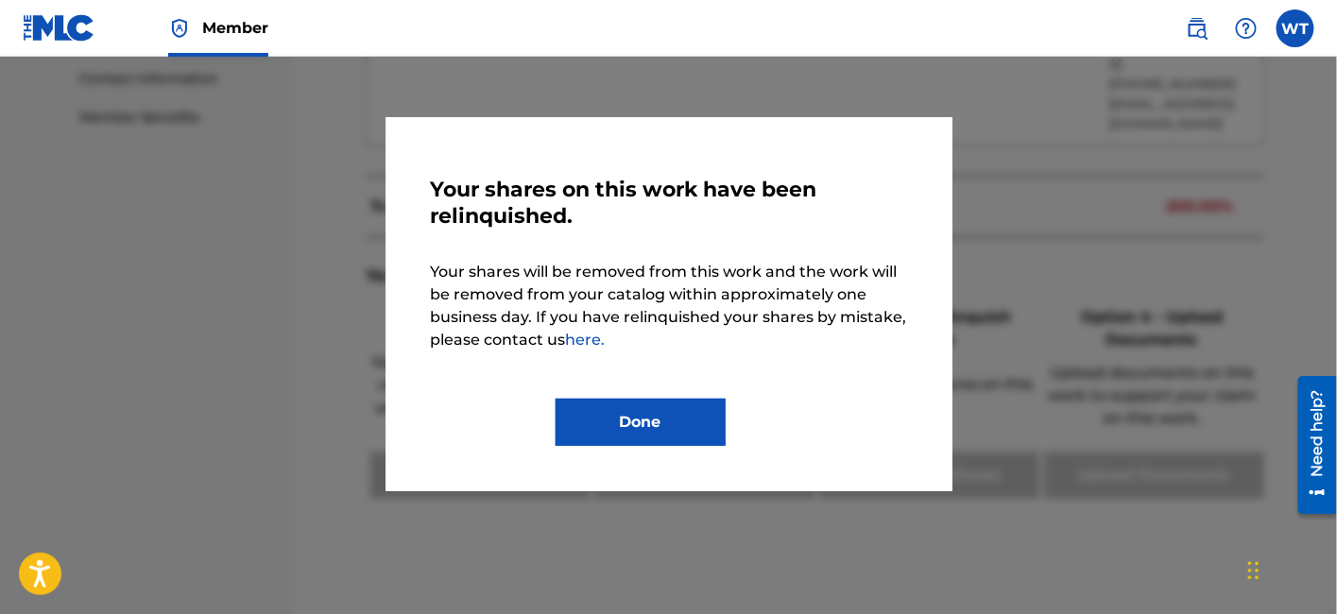
click at [656, 429] on button "Done" at bounding box center [641, 422] width 170 height 47
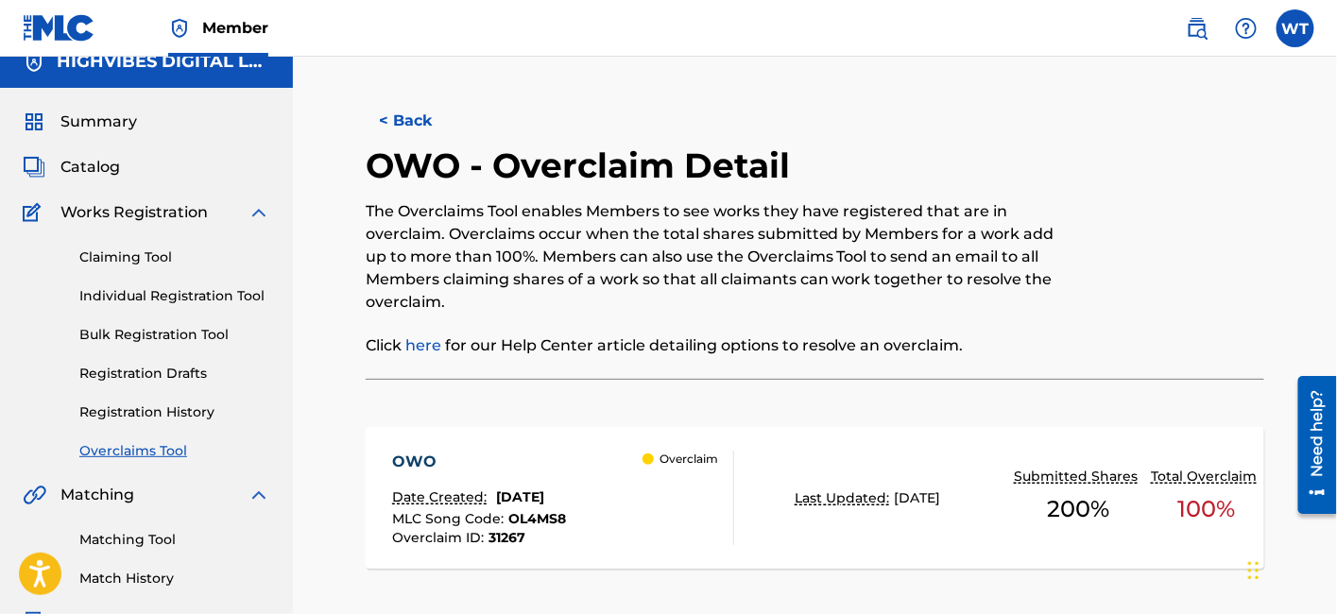
scroll to position [19, 0]
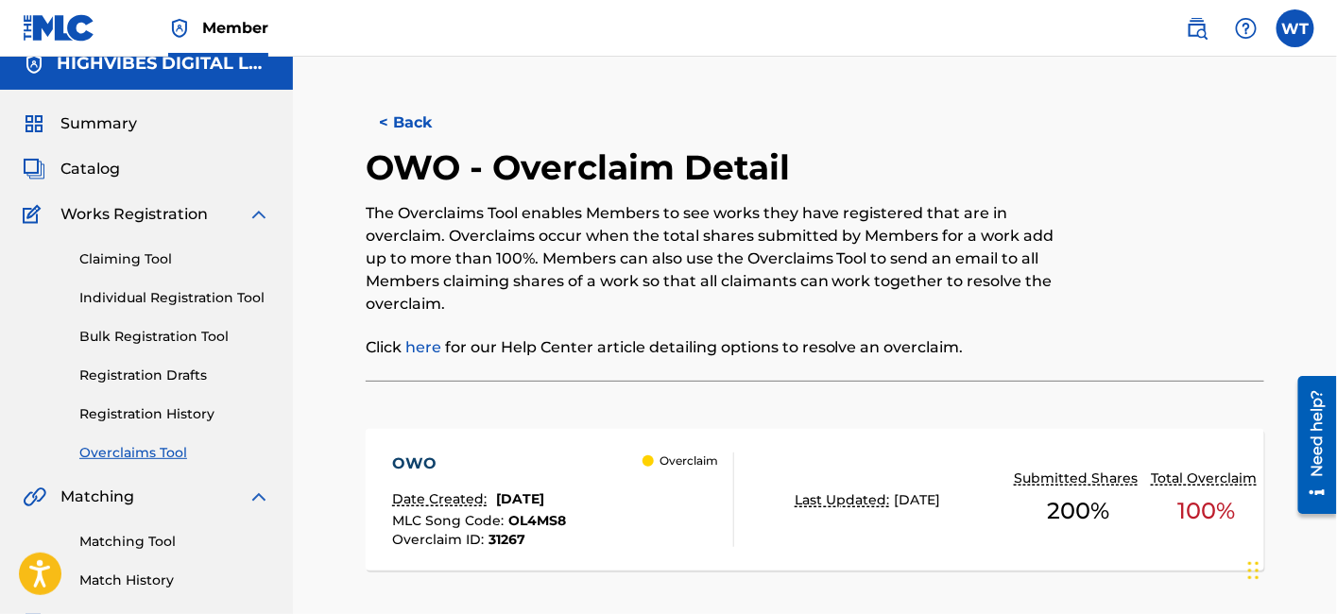
click at [412, 138] on button "< Back" at bounding box center [422, 122] width 113 height 47
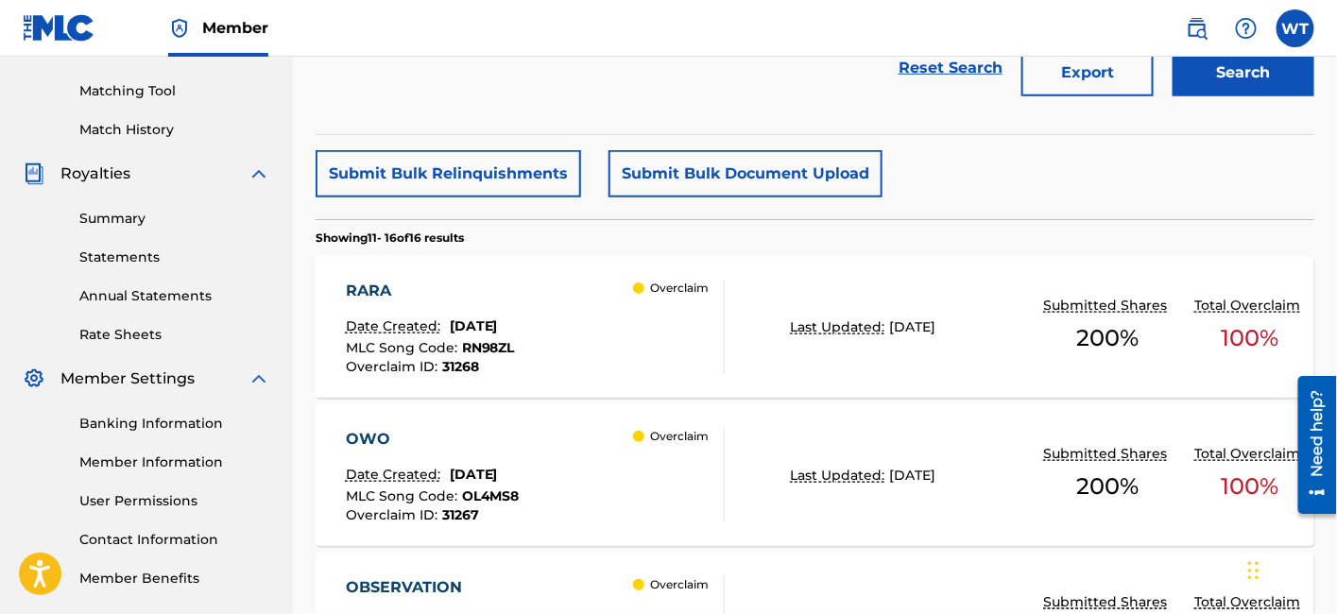
scroll to position [463, 0]
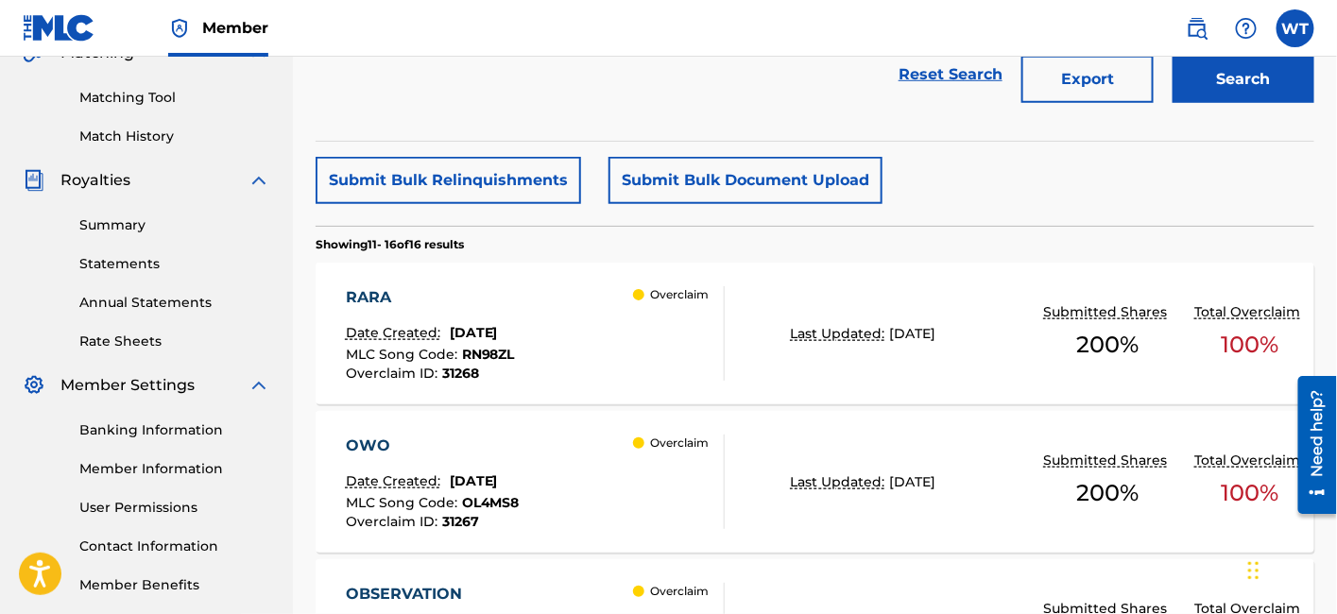
click at [574, 341] on div "RARA Date Created: [DATE] MLC Song Code : RN98ZL Overclaim ID : 31268 Overclaim" at bounding box center [536, 333] width 380 height 94
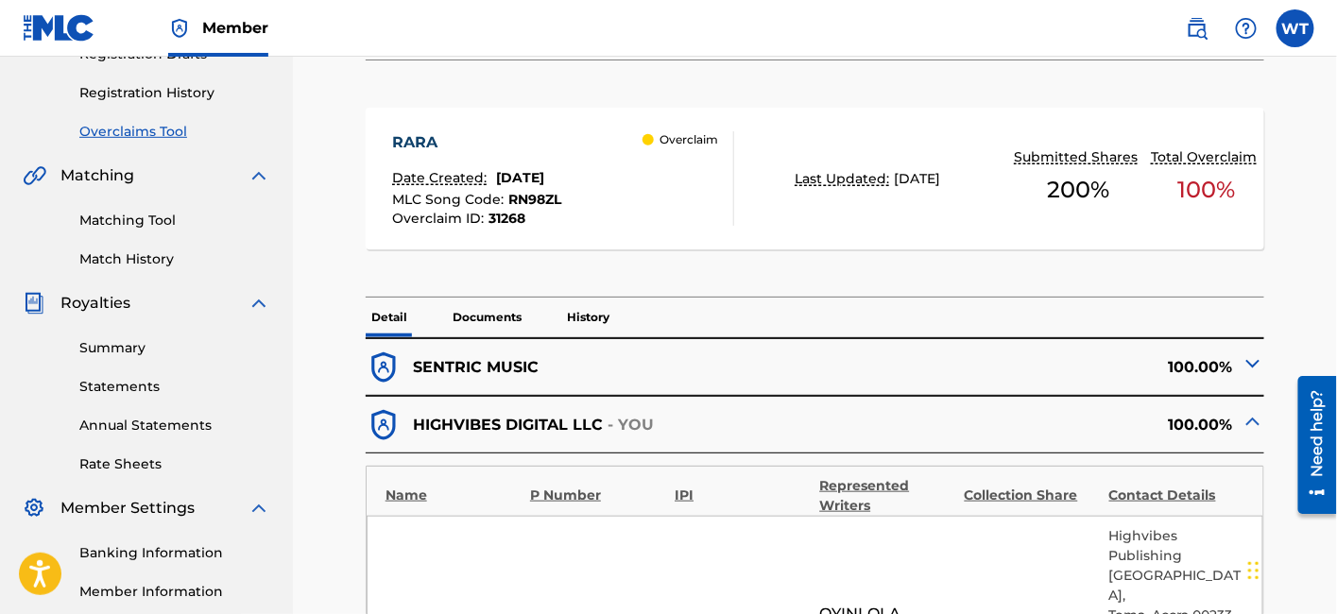
scroll to position [344, 0]
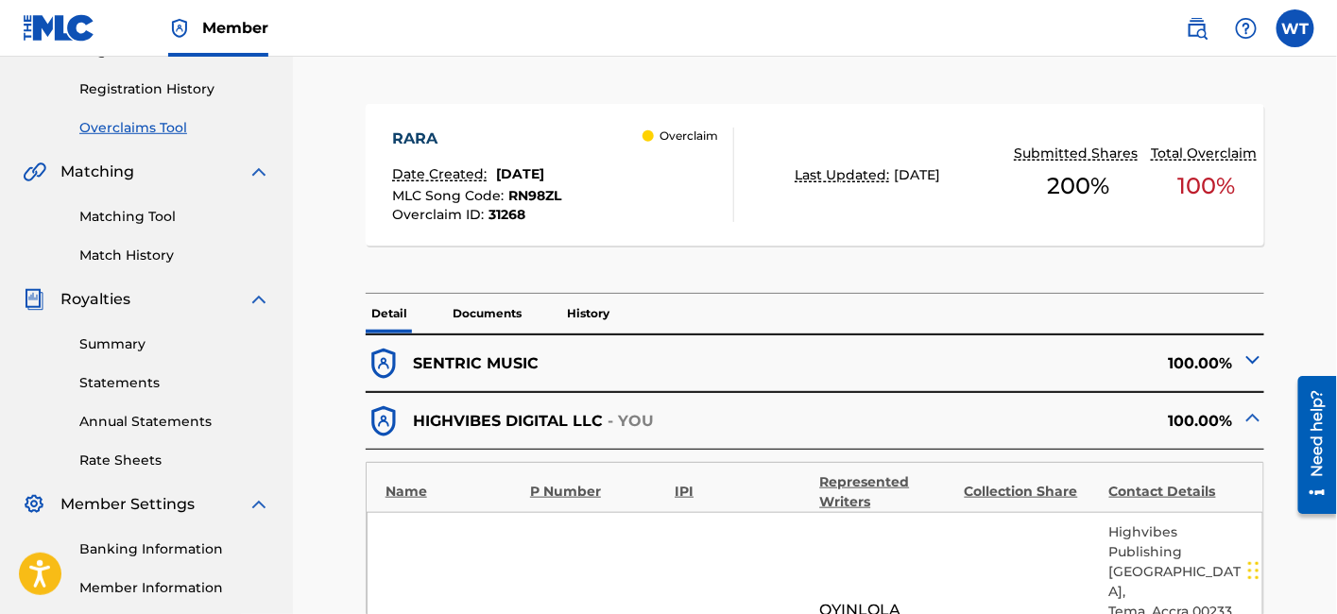
click at [584, 308] on p "History" at bounding box center [588, 314] width 54 height 40
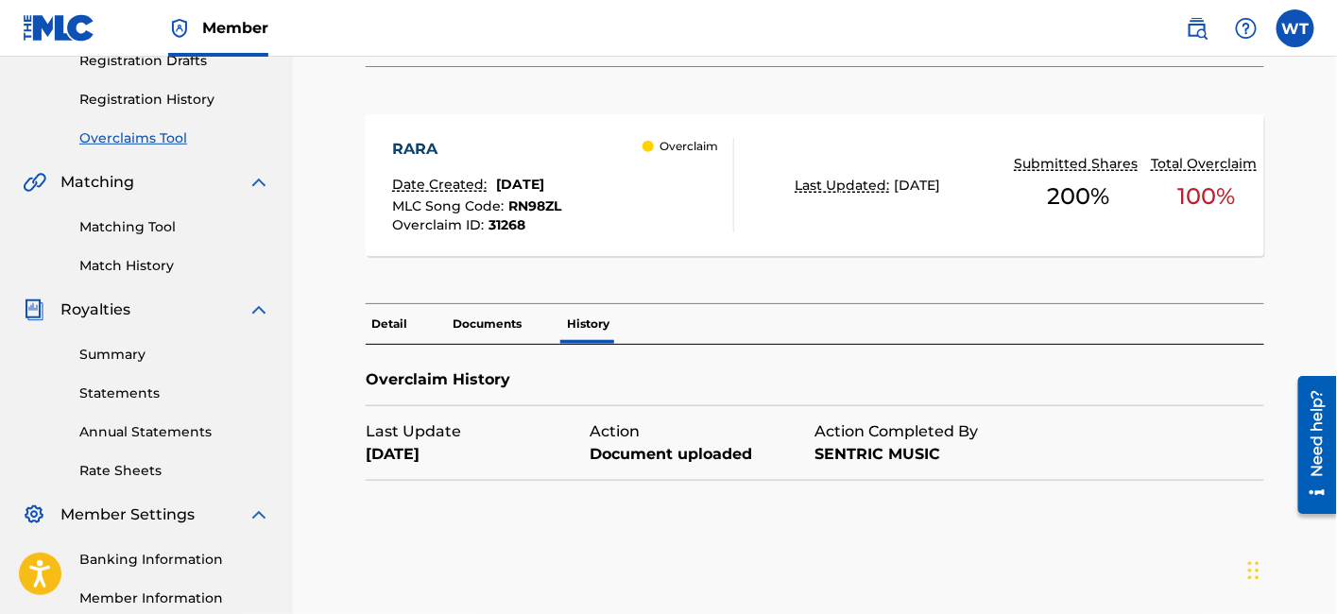
scroll to position [327, 0]
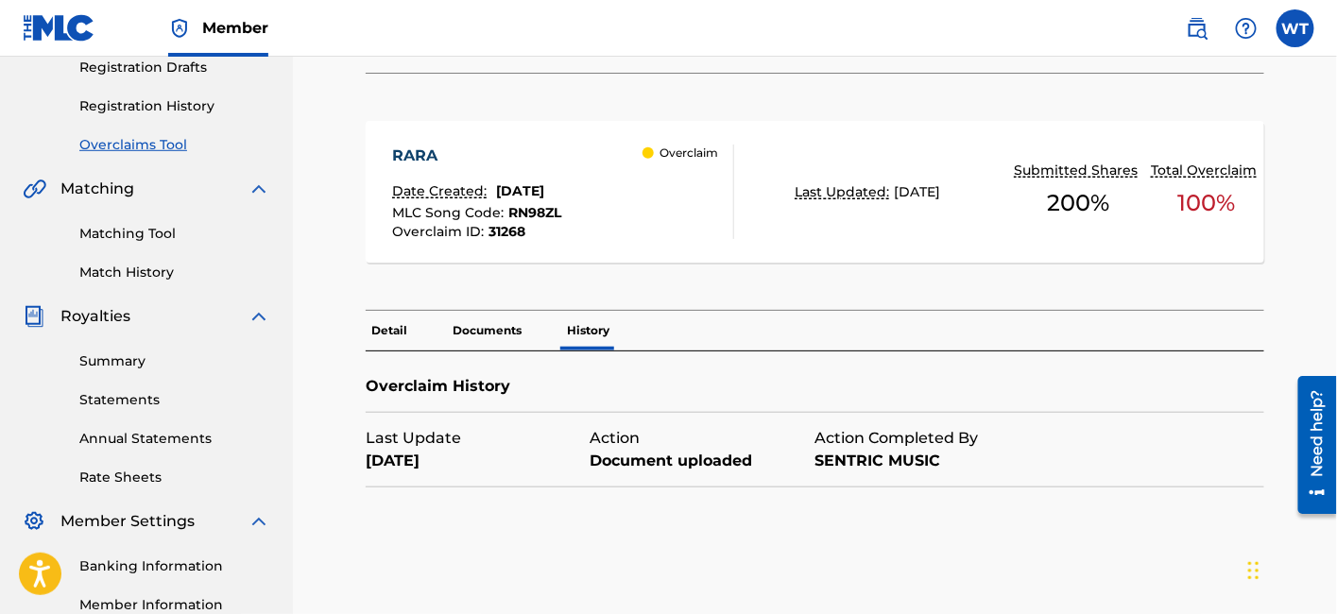
click at [512, 322] on p "Documents" at bounding box center [487, 331] width 80 height 40
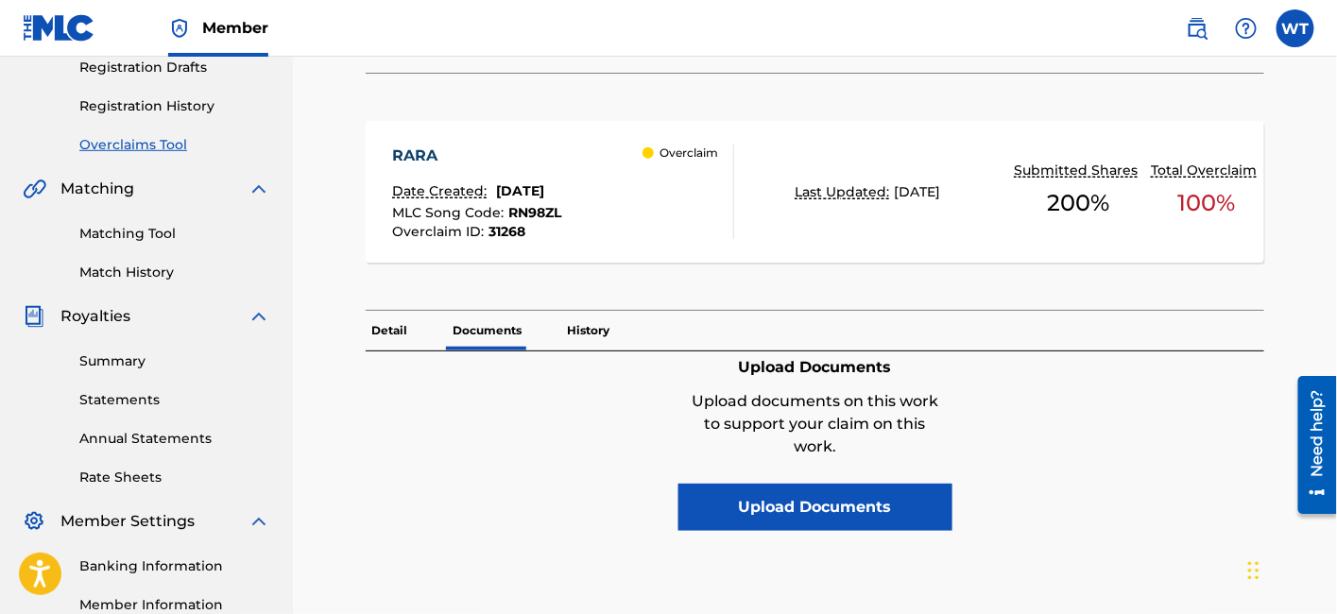
click at [394, 334] on p "Detail" at bounding box center [389, 331] width 47 height 40
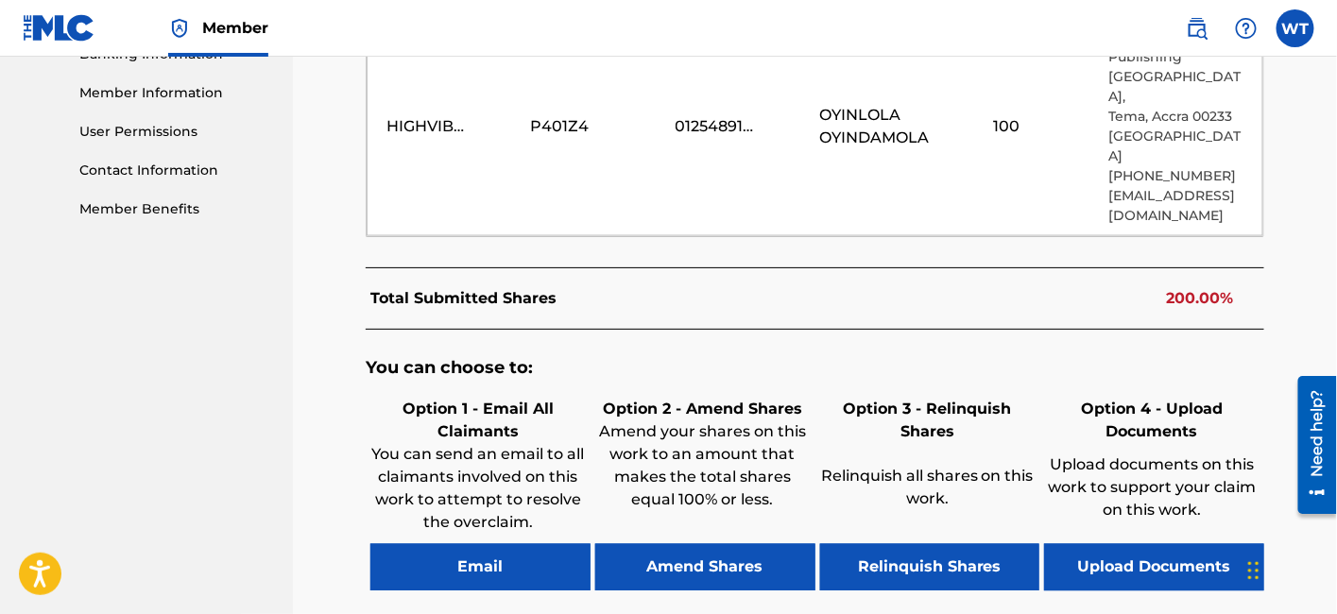
scroll to position [877, 0]
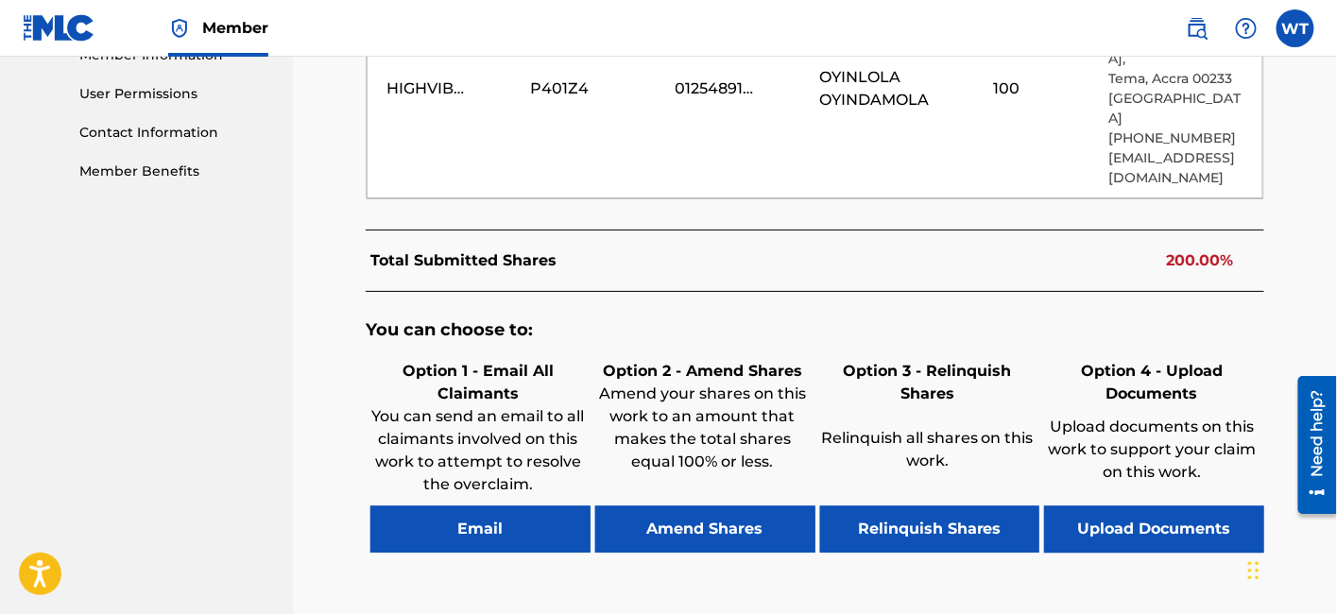
click at [883, 532] on button "Relinquish Shares" at bounding box center [930, 529] width 220 height 47
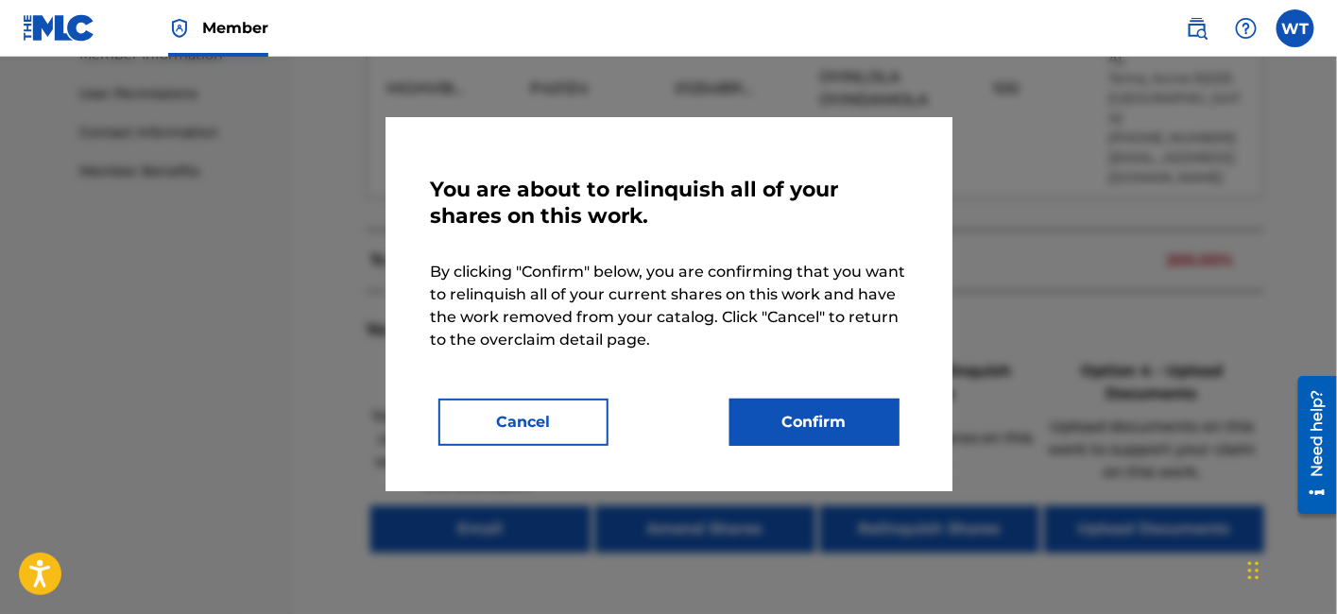
click at [812, 423] on button "Confirm" at bounding box center [814, 422] width 170 height 47
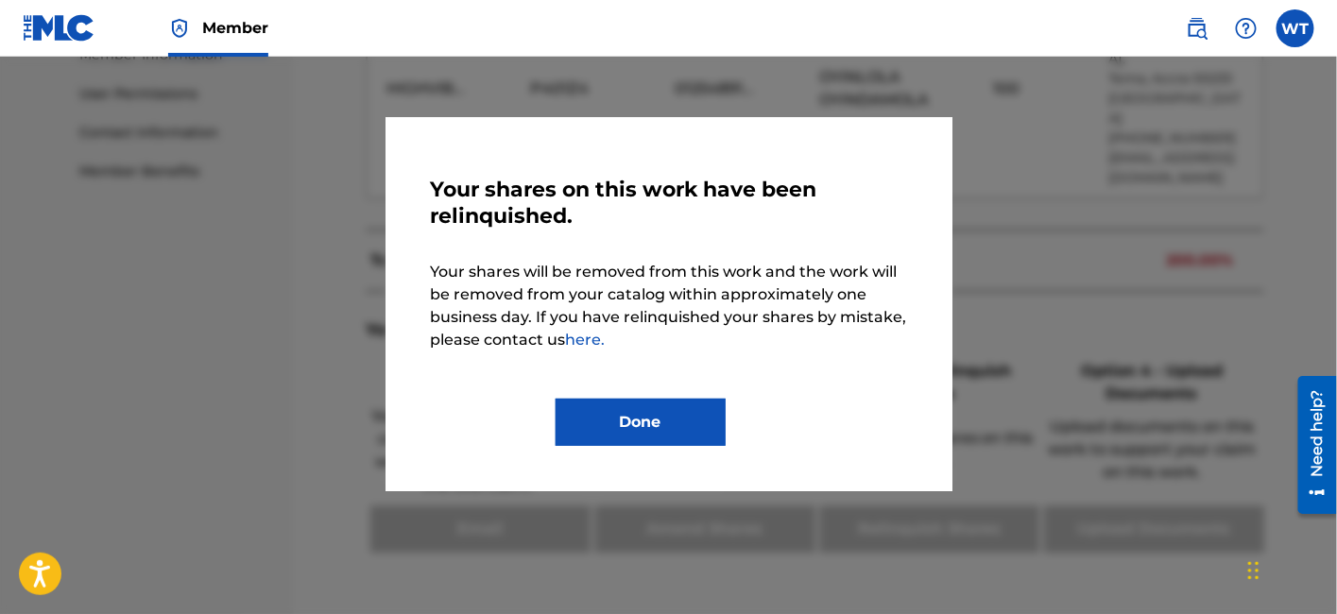
click at [623, 420] on button "Done" at bounding box center [641, 422] width 170 height 47
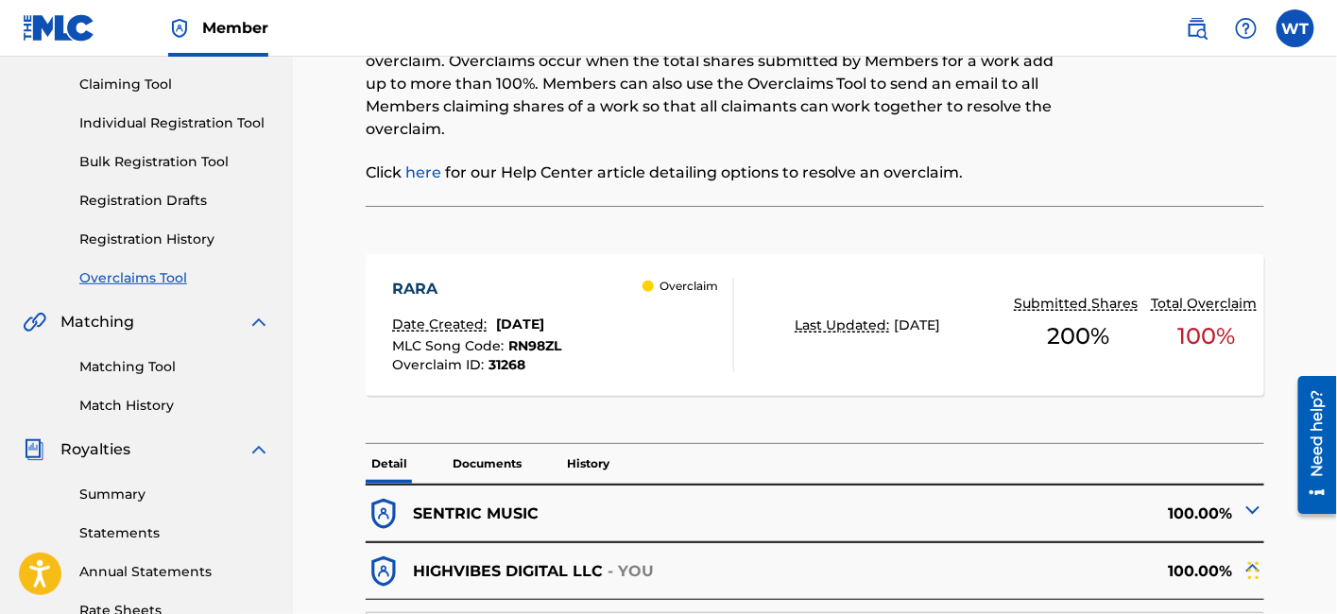
scroll to position [0, 0]
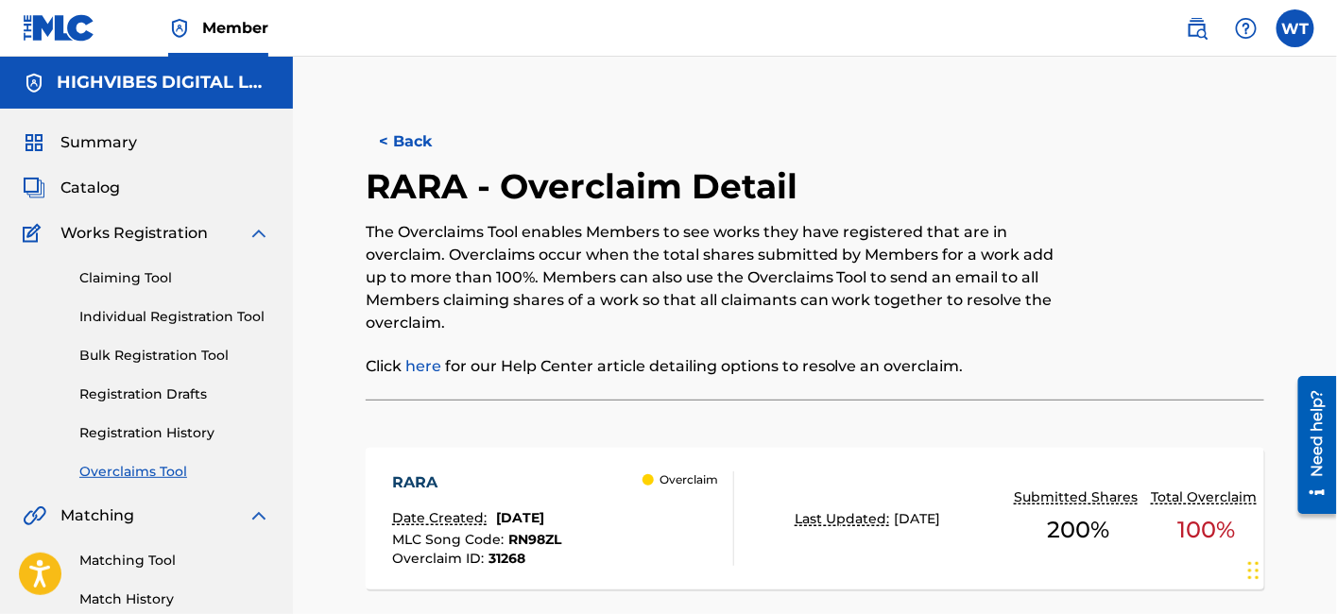
click at [403, 144] on button "< Back" at bounding box center [422, 141] width 113 height 47
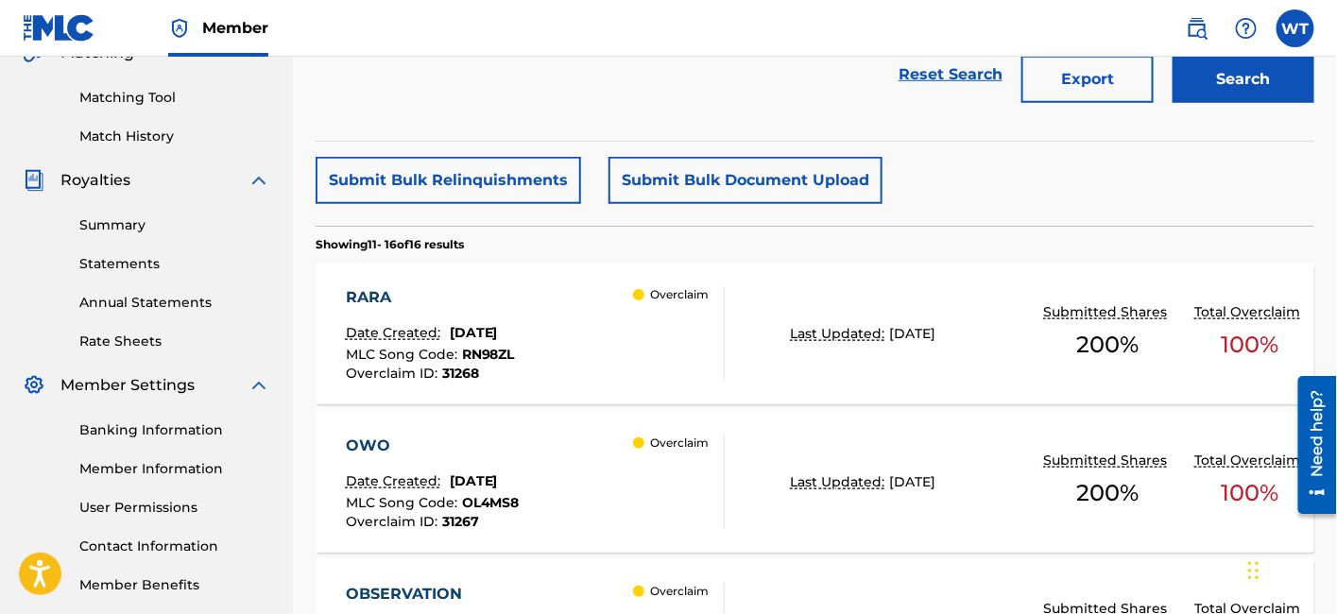
scroll to position [1180, 0]
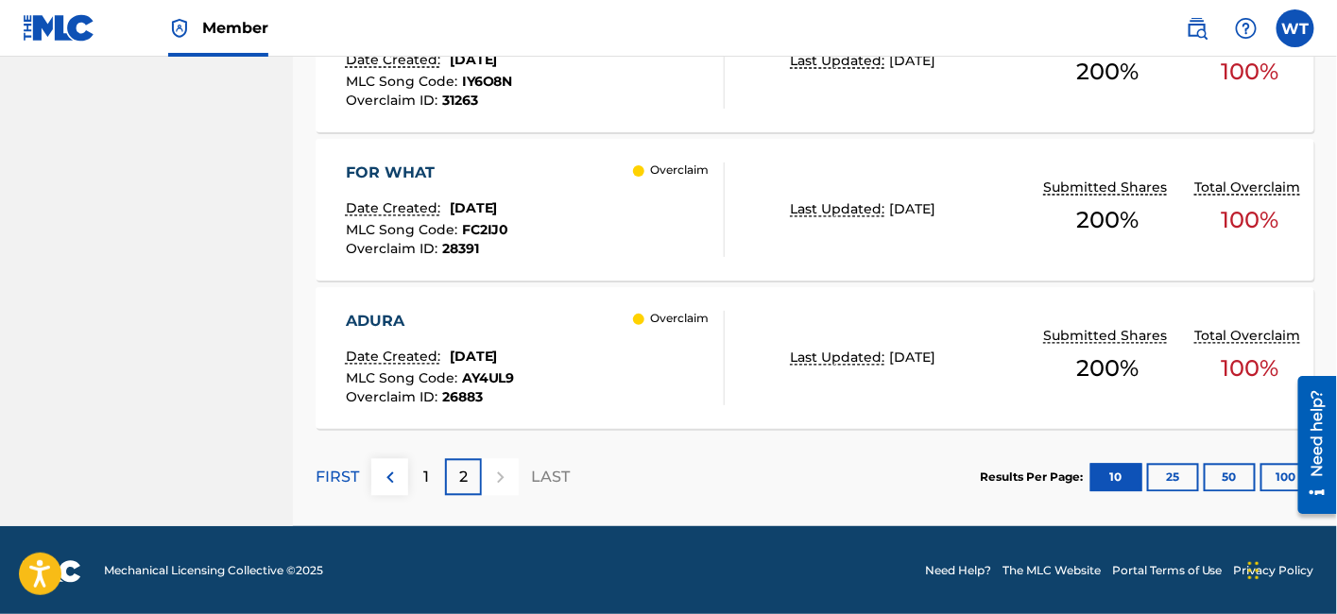
click at [428, 473] on p "1" at bounding box center [427, 478] width 6 height 23
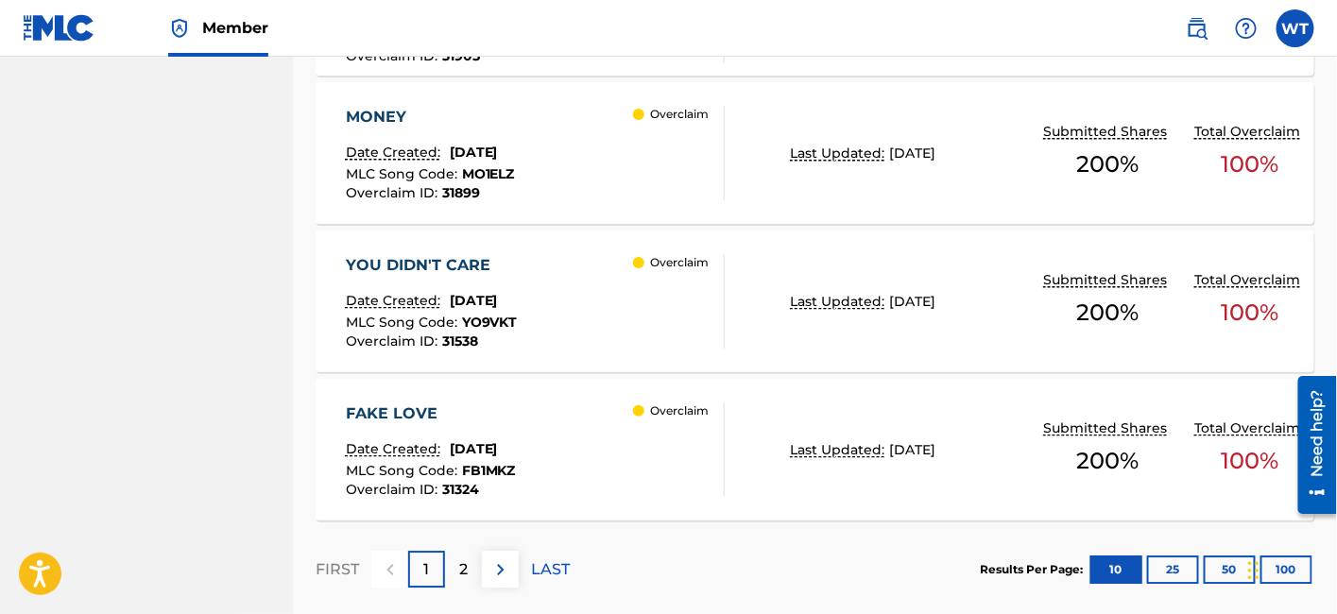
scroll to position [1774, 0]
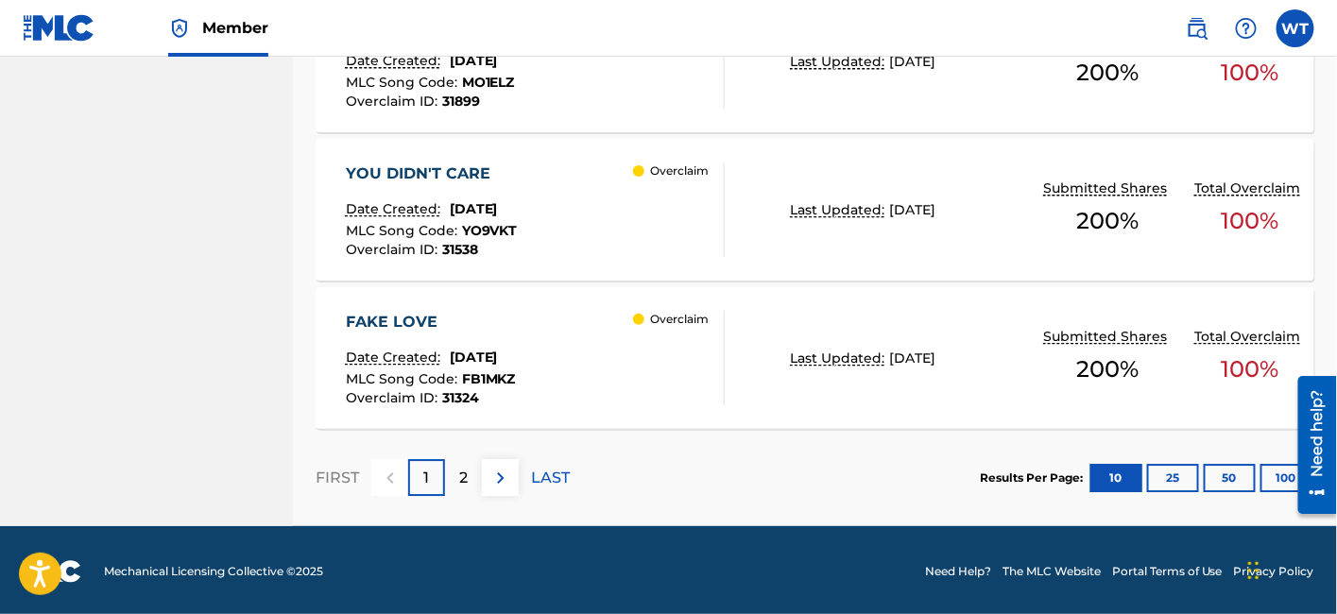
click at [621, 377] on div "FAKE LOVE Date Created: [DATE] MLC Song Code : FB1MKZ Overclaim ID : 31324 Over…" at bounding box center [536, 358] width 380 height 94
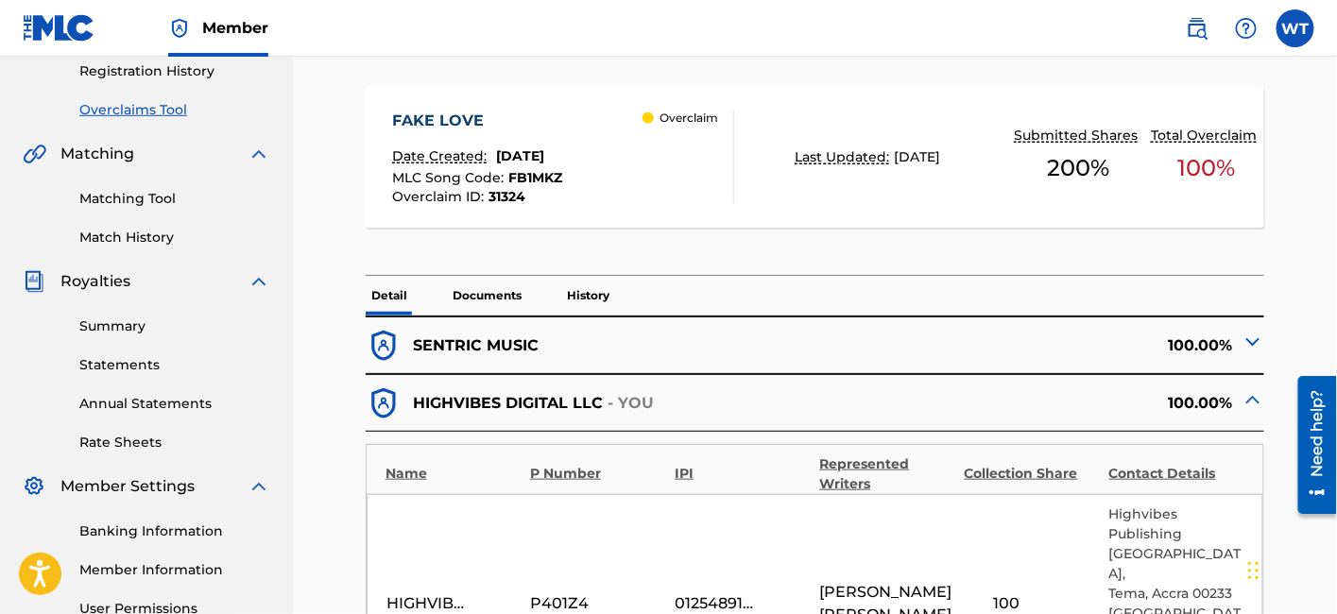
scroll to position [363, 0]
click at [518, 290] on p "Documents" at bounding box center [487, 295] width 80 height 40
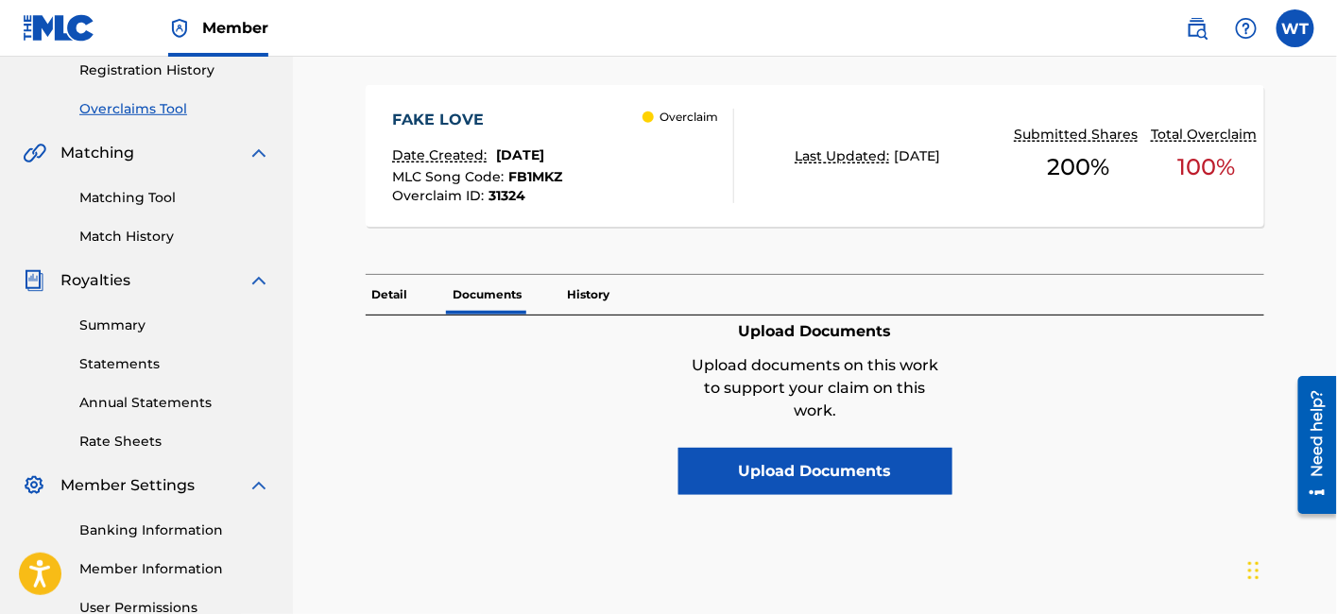
click at [584, 295] on p "History" at bounding box center [588, 295] width 54 height 40
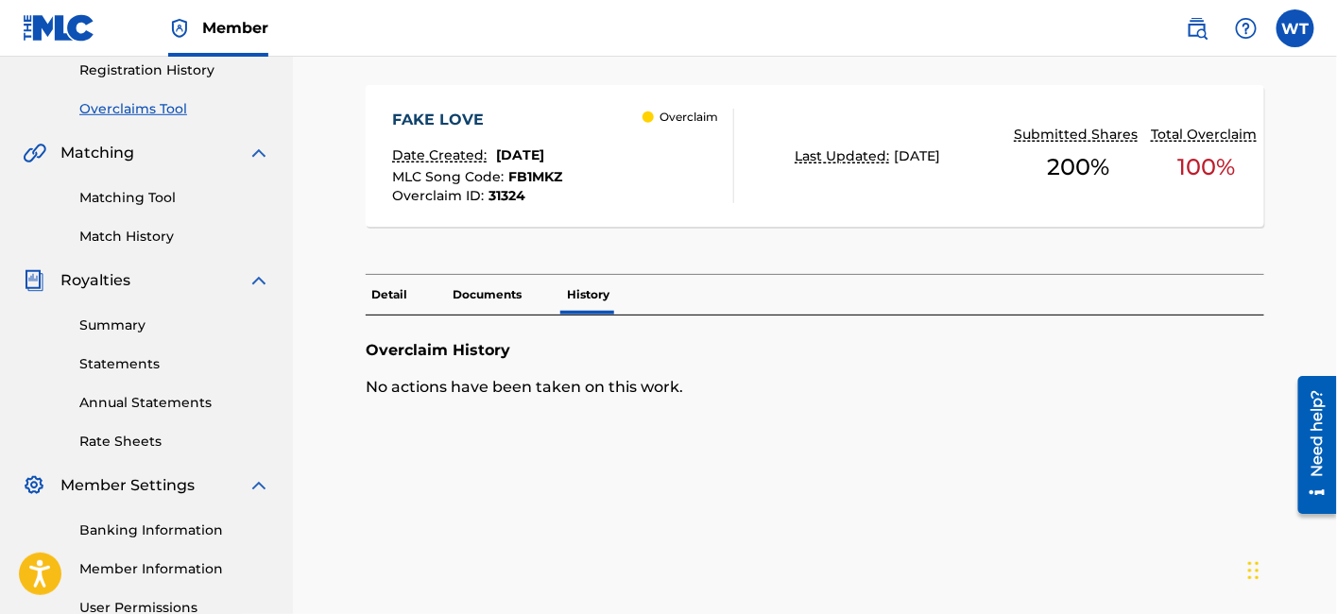
click at [391, 288] on p "Detail" at bounding box center [389, 295] width 47 height 40
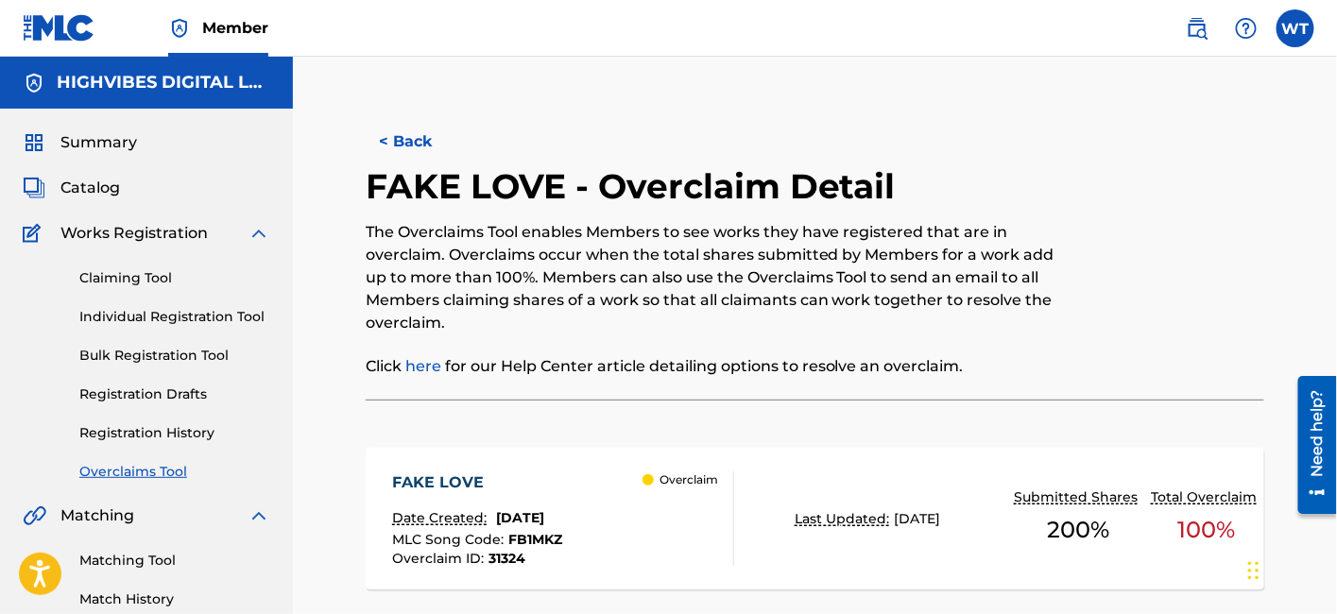
click at [472, 486] on div "FAKE LOVE" at bounding box center [477, 483] width 170 height 23
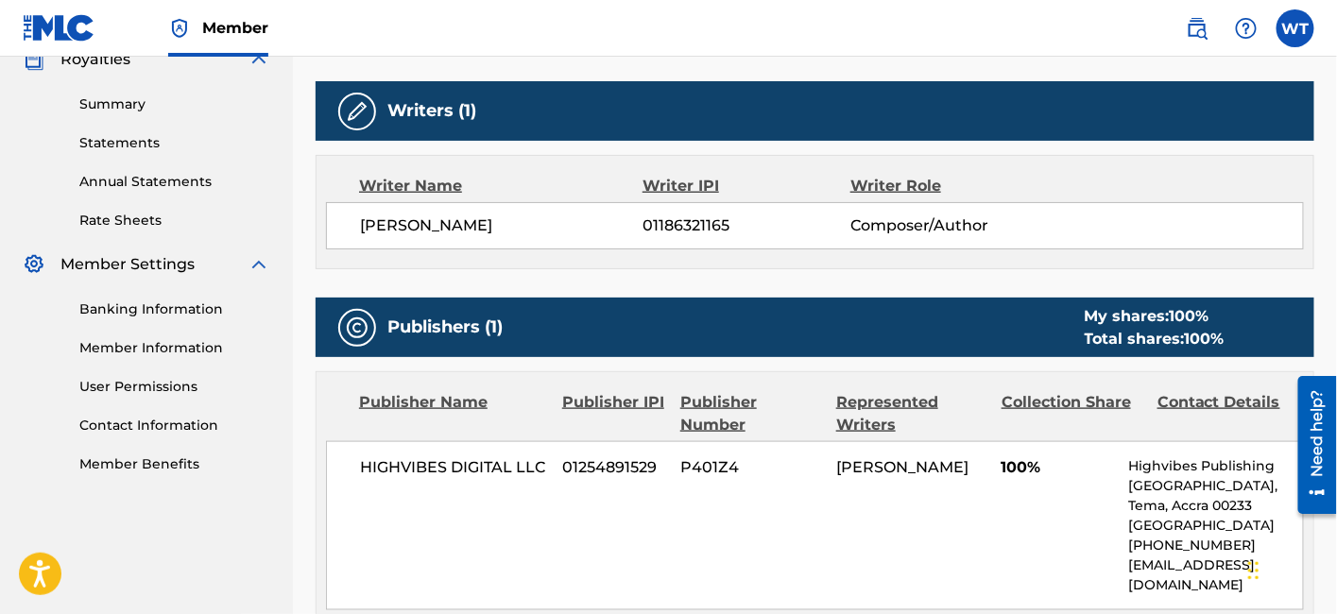
scroll to position [538, 0]
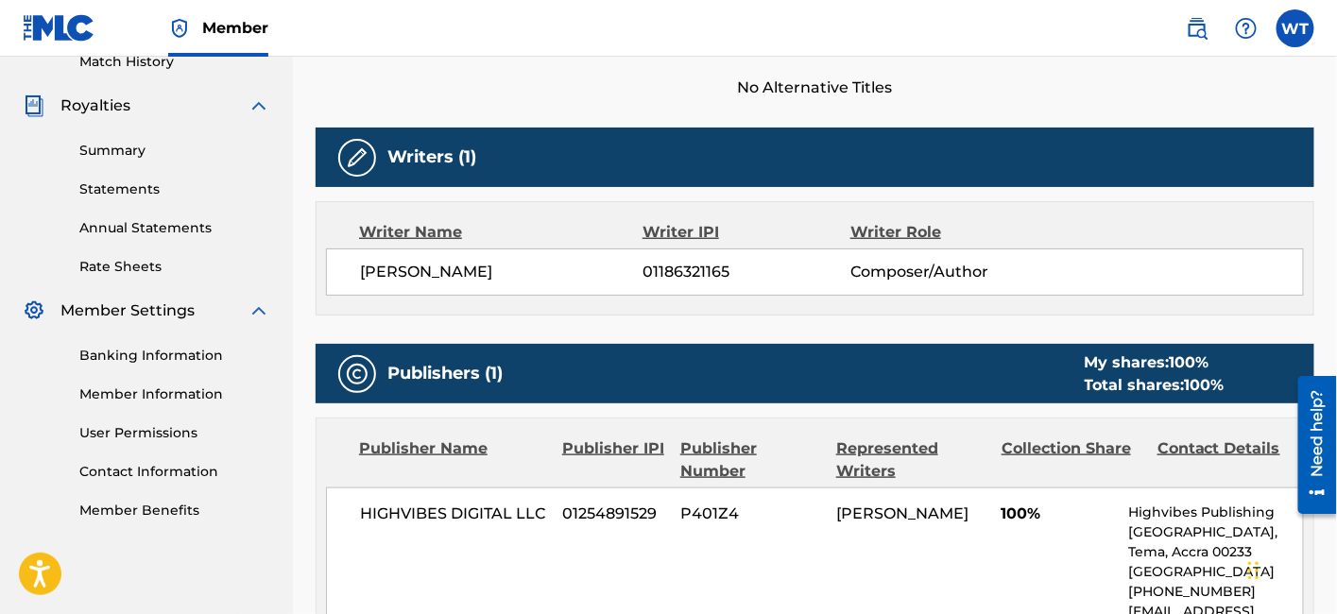
copy span "[PERSON_NAME]"
drag, startPoint x: 575, startPoint y: 266, endPoint x: 395, endPoint y: 444, distance: 253.2
click at [395, 444] on div "Work Detail Member Work Identifier 5855608 MLC Song Code FB1MKZ ISWC T332246178…" at bounding box center [815, 312] width 999 height 1026
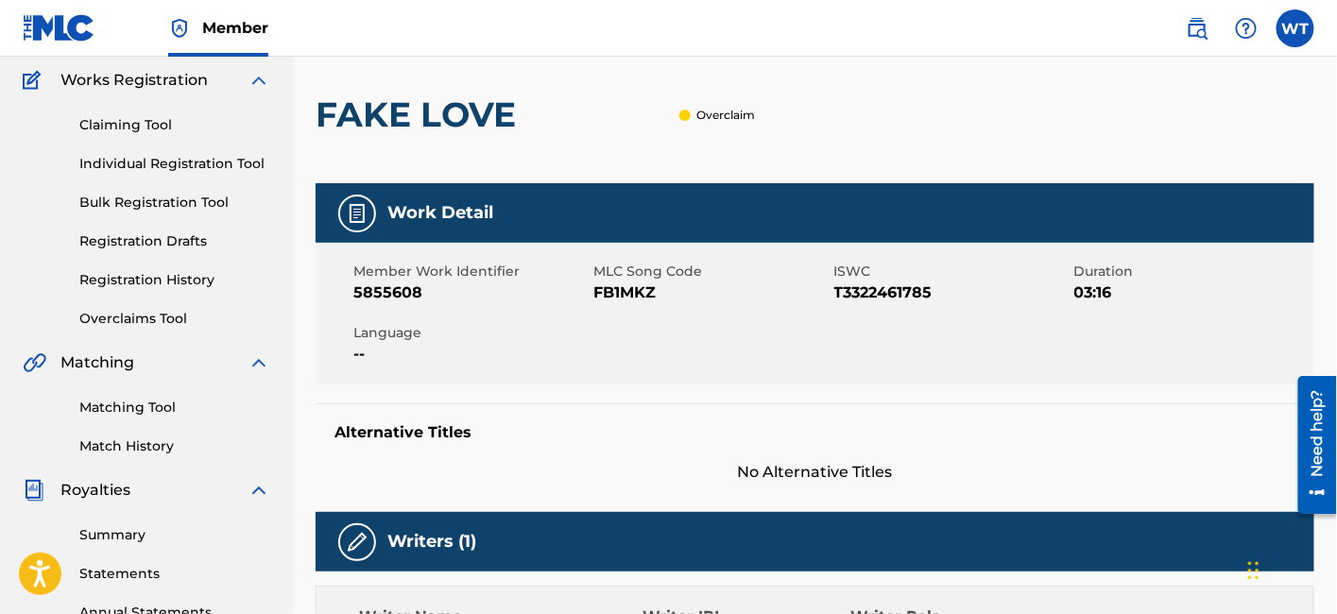
scroll to position [0, 0]
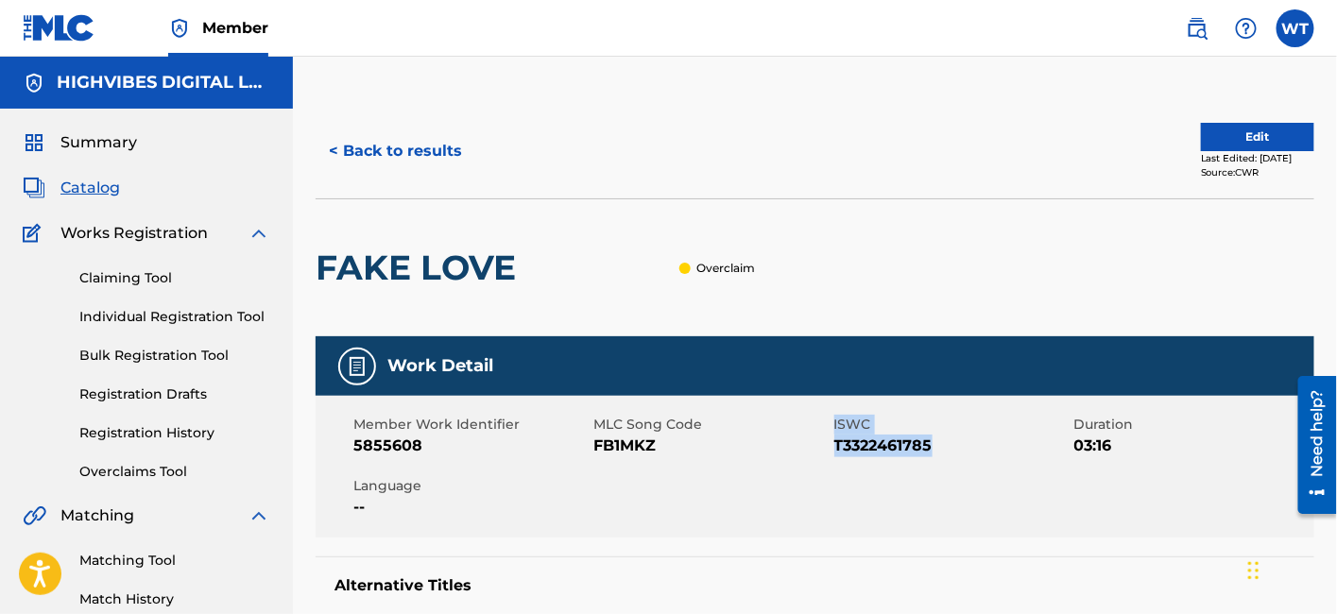
drag, startPoint x: 930, startPoint y: 448, endPoint x: 831, endPoint y: 441, distance: 99.4
click at [831, 441] on div "Member Work Identifier 5855608 MLC Song Code FB1MKZ ISWC T3322461785 Duration 0…" at bounding box center [815, 467] width 999 height 142
click at [877, 489] on div "Member Work Identifier 5855608 MLC Song Code FB1MKZ ISWC T3322461785 Duration 0…" at bounding box center [815, 467] width 999 height 142
drag, startPoint x: 877, startPoint y: 489, endPoint x: 880, endPoint y: 454, distance: 36.0
click at [880, 454] on div "Member Work Identifier 5855608 MLC Song Code FB1MKZ ISWC T3322461785 Duration 0…" at bounding box center [815, 467] width 999 height 142
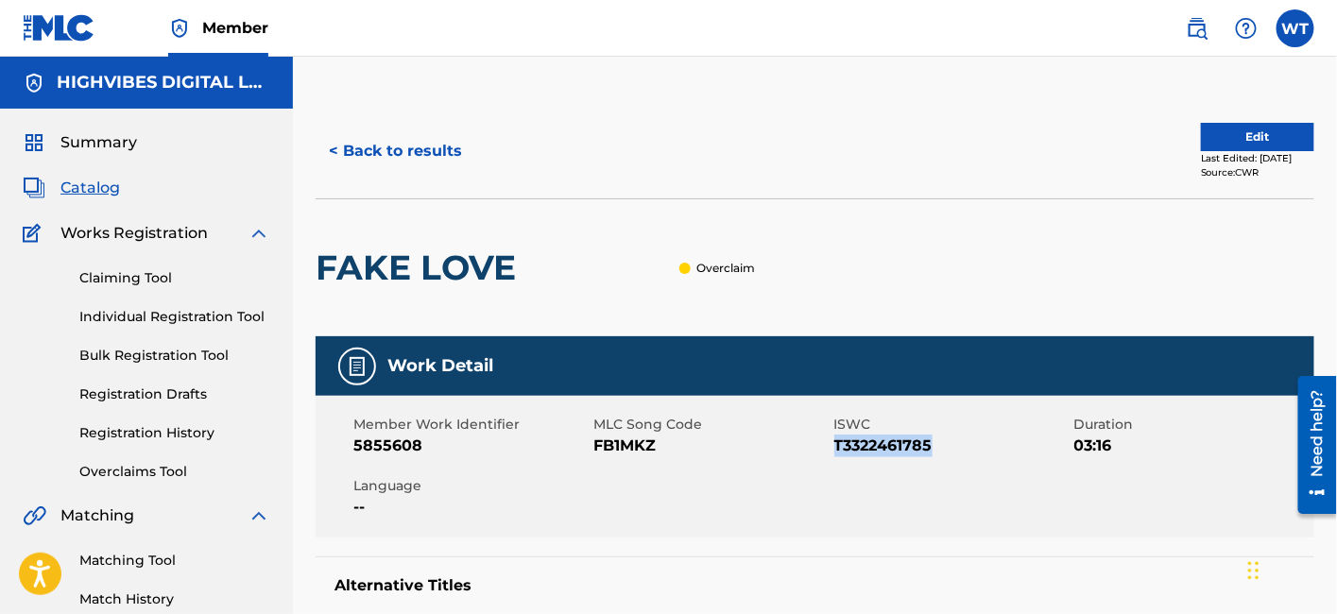
click at [397, 157] on button "< Back to results" at bounding box center [396, 151] width 160 height 47
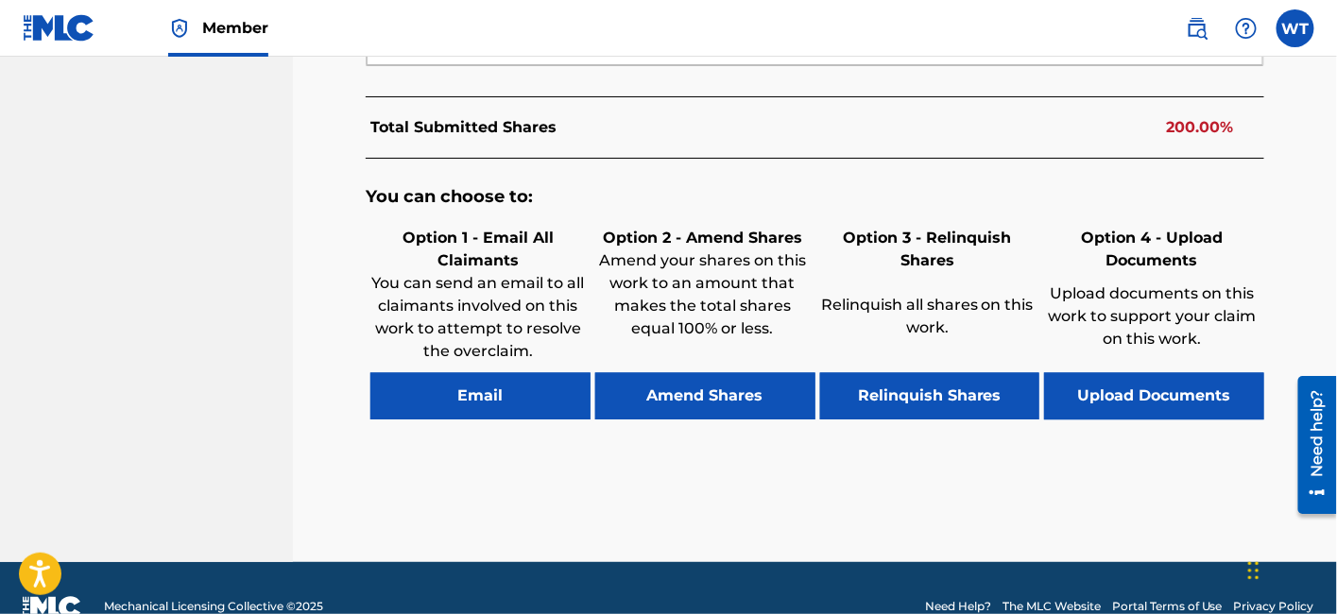
scroll to position [1044, 0]
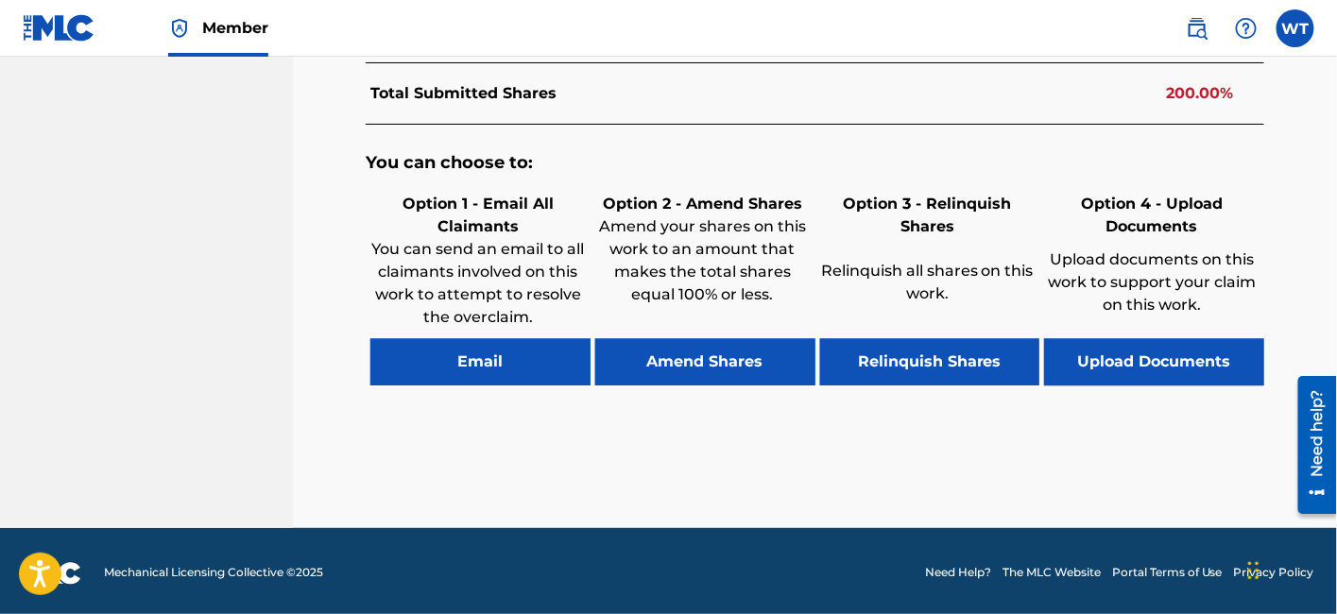
click at [493, 369] on button "Email" at bounding box center [480, 362] width 220 height 47
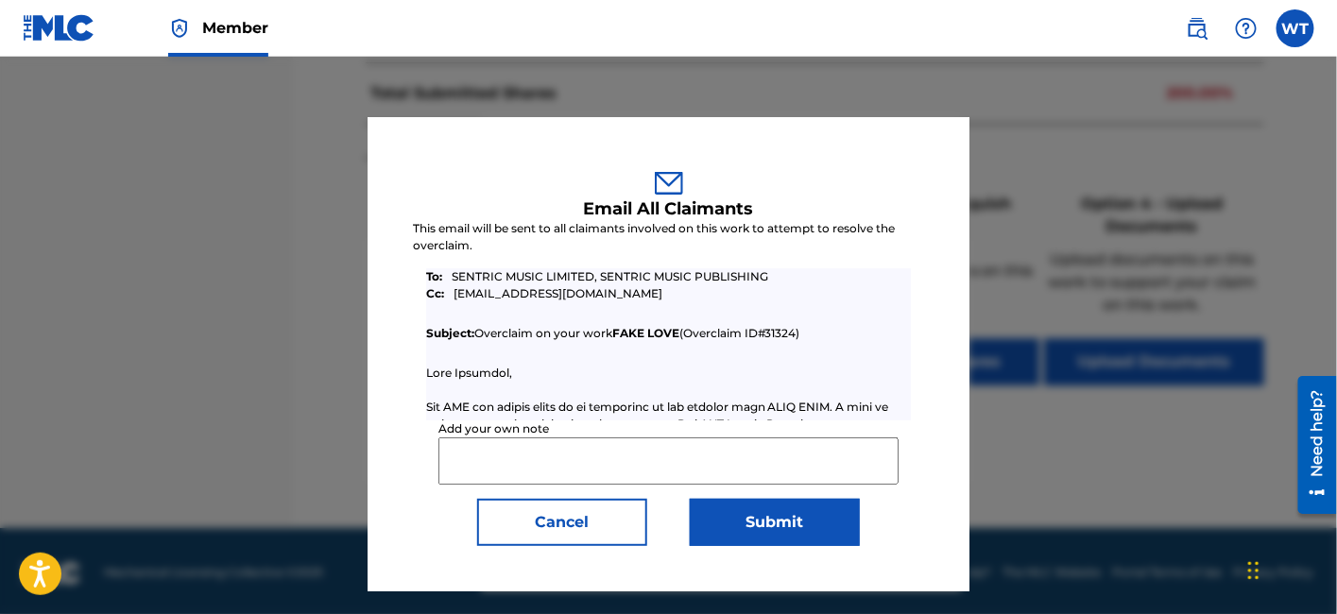
click at [561, 448] on input "Add your own note" at bounding box center [668, 460] width 460 height 47
paste input "Hello, The rights holder has given HIGHVIBES full rights to claim publishing ro…"
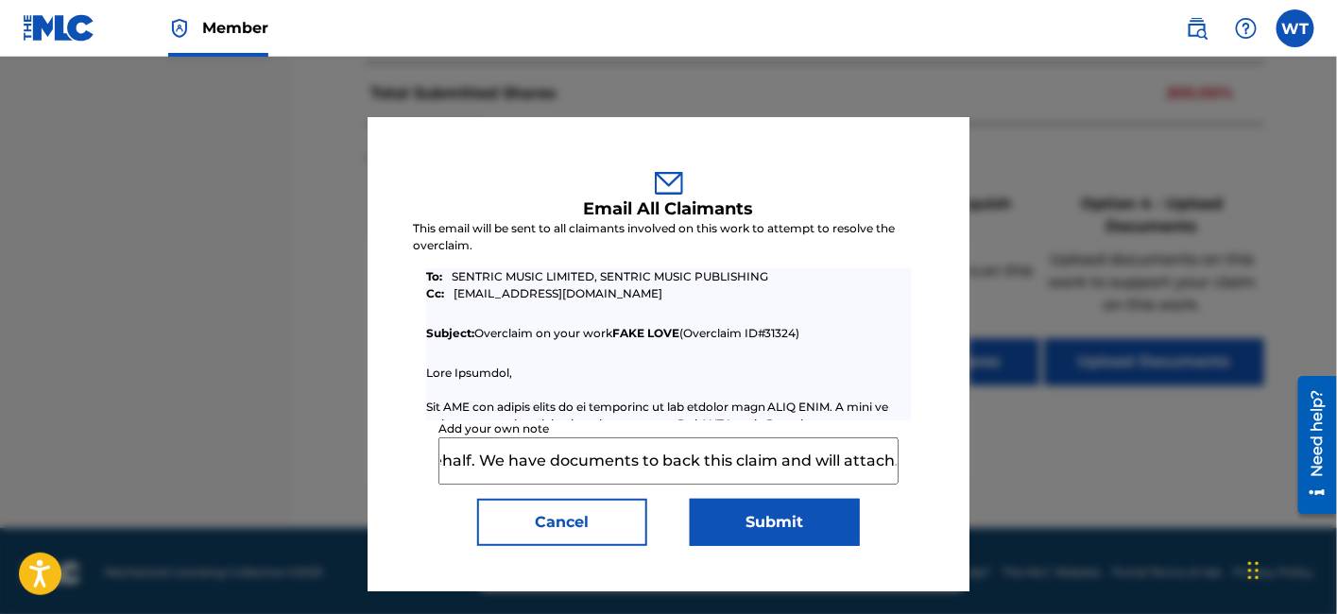
scroll to position [0, 99]
drag, startPoint x: 583, startPoint y: 455, endPoint x: 302, endPoint y: 465, distance: 280.8
click at [302, 465] on div "Email All Claimants This email will be sent to all claimants involved on this w…" at bounding box center [668, 335] width 1337 height 557
type input "Hello, The rights holder has given HIGHVIBES full rights to claim publishing ro…"
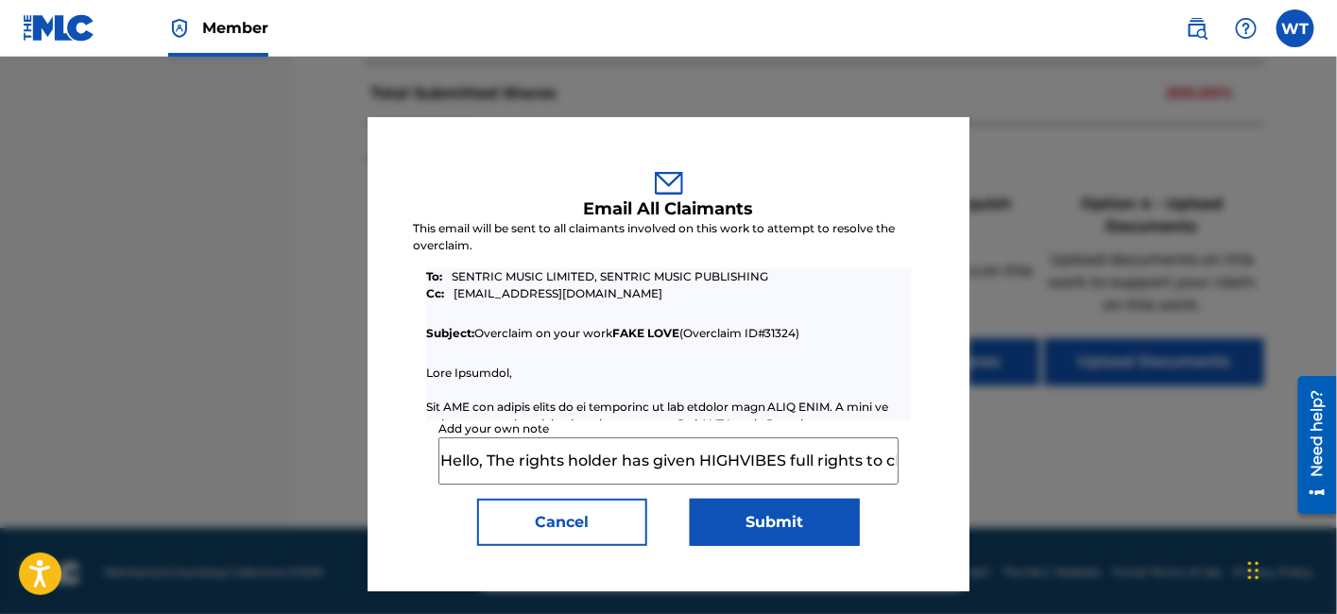
click at [753, 524] on button "Submit" at bounding box center [775, 522] width 170 height 47
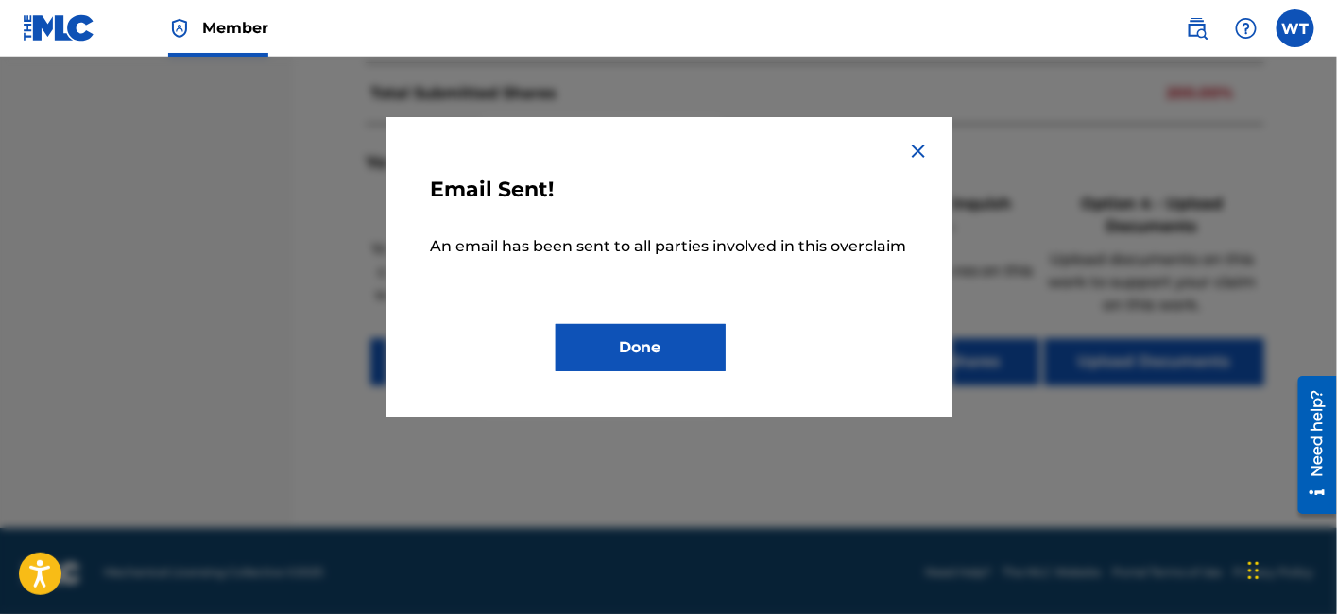
click at [620, 350] on button "Done" at bounding box center [641, 347] width 170 height 47
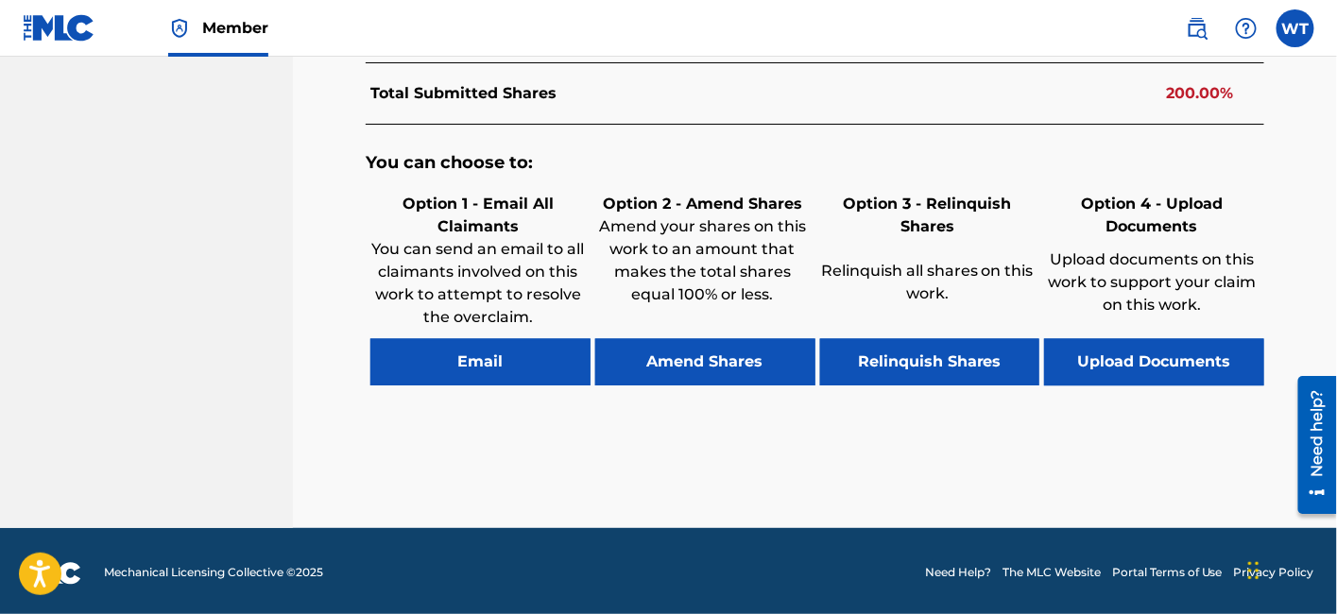
click at [1089, 366] on button "Upload Documents" at bounding box center [1154, 362] width 220 height 47
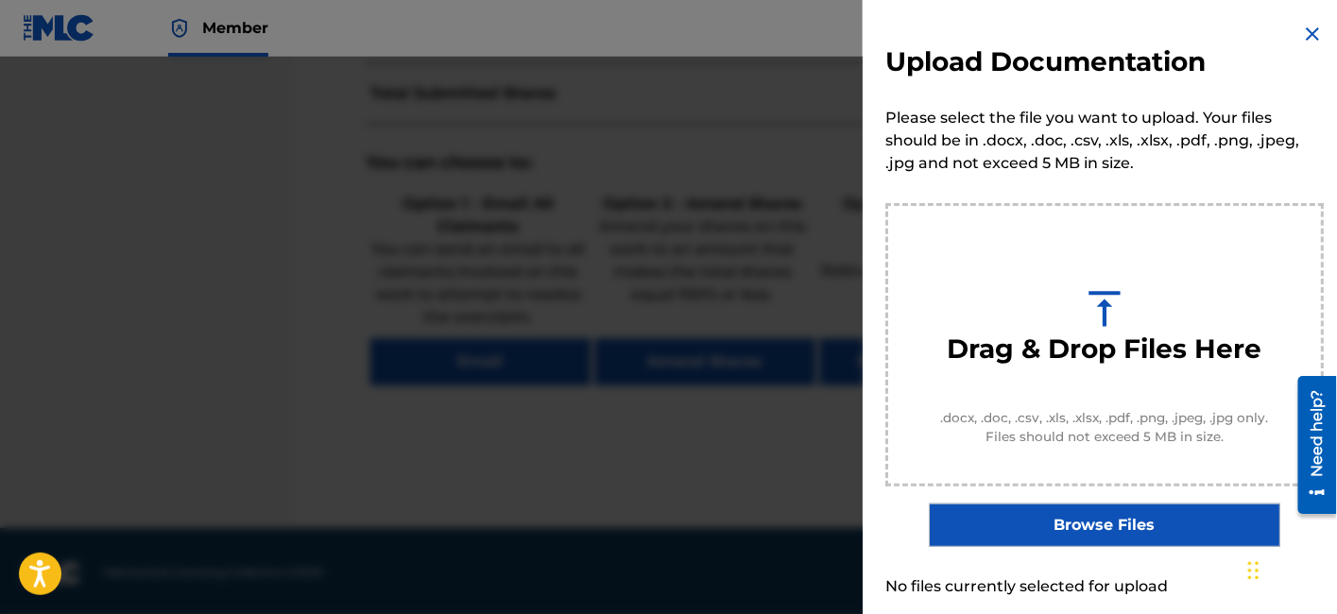
scroll to position [80, 0]
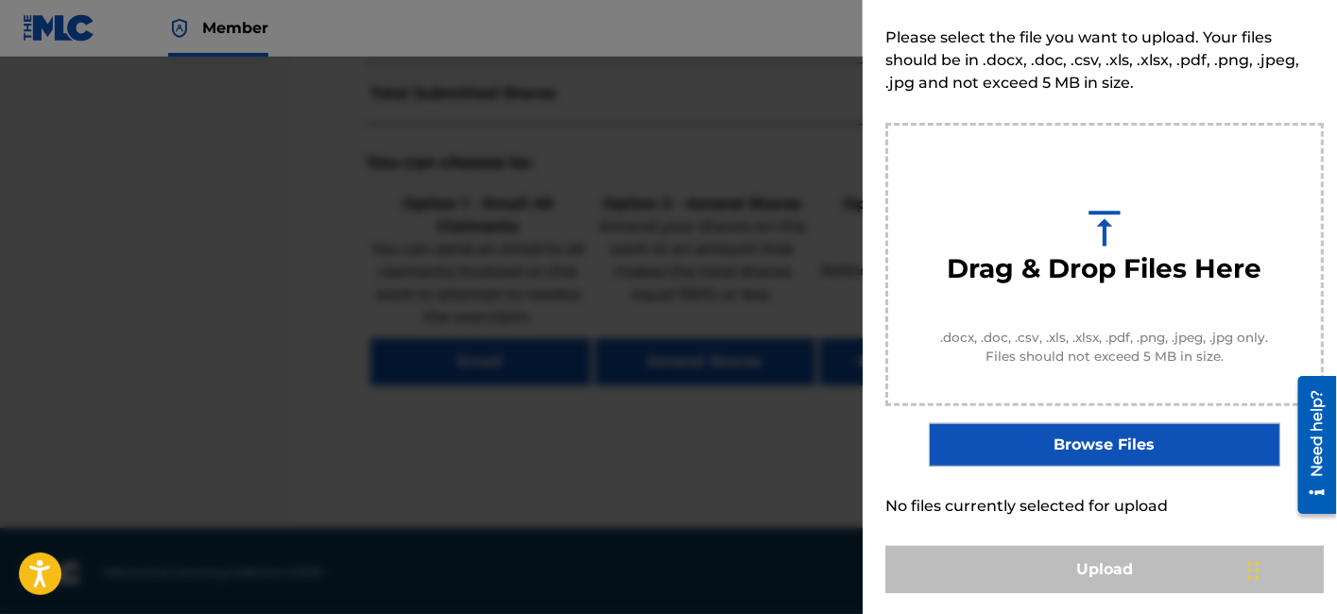
click at [1009, 444] on label "Browse Files" at bounding box center [1104, 444] width 351 height 43
click at [0, 0] on input "Browse Files" at bounding box center [0, 0] width 0 height 0
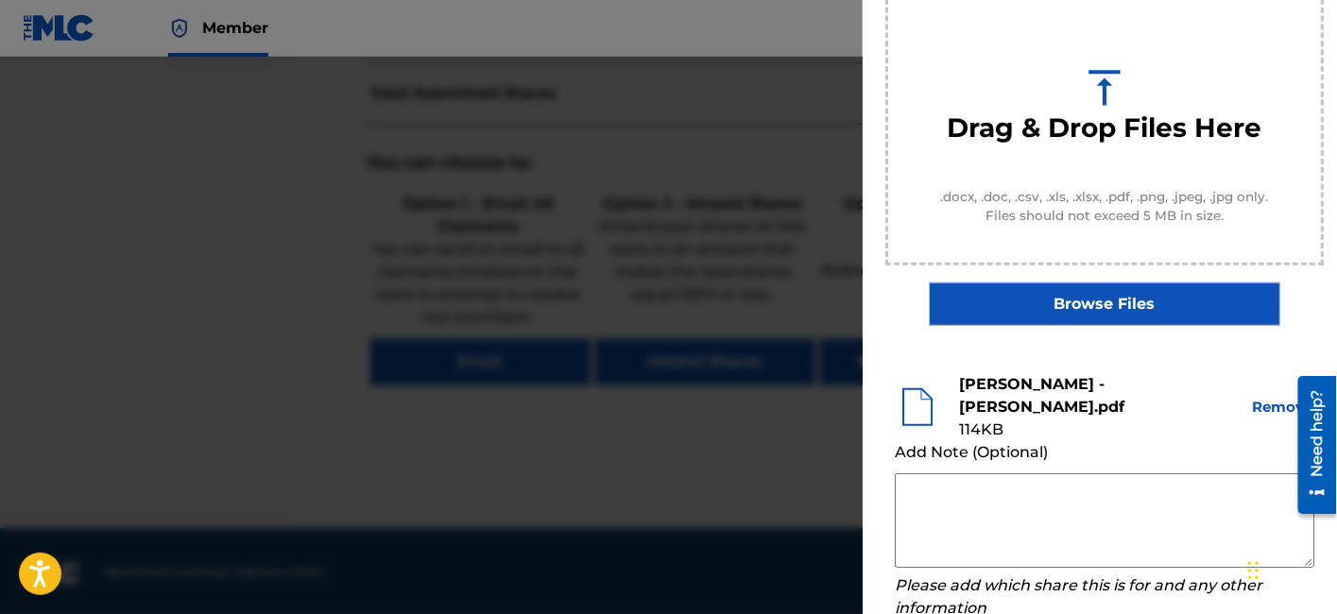
scroll to position [342, 0]
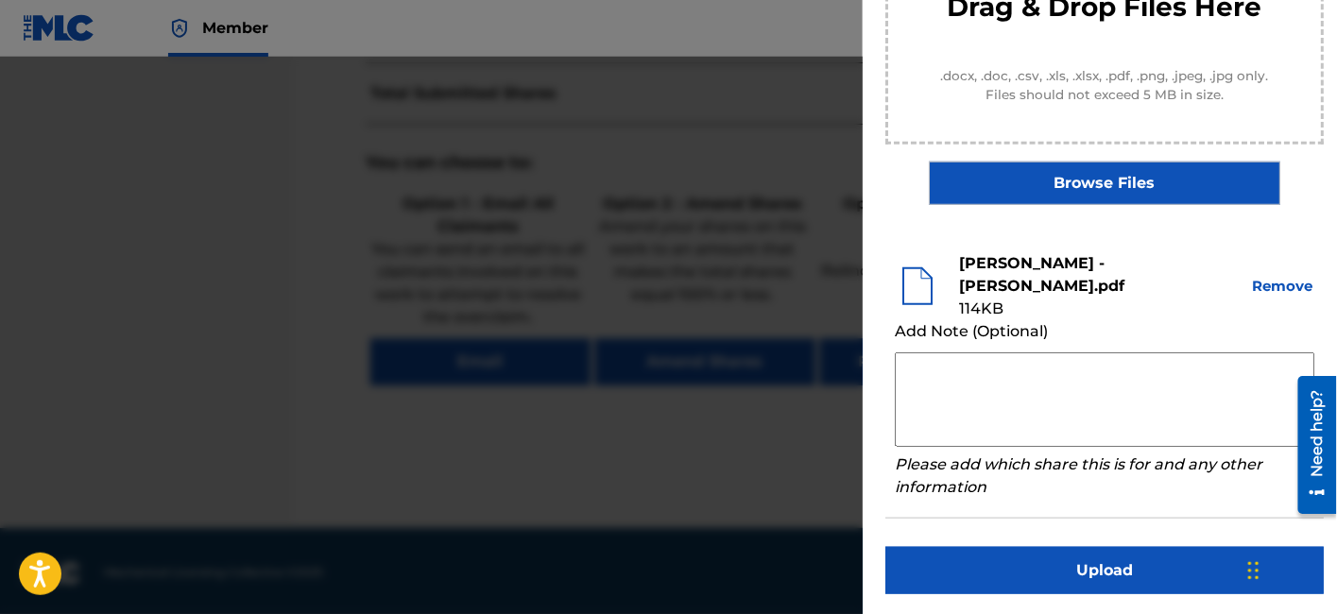
click at [1070, 188] on label "Browse Files" at bounding box center [1104, 183] width 351 height 43
click at [0, 0] on input "Browse Files" at bounding box center [0, 0] width 0 height 0
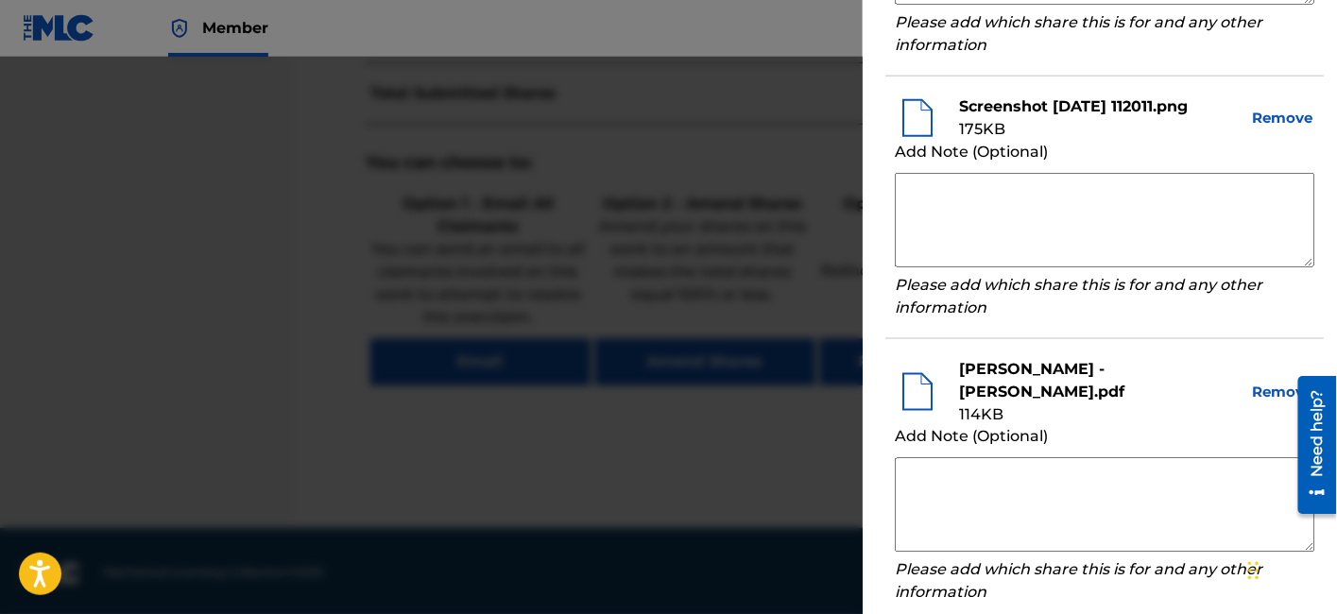
scroll to position [888, 0]
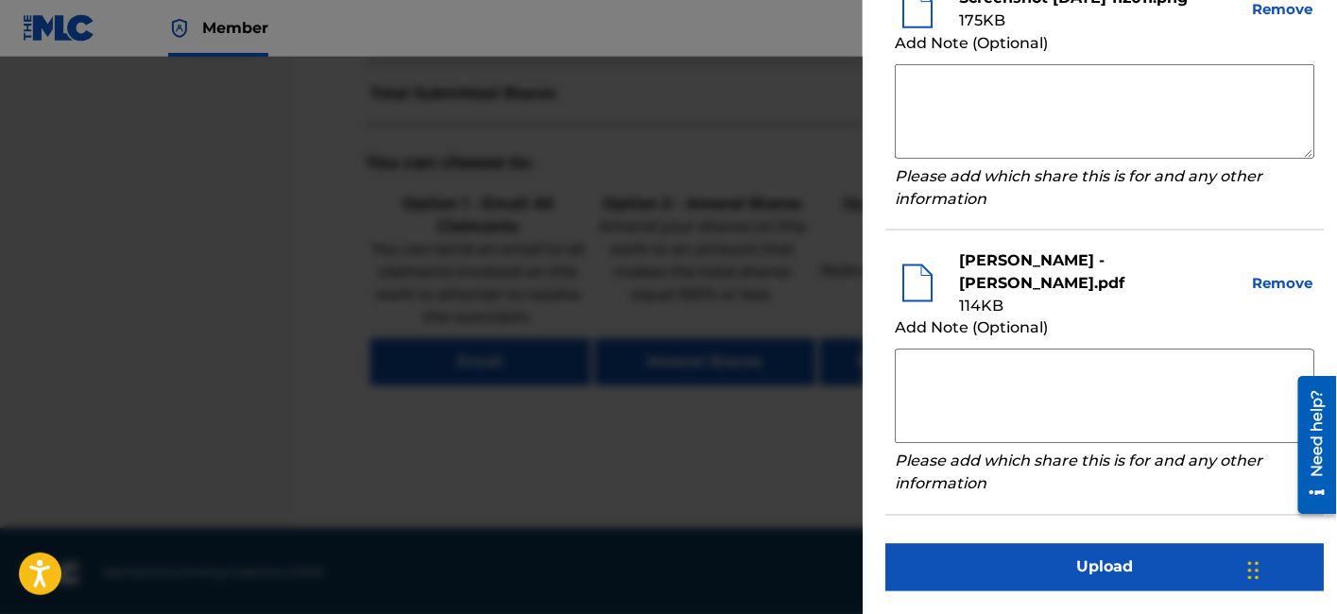
click at [1039, 574] on button "Upload" at bounding box center [1104, 567] width 438 height 47
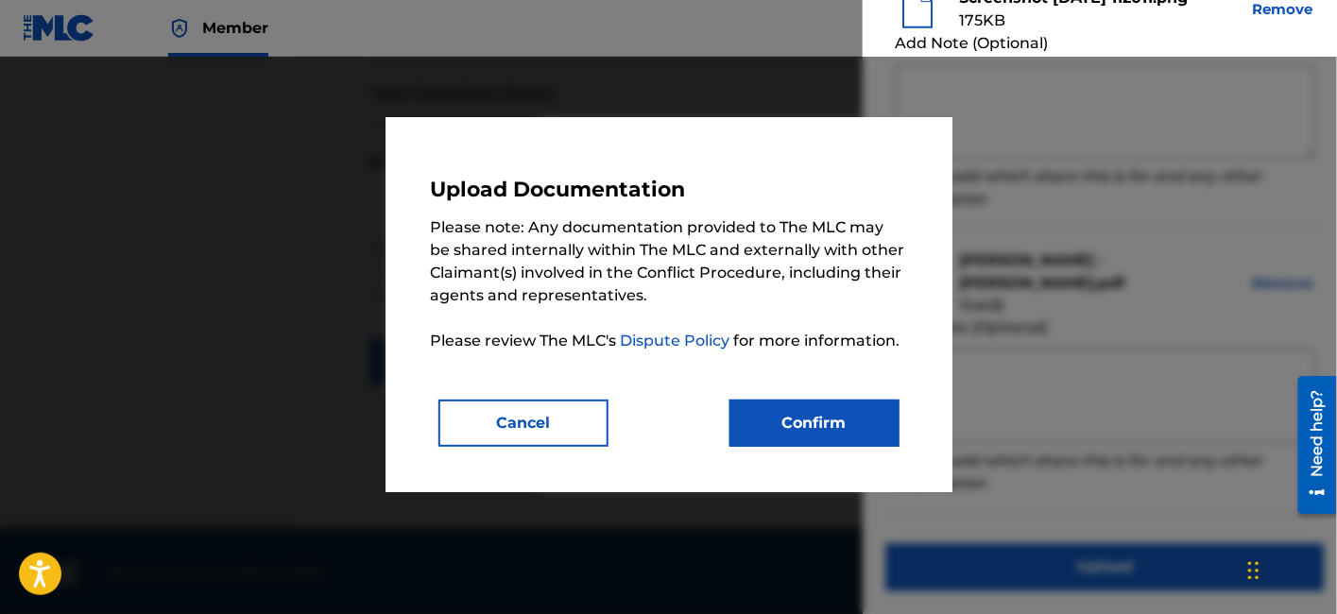
click at [815, 425] on button "Confirm" at bounding box center [814, 423] width 170 height 47
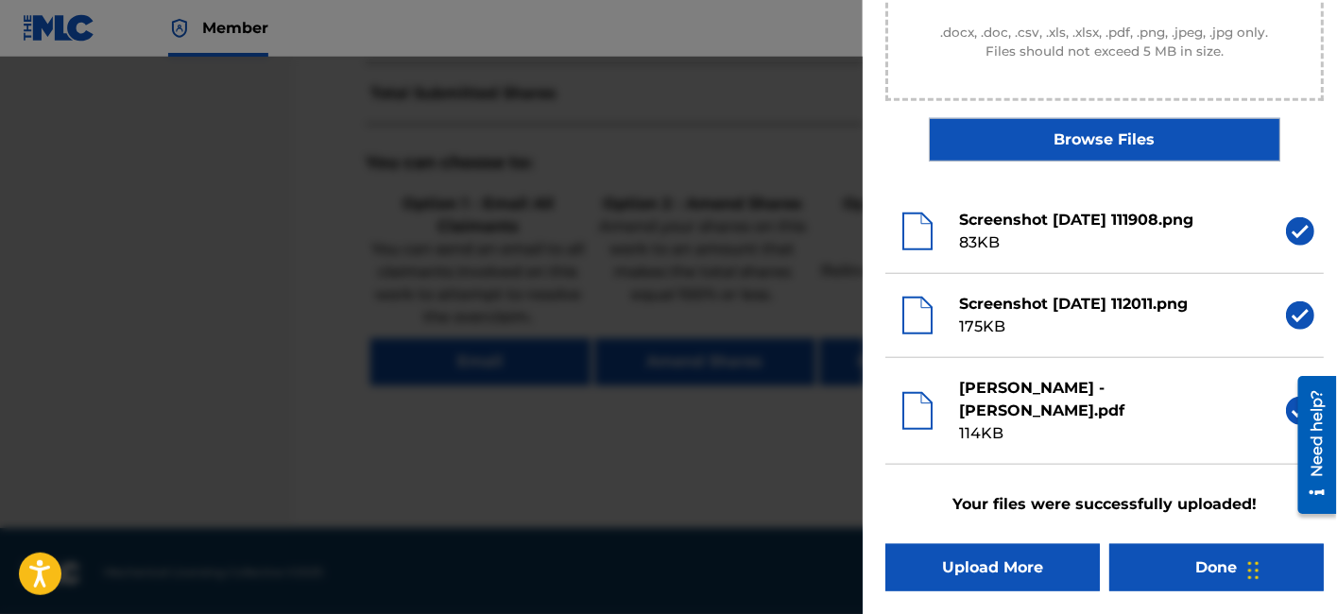
scroll to position [383, 0]
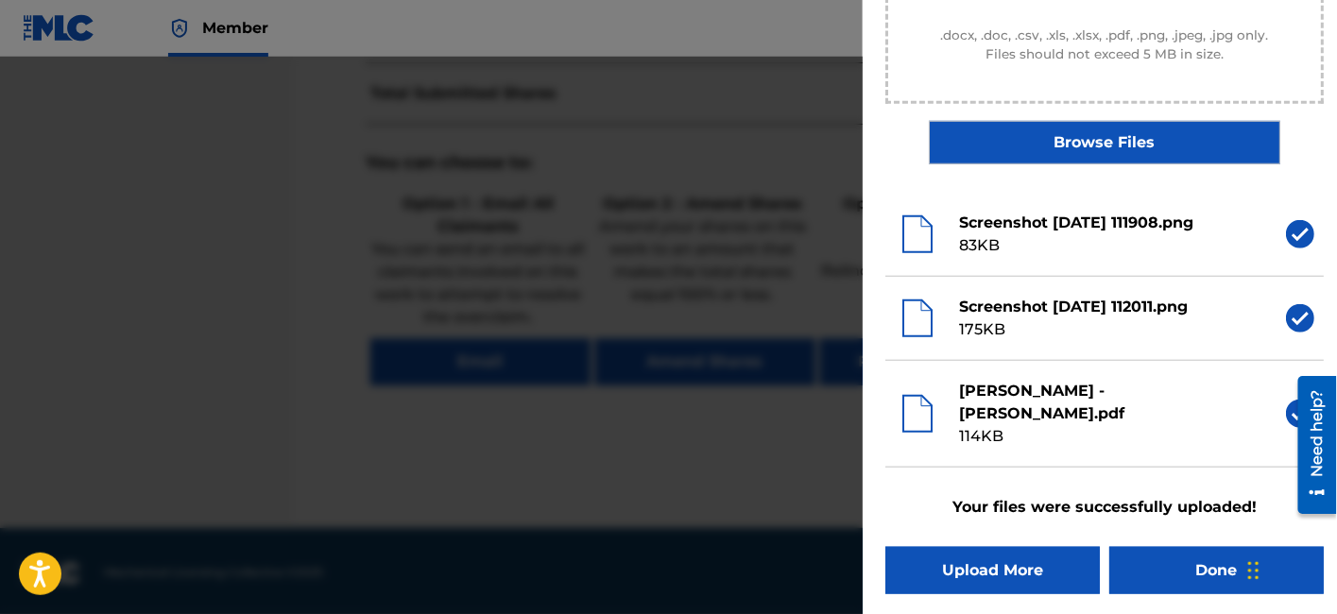
click at [1172, 573] on button "Done" at bounding box center [1216, 570] width 214 height 47
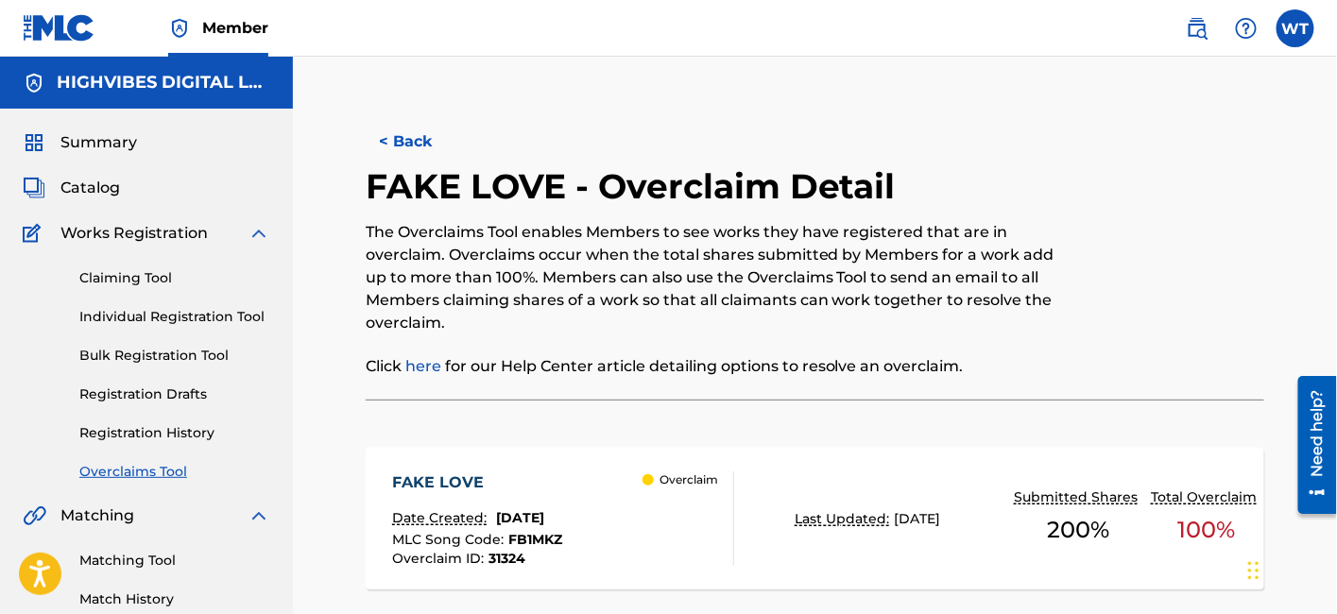
click at [410, 138] on button "< Back" at bounding box center [422, 141] width 113 height 47
click at [416, 123] on button "< Back" at bounding box center [422, 141] width 113 height 47
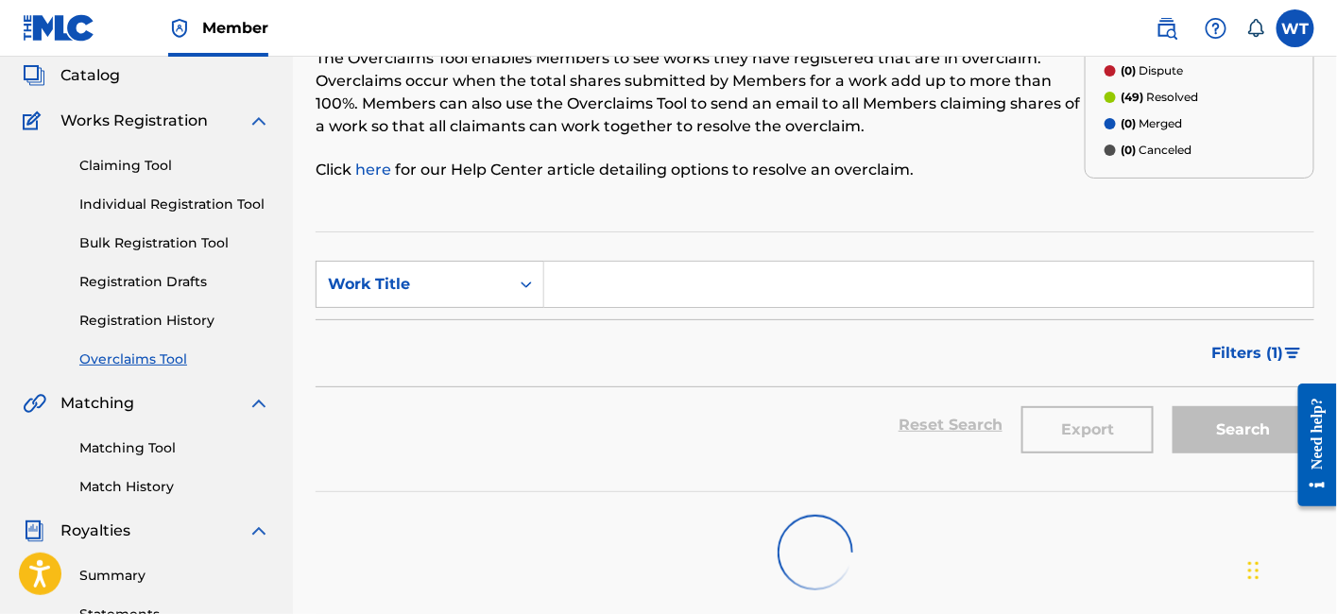
scroll to position [113, 0]
click at [1292, 352] on img "Search Form" at bounding box center [1293, 352] width 16 height 11
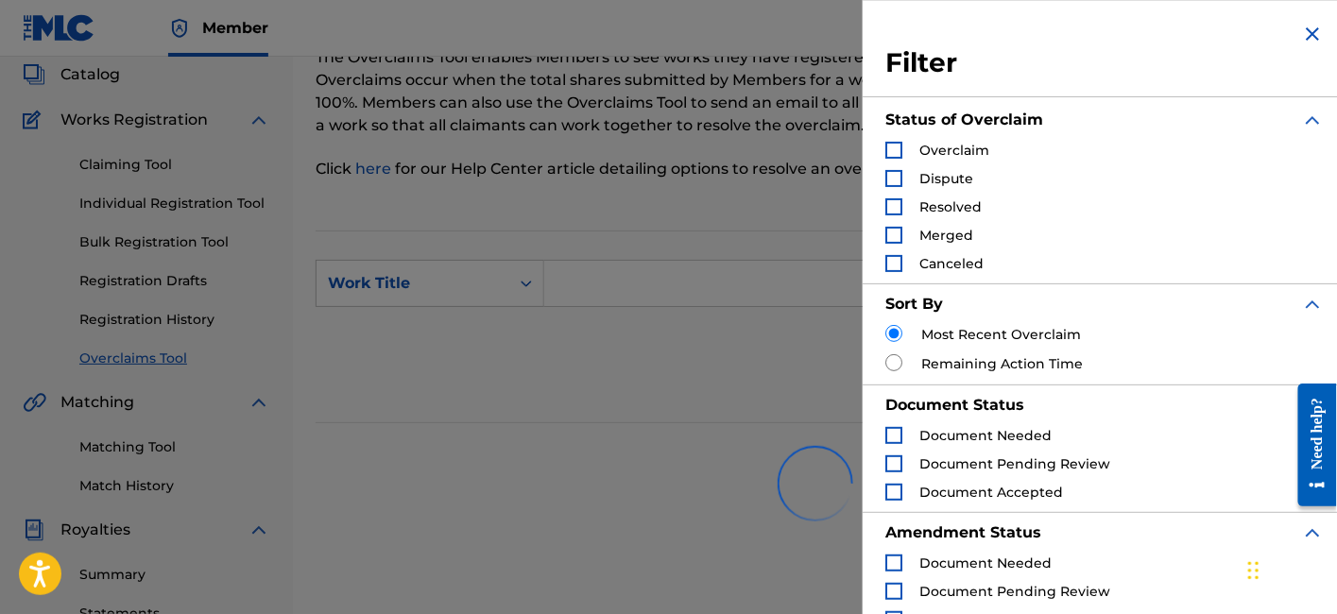
click at [896, 145] on div "Search Form" at bounding box center [893, 150] width 17 height 17
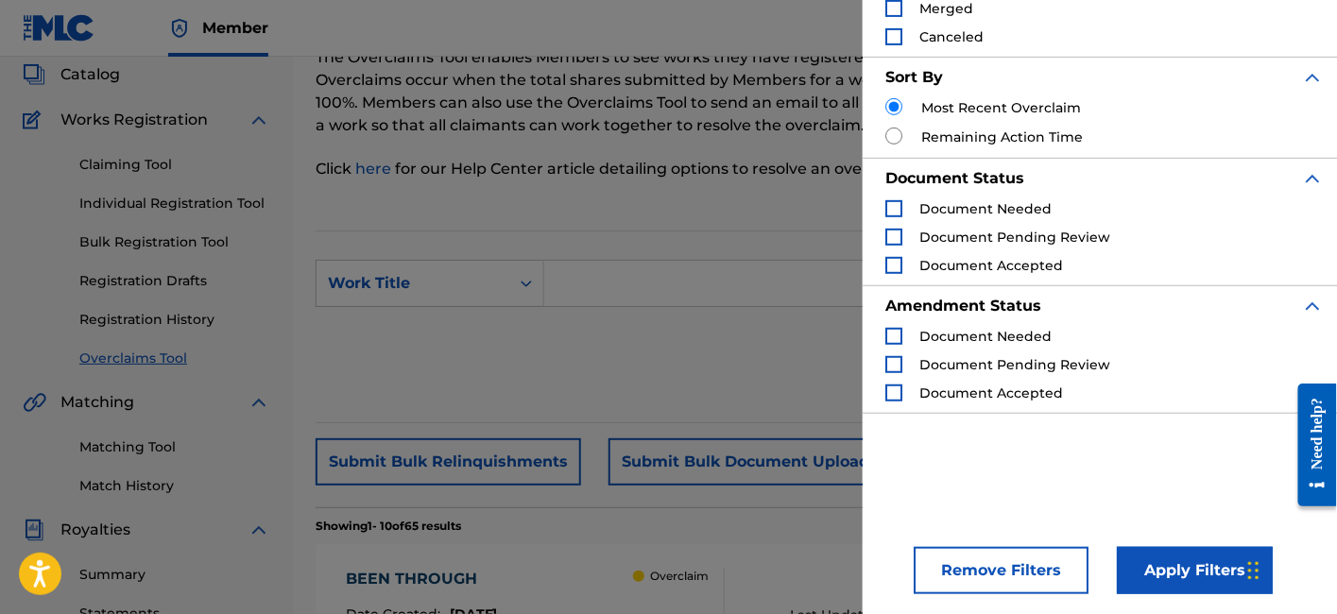
click at [1169, 572] on button "Apply Filters" at bounding box center [1195, 570] width 156 height 47
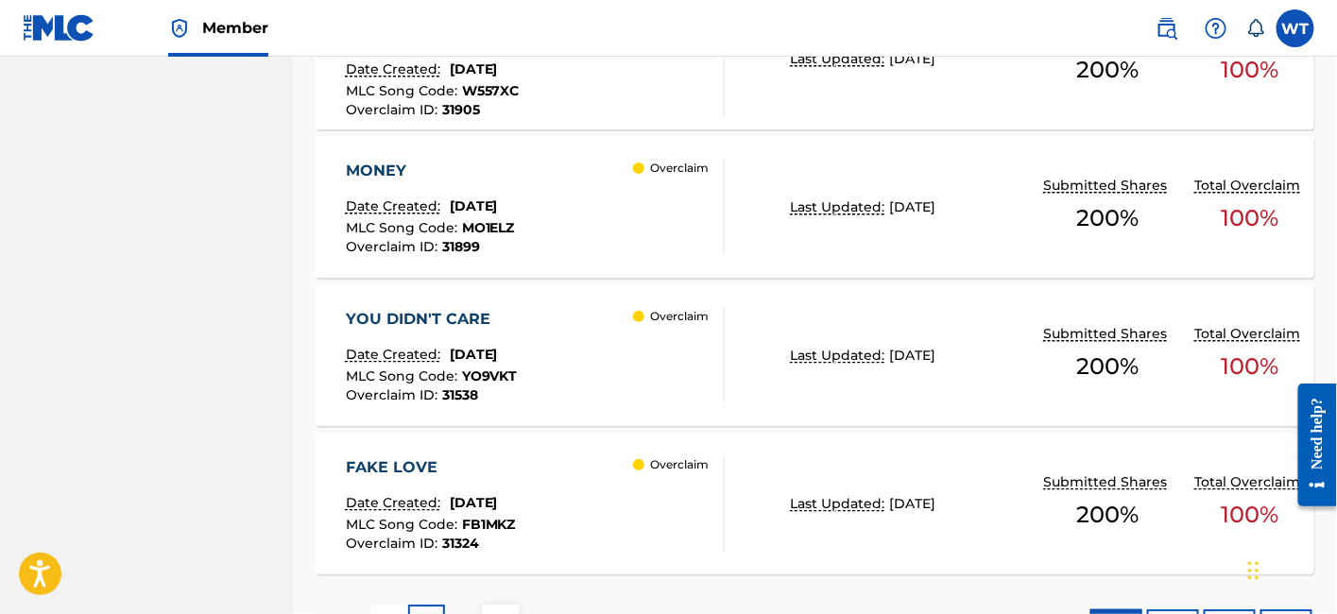
scroll to position [1595, 0]
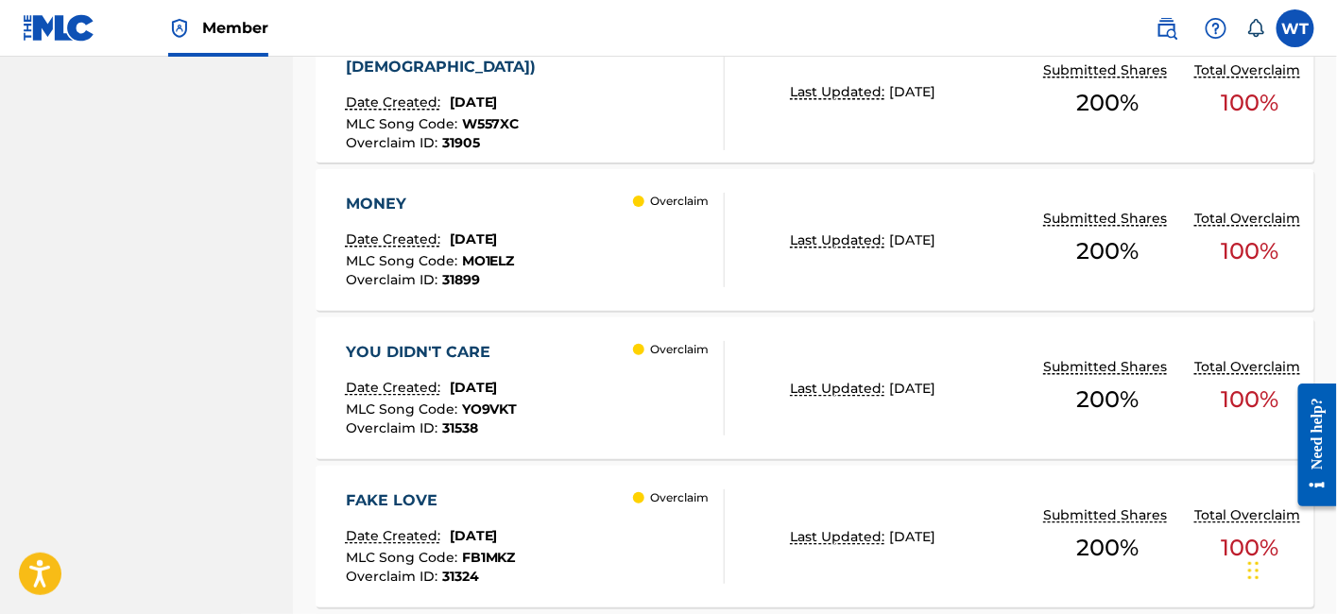
click at [599, 405] on div "YOU DIDN'T CARE Date Created: July 30, 2025 MLC Song Code : YO9VKT Overclaim ID…" at bounding box center [536, 388] width 380 height 94
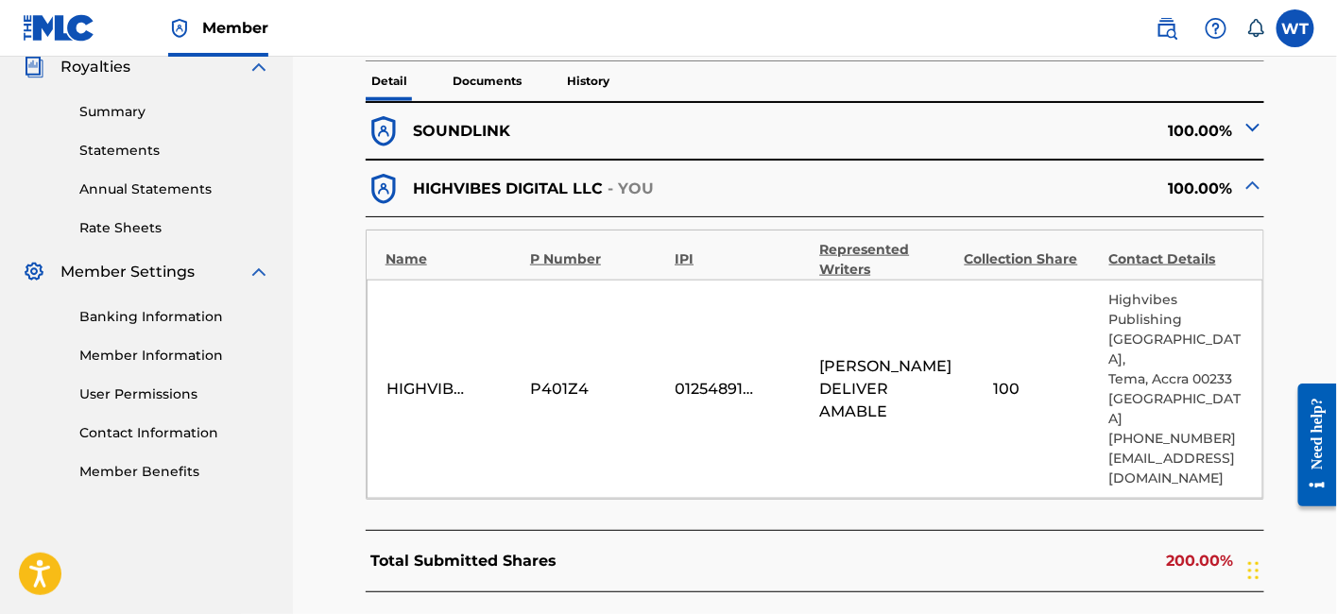
scroll to position [577, 0]
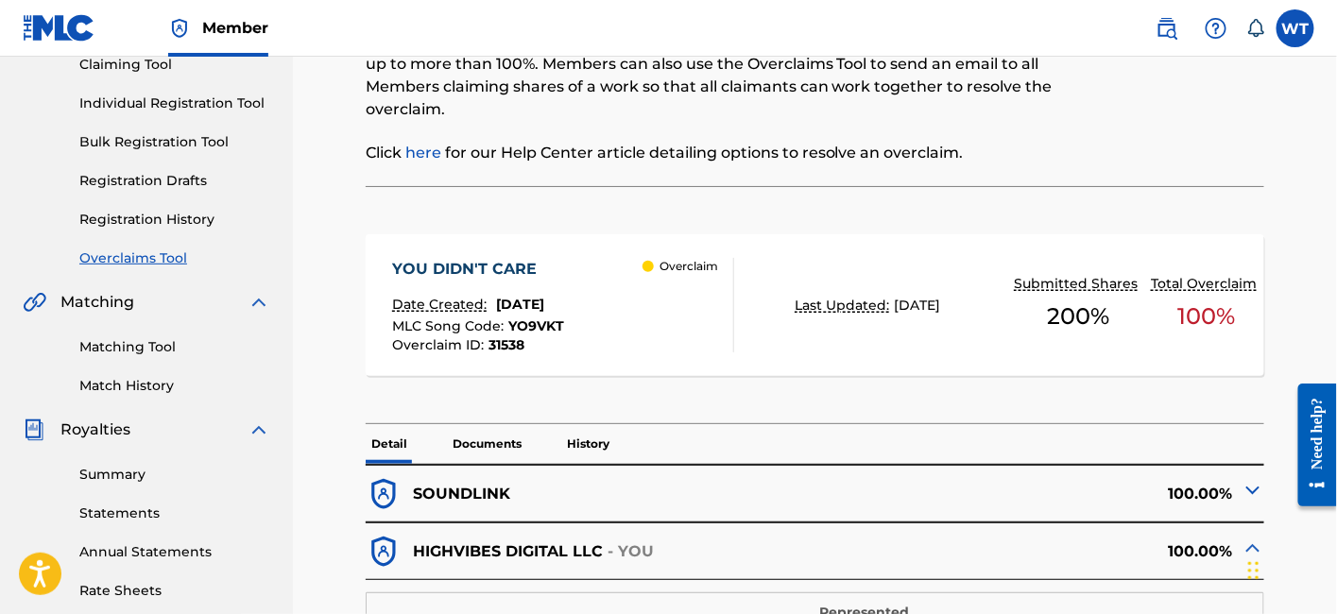
click at [498, 446] on p "Documents" at bounding box center [487, 444] width 80 height 40
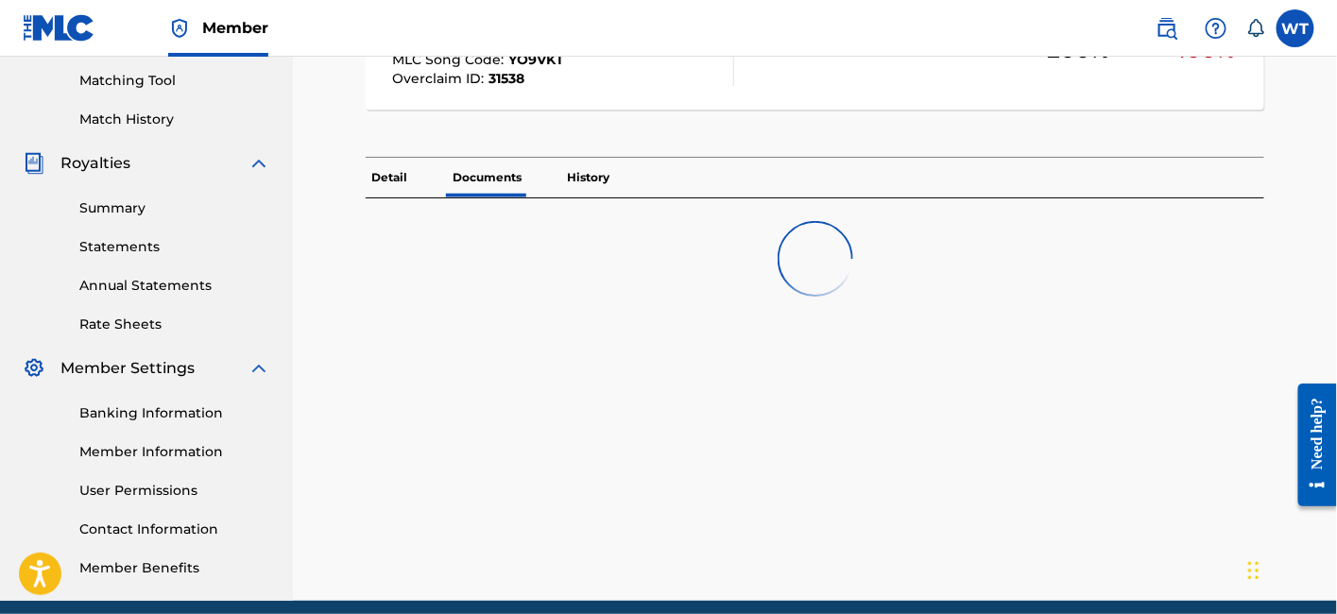
scroll to position [483, 0]
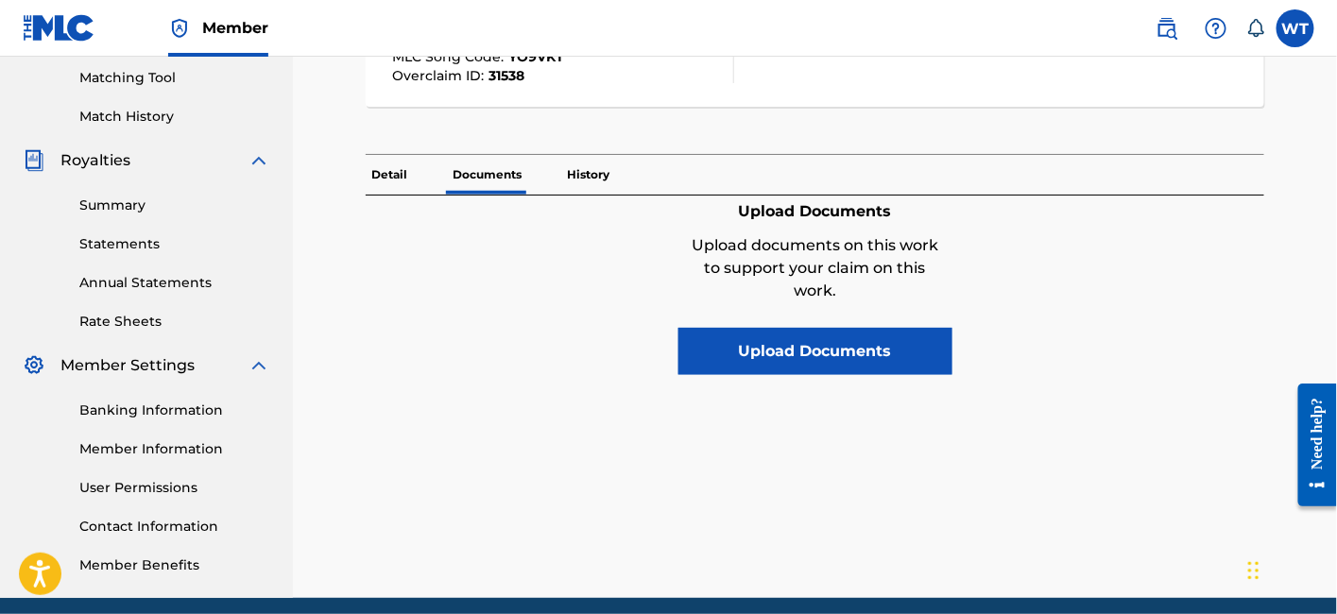
click at [569, 177] on p "History" at bounding box center [588, 175] width 54 height 40
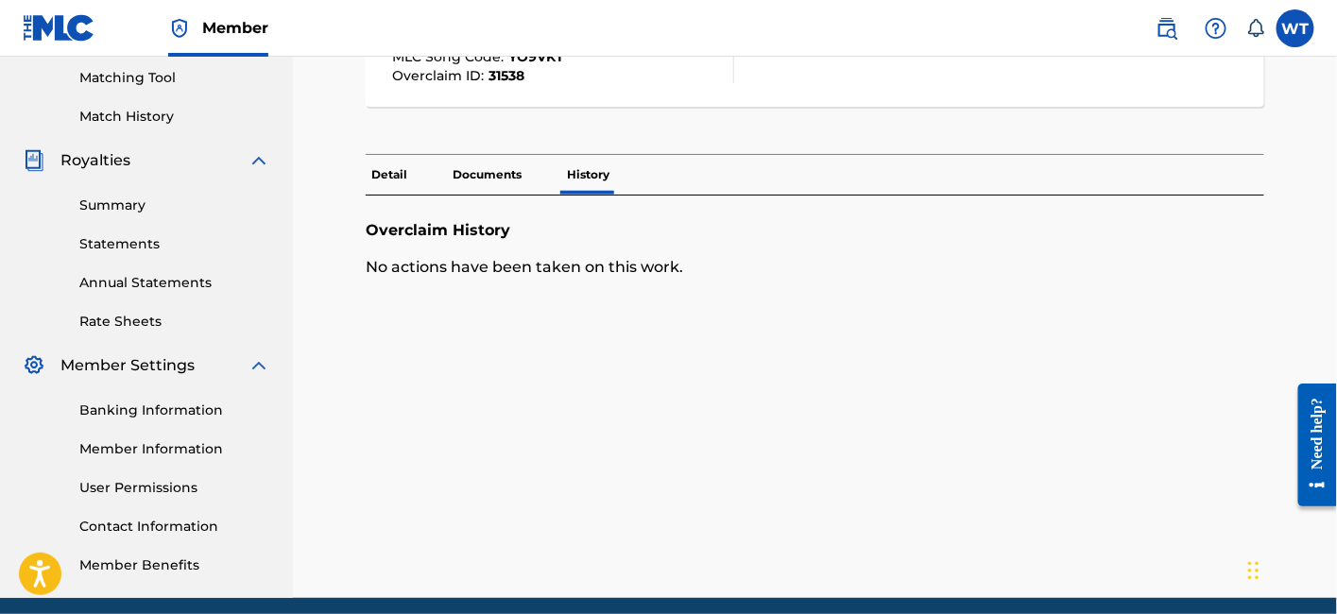
click at [378, 171] on p "Detail" at bounding box center [389, 175] width 47 height 40
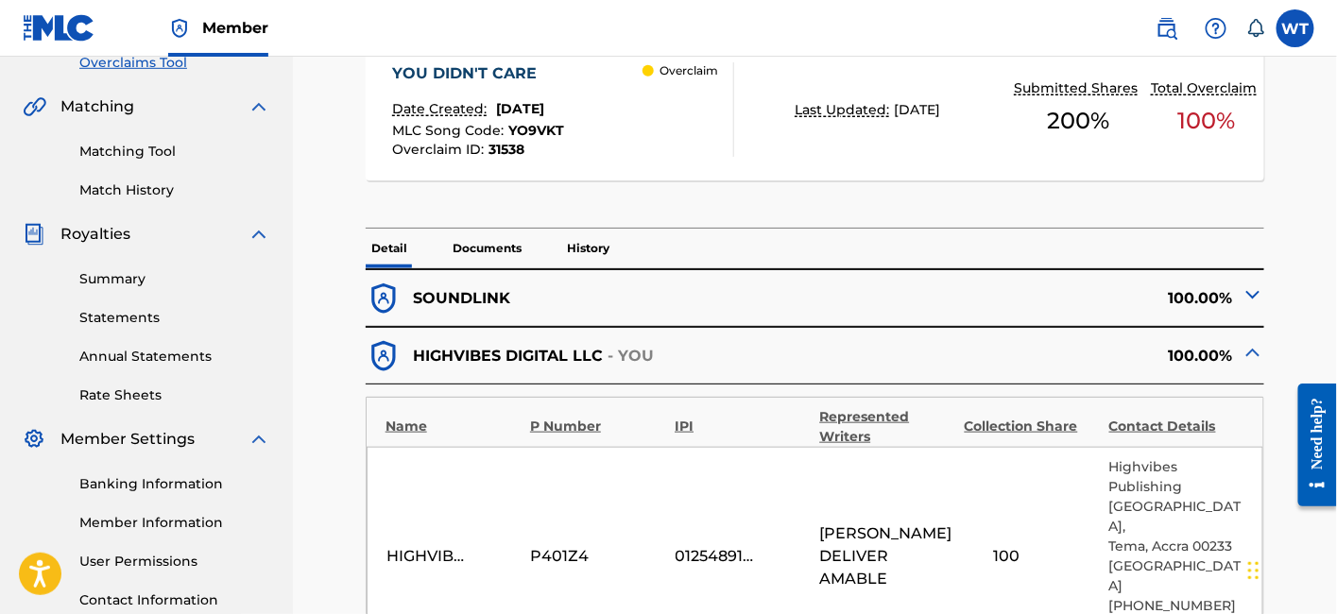
scroll to position [410, 0]
click at [586, 256] on p "History" at bounding box center [588, 248] width 54 height 40
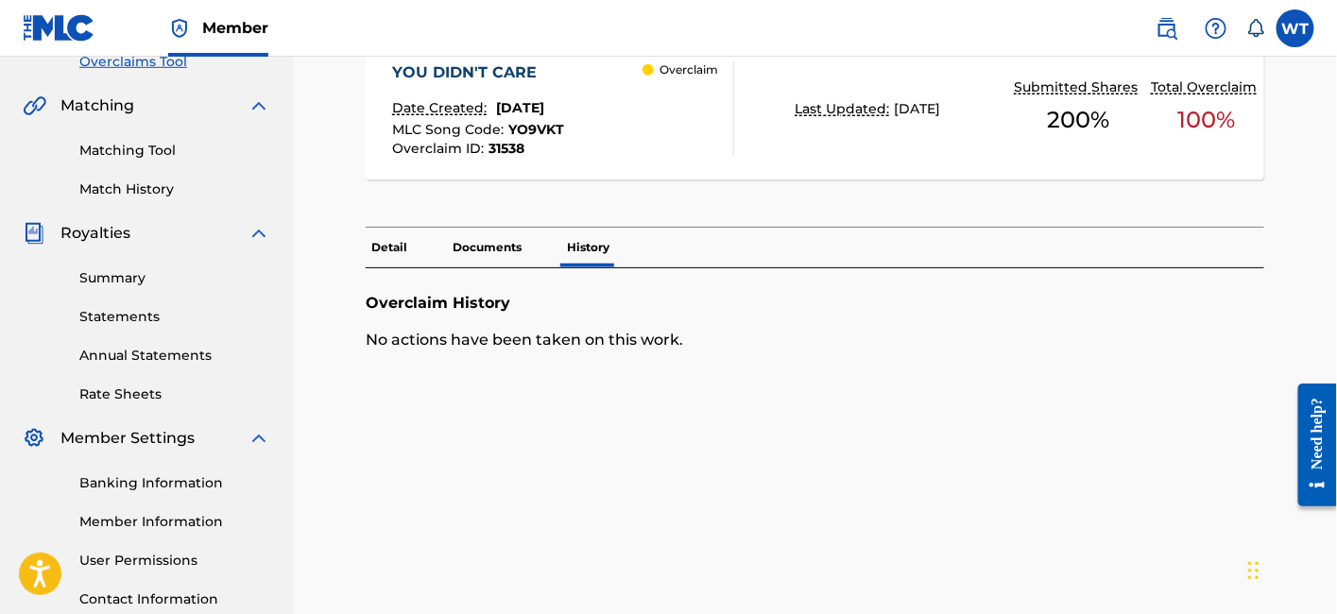
click at [421, 253] on div "Detail Documents History" at bounding box center [815, 248] width 899 height 40
click at [388, 243] on p "Detail" at bounding box center [389, 248] width 47 height 40
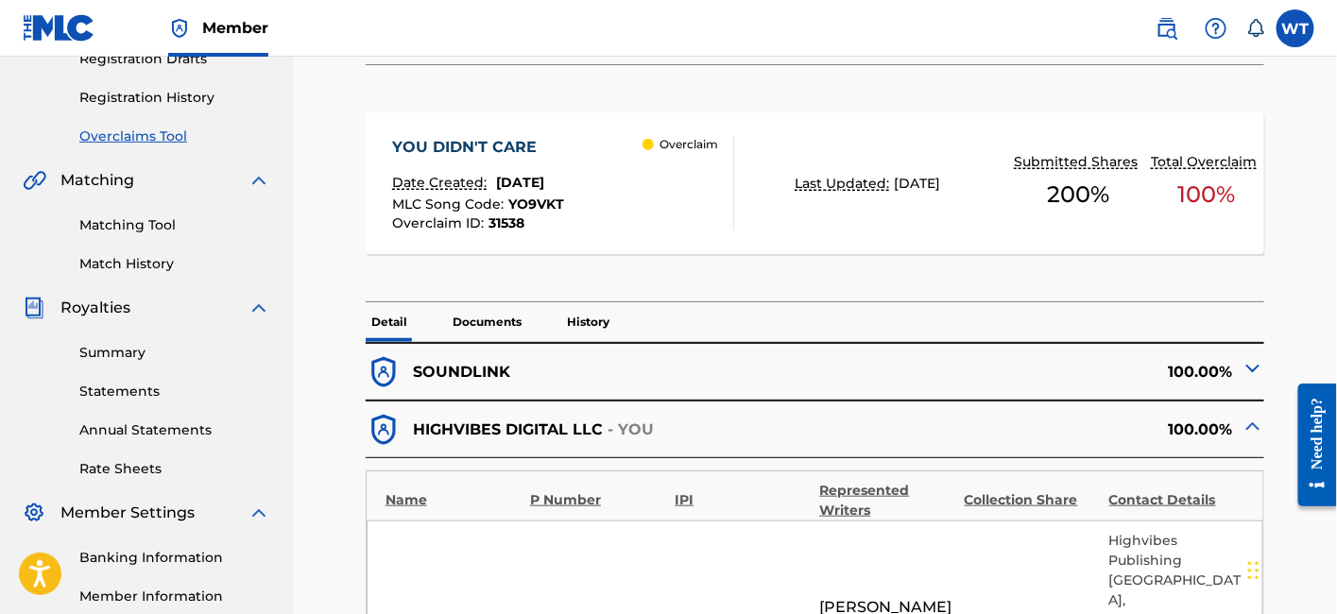
scroll to position [323, 0]
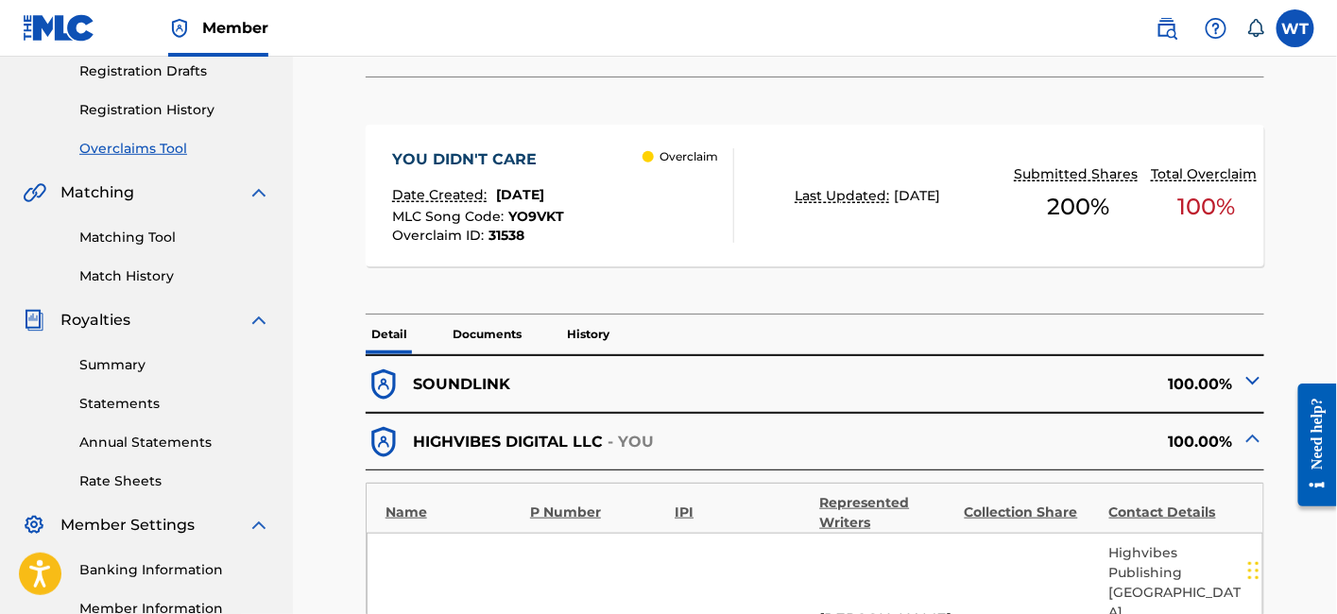
click at [575, 335] on p "History" at bounding box center [588, 335] width 54 height 40
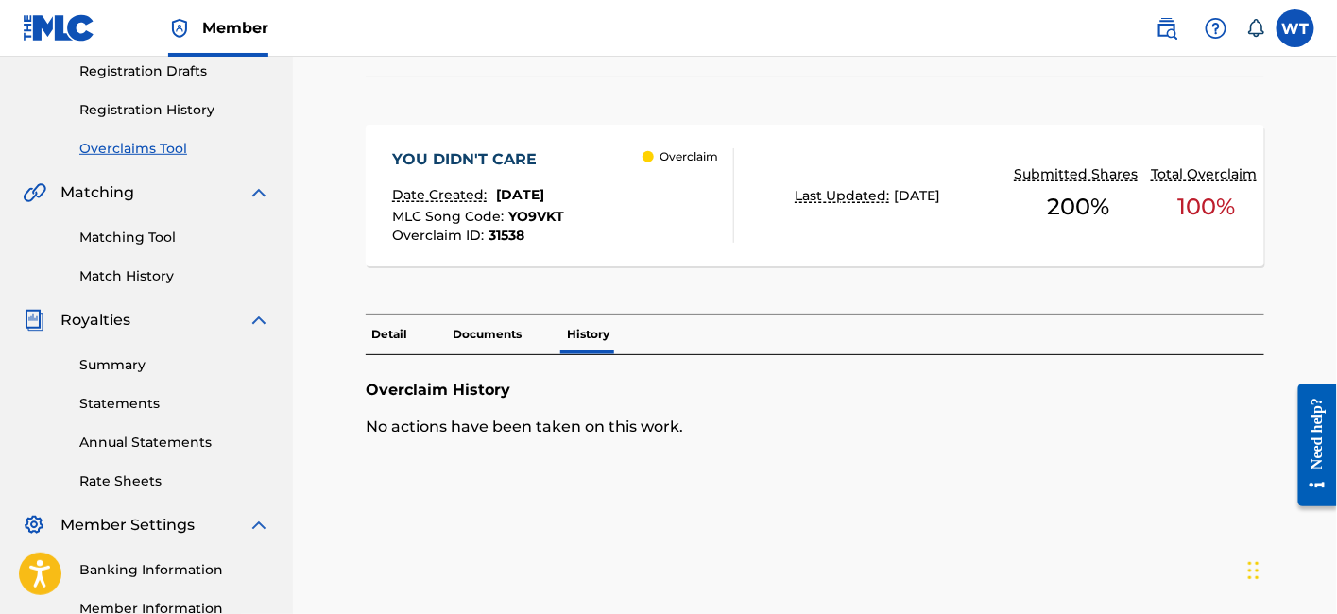
click at [496, 333] on p "Documents" at bounding box center [487, 335] width 80 height 40
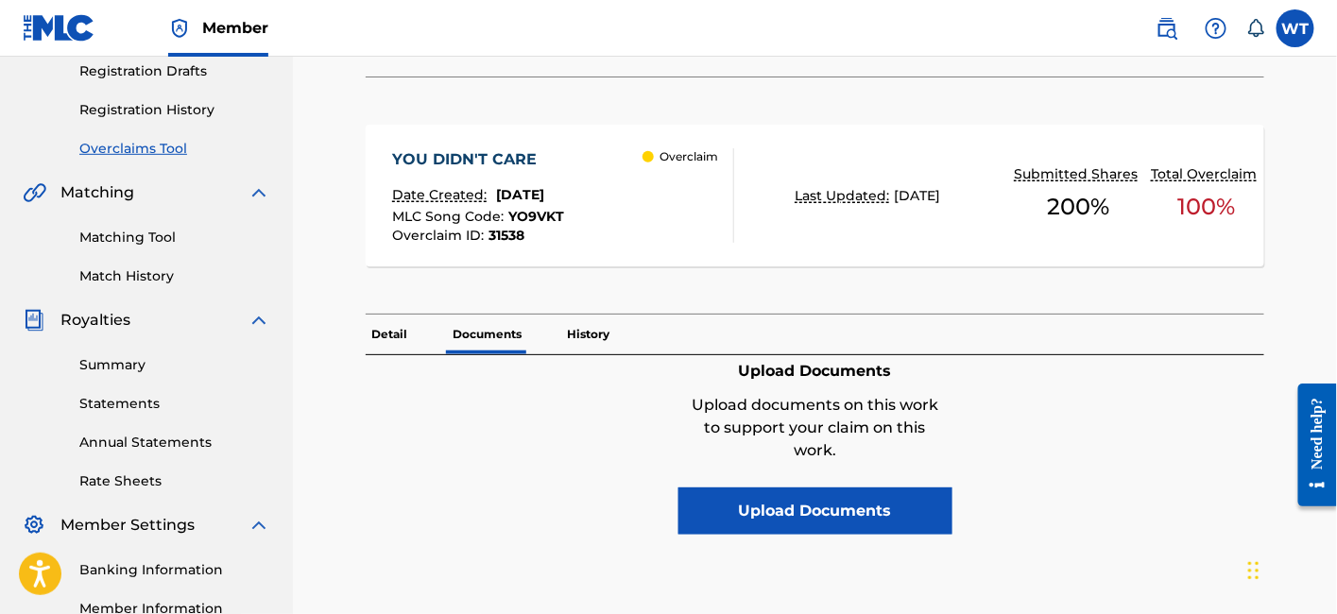
click at [421, 332] on div "Detail Documents History" at bounding box center [815, 335] width 899 height 40
click at [396, 335] on p "Detail" at bounding box center [389, 335] width 47 height 40
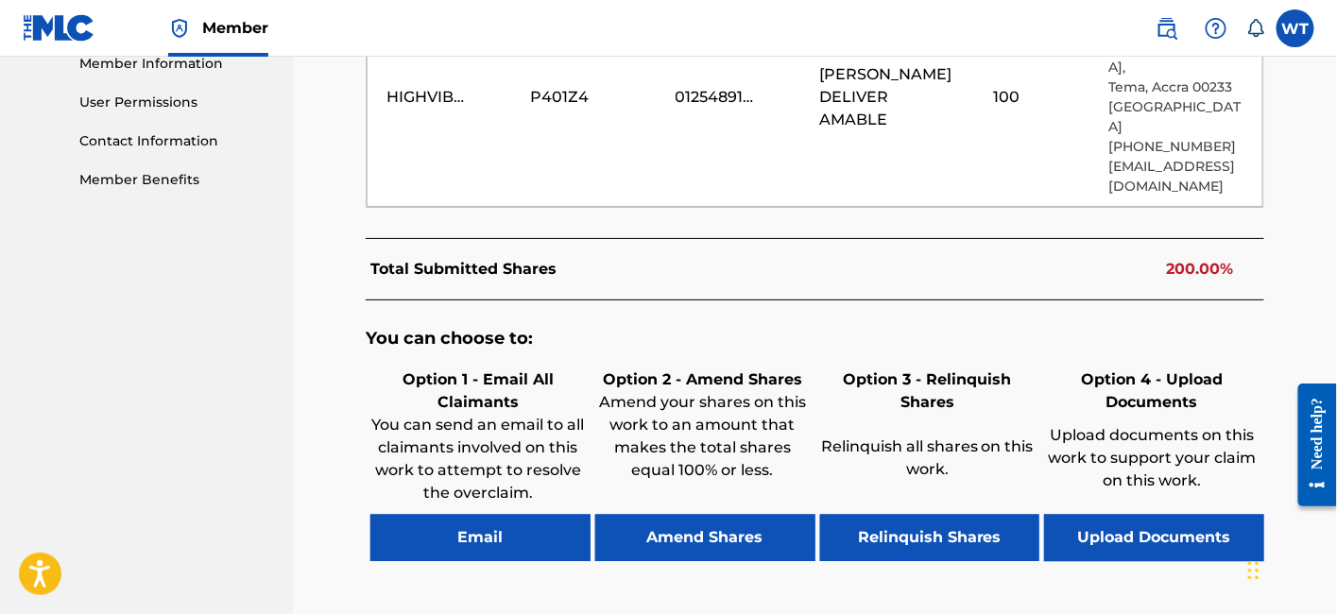
scroll to position [870, 0]
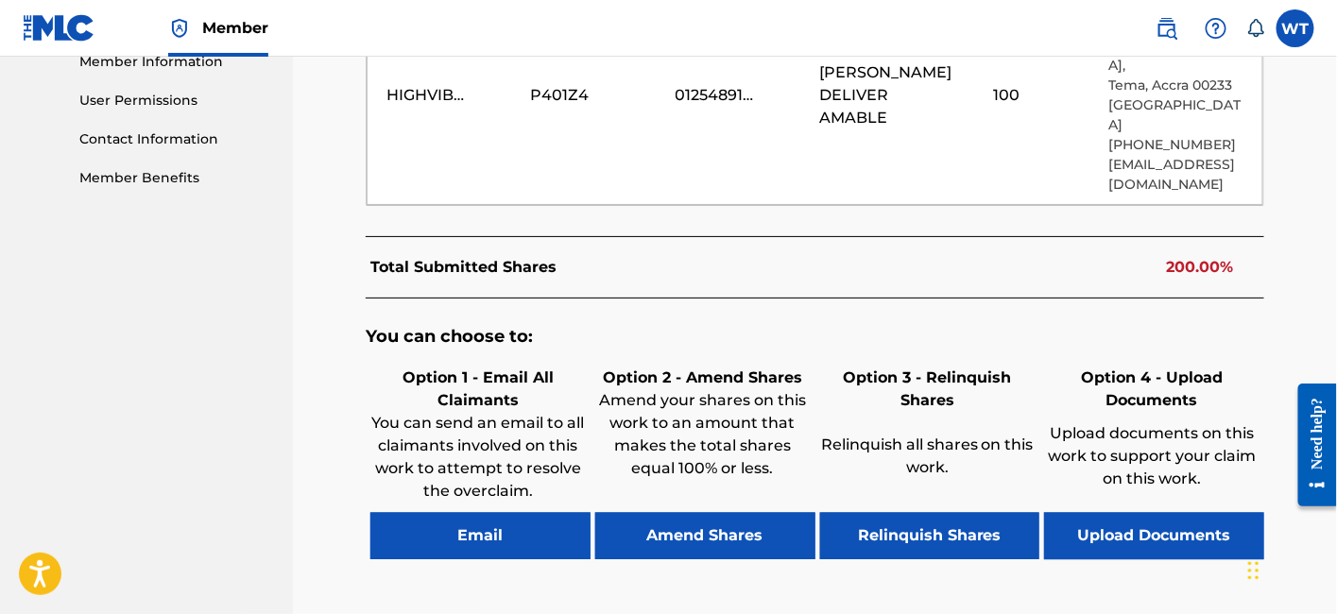
click at [533, 520] on button "Email" at bounding box center [480, 536] width 220 height 47
